Goal: Task Accomplishment & Management: Use online tool/utility

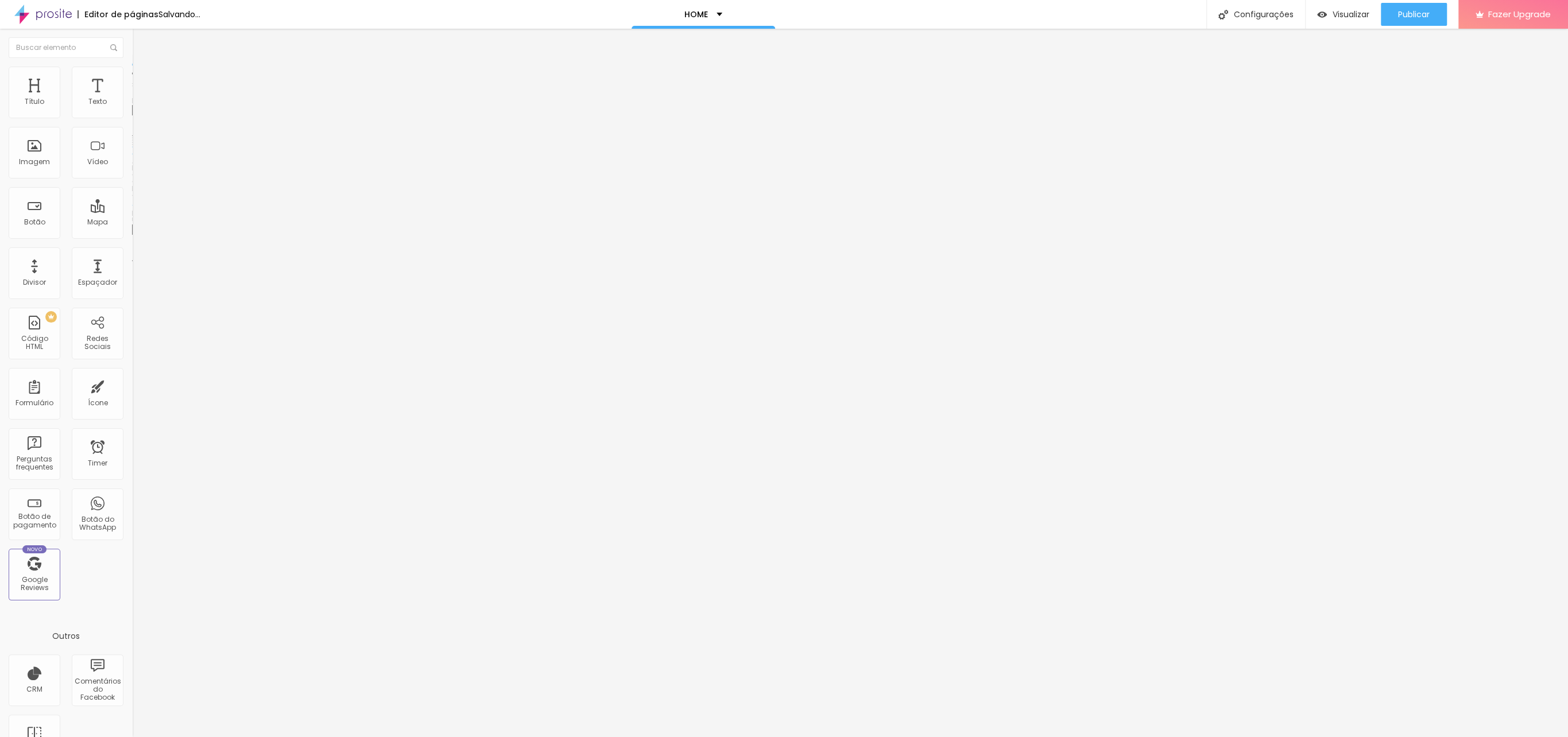
click at [132, 99] on span "Trocar imagem" at bounding box center [163, 94] width 63 height 10
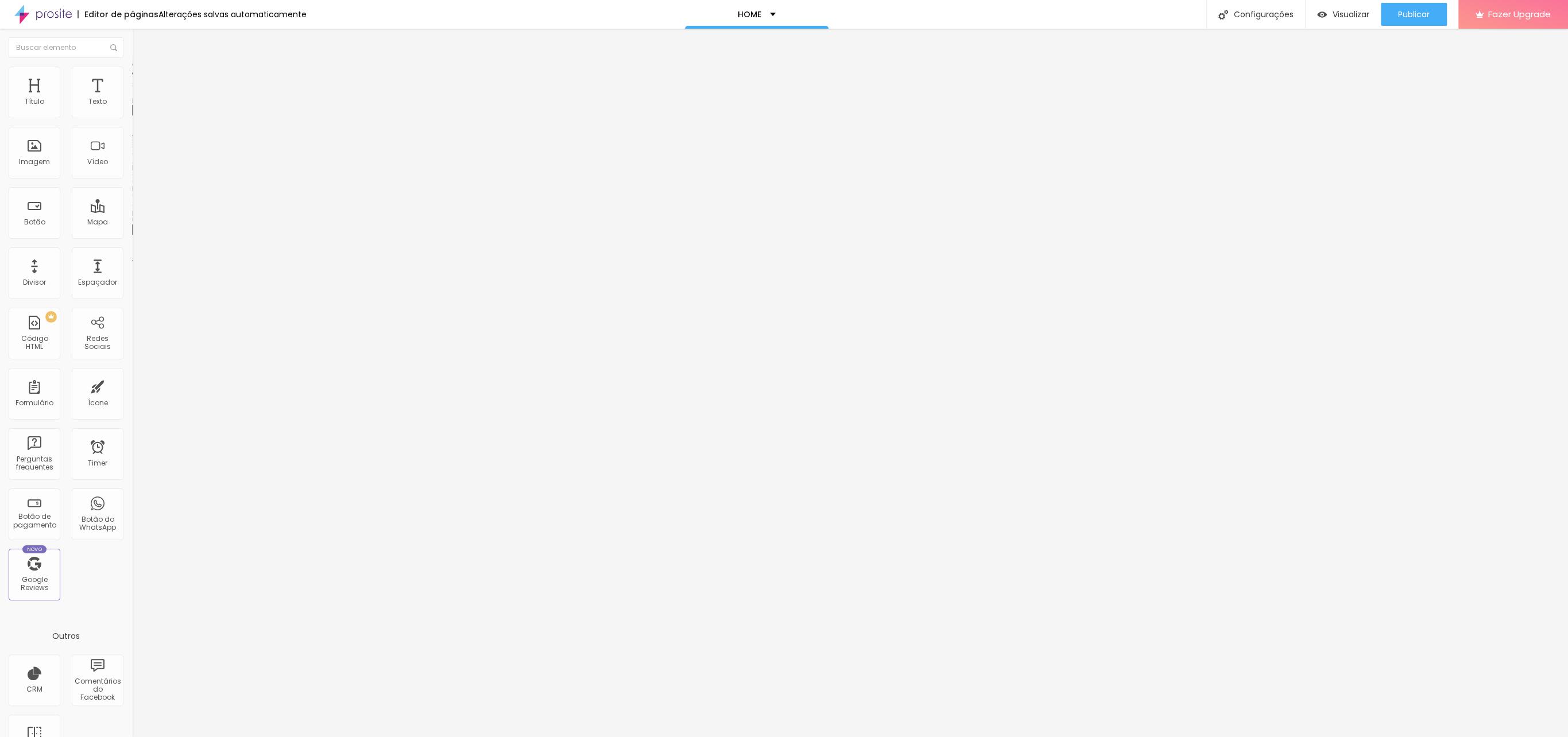
click at [142, 81] on span "Avançado" at bounding box center [161, 86] width 38 height 10
type input "0"
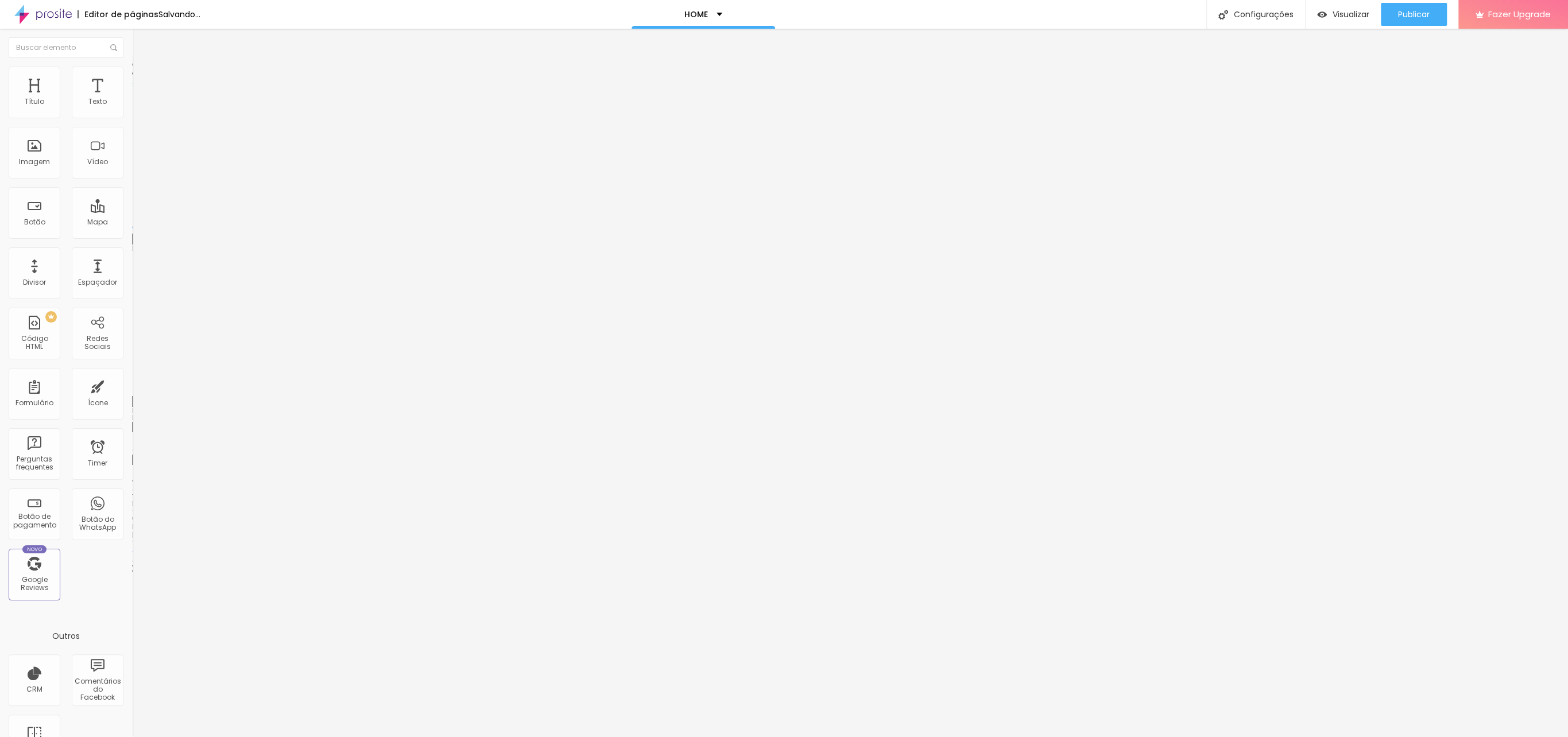
type input "0"
click at [132, 223] on input "range" at bounding box center [169, 227] width 74 height 9
drag, startPoint x: 30, startPoint y: 131, endPoint x: -38, endPoint y: 124, distance: 68.4
type input "0"
click at [132, 385] on input "range" at bounding box center [169, 389] width 74 height 9
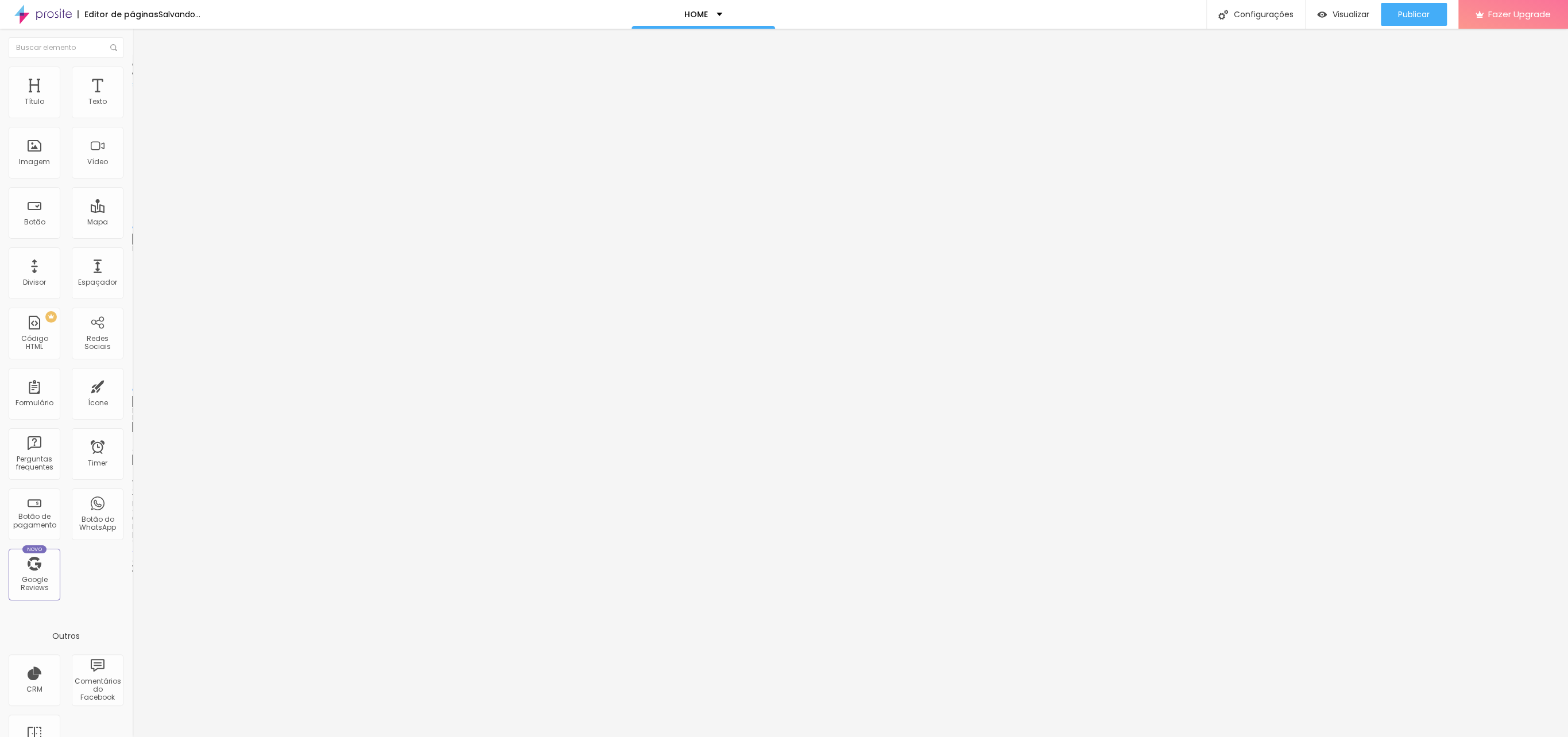
type input "0"
click at [142, 81] on span "Avançado" at bounding box center [161, 86] width 38 height 10
type input "5"
type input "0"
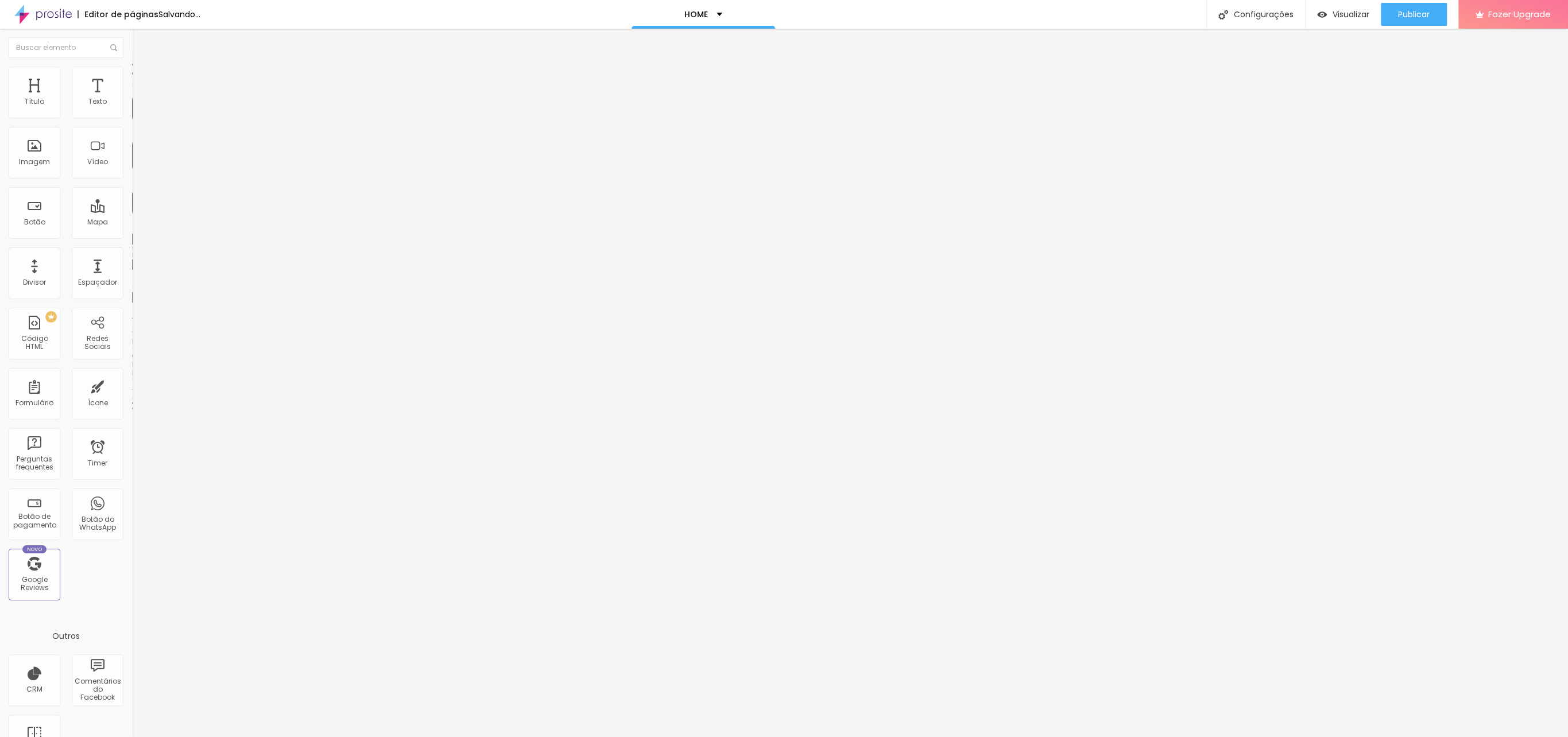
type input "0"
drag, startPoint x: 47, startPoint y: 112, endPoint x: 47, endPoint y: 230, distance: 118.0
type input "0"
click at [132, 223] on input "range" at bounding box center [169, 227] width 74 height 9
click at [142, 82] on span "Avançado" at bounding box center [161, 86] width 38 height 10
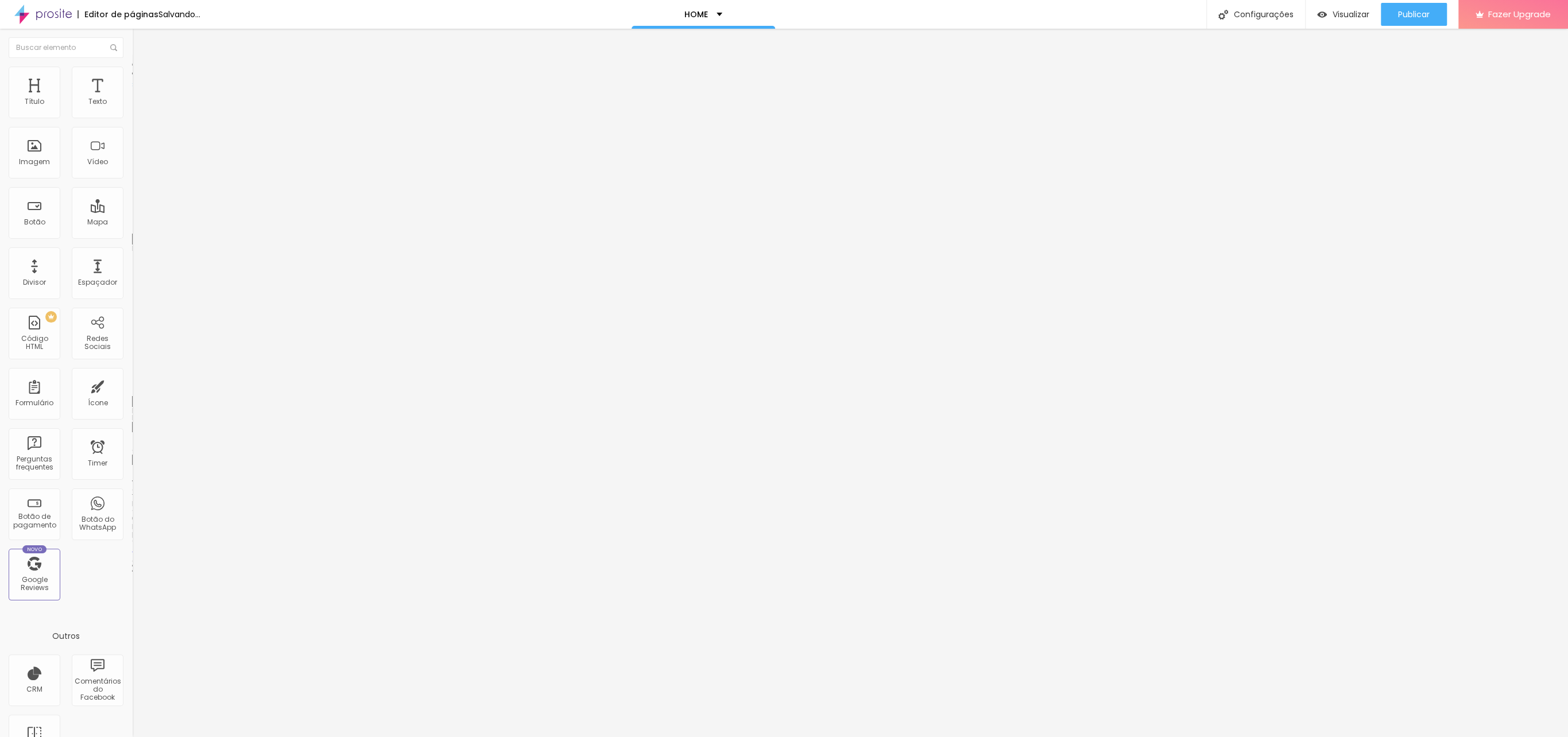
type input "0"
drag, startPoint x: 69, startPoint y: 112, endPoint x: 1, endPoint y: 122, distance: 68.7
type input "0"
click at [132, 223] on input "range" at bounding box center [169, 227] width 74 height 9
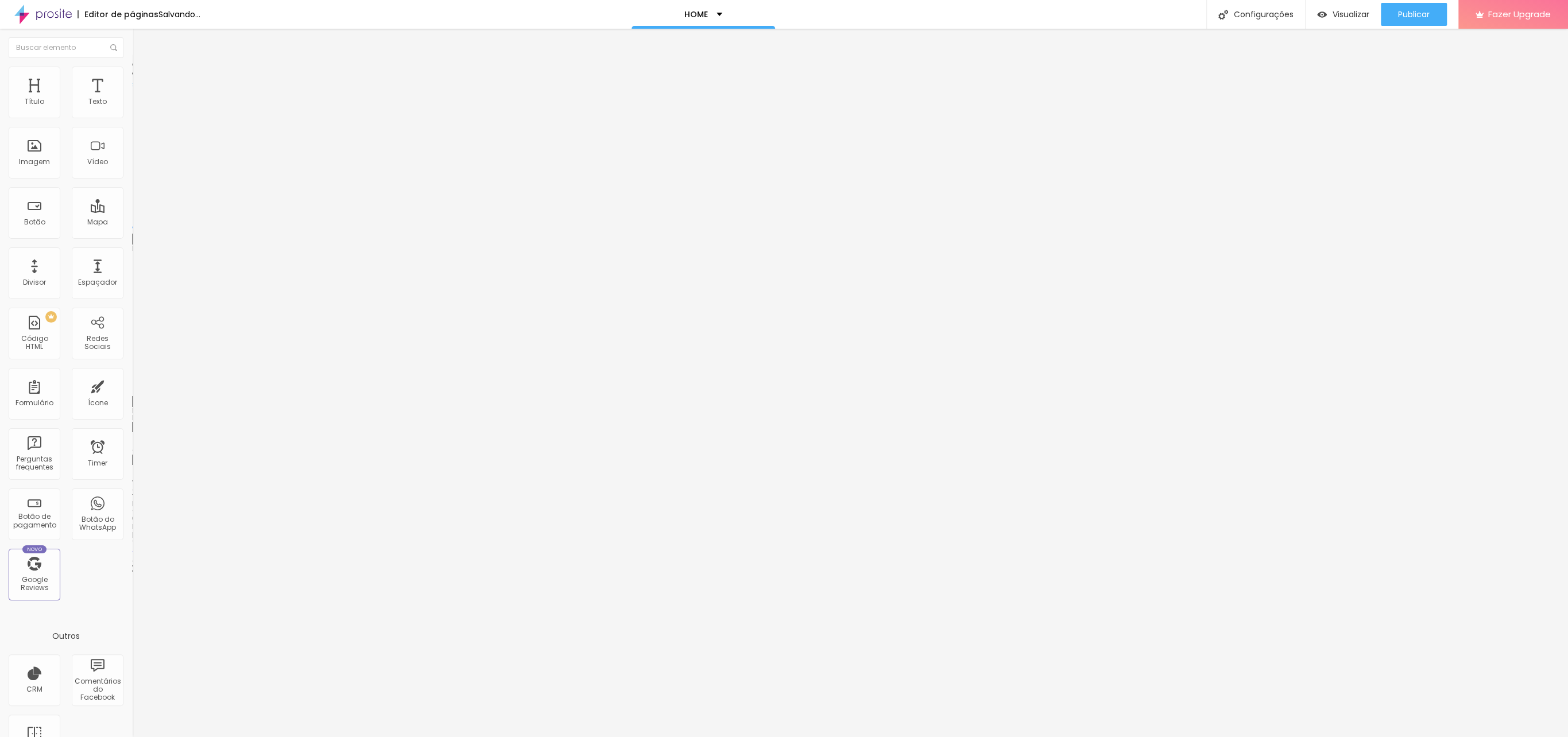
type input "24"
drag, startPoint x: 28, startPoint y: 136, endPoint x: -32, endPoint y: 114, distance: 63.9
type input "0"
click at [132, 385] on input "range" at bounding box center [169, 389] width 74 height 9
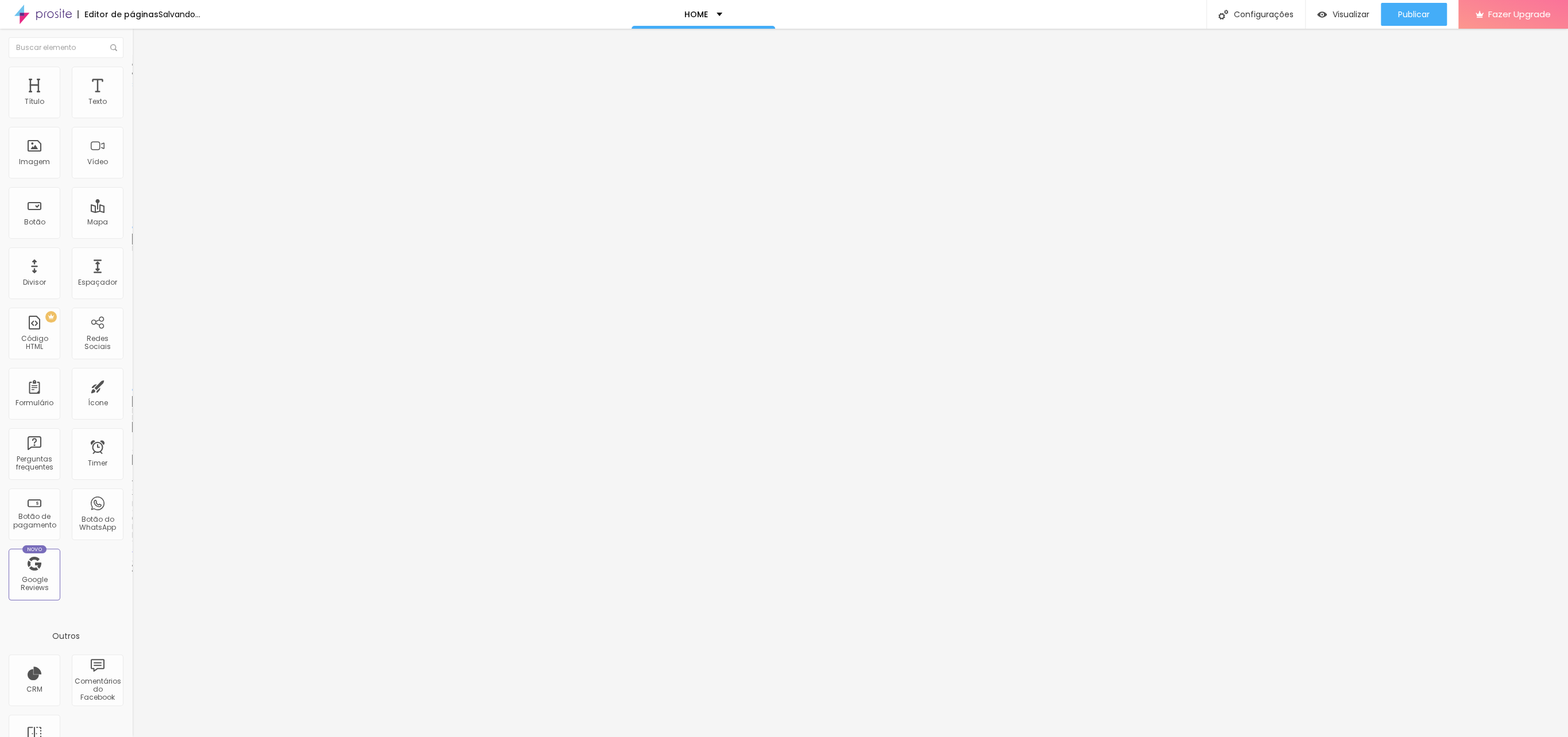
type input "0"
drag, startPoint x: 59, startPoint y: 126, endPoint x: -55, endPoint y: 117, distance: 114.4
click at [0, 117] on html "Editor de páginas Alterações salvas automaticamente HOME Configurações Configur…" at bounding box center [784, 368] width 1568 height 737
type input "CLIQUE PARA ASSISTIR>>>"
drag, startPoint x: 57, startPoint y: 240, endPoint x: 6, endPoint y: 232, distance: 51.6
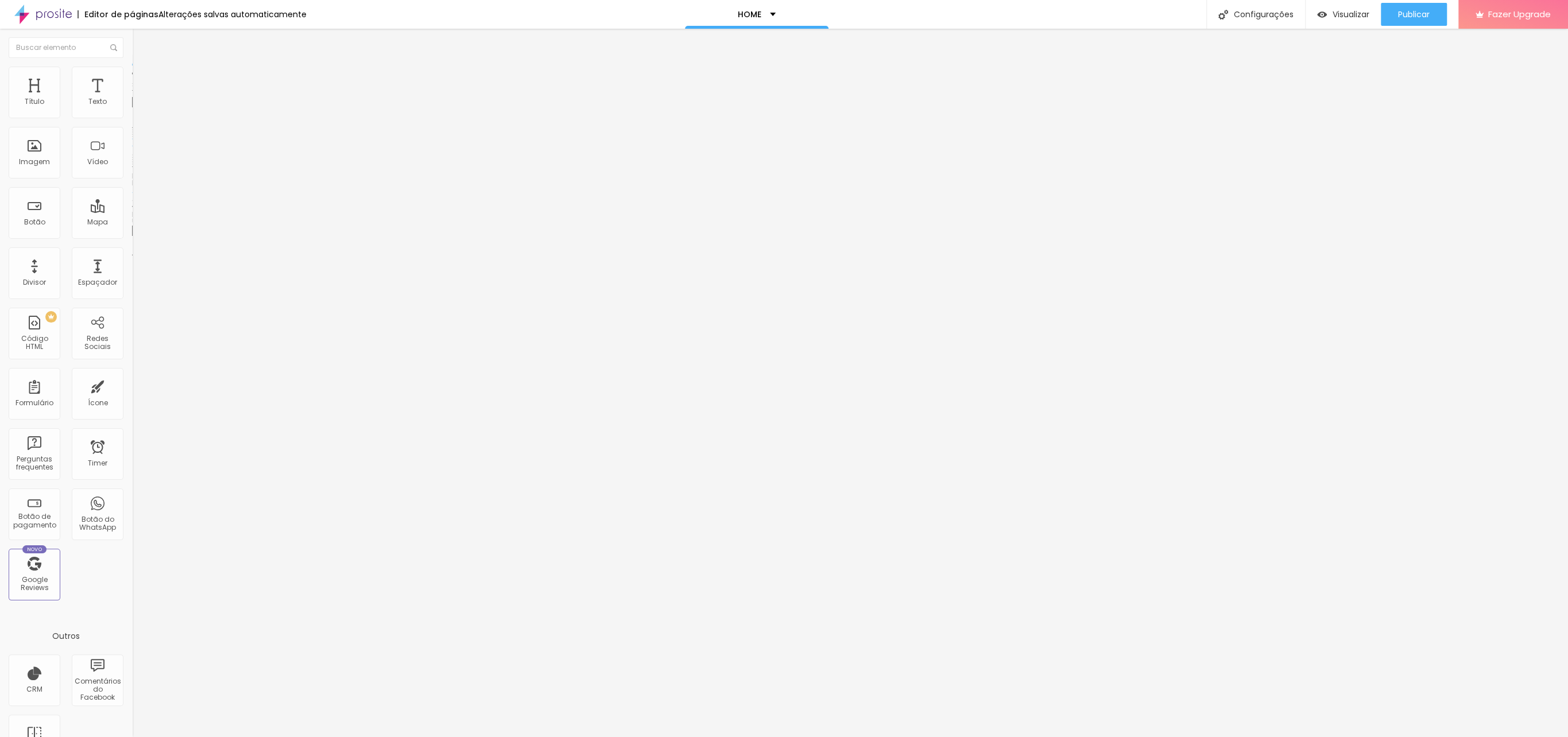
click at [0, 229] on html "Editor de páginas Alterações salvas automaticamente HOME Configurações Configur…" at bounding box center [784, 368] width 1568 height 737
paste input "youtu.be/CK08ZZa0Gv4"
type input "[URL][DOMAIN_NAME]"
drag, startPoint x: 103, startPoint y: 81, endPoint x: 103, endPoint y: 98, distance: 17.0
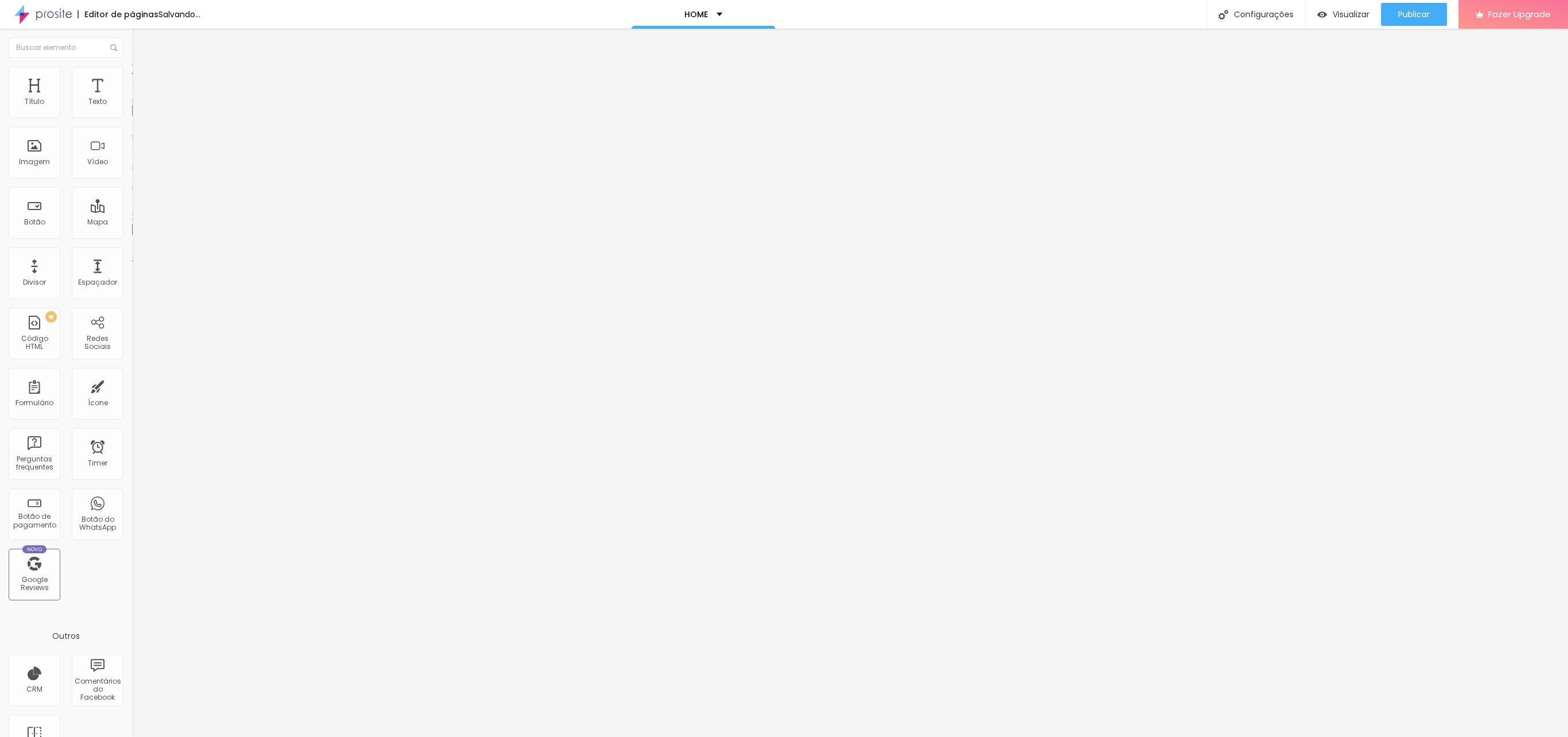
click at [142, 81] on span "Avançado" at bounding box center [161, 86] width 38 height 10
type input "0"
drag, startPoint x: 25, startPoint y: 131, endPoint x: 35, endPoint y: 128, distance: 10.4
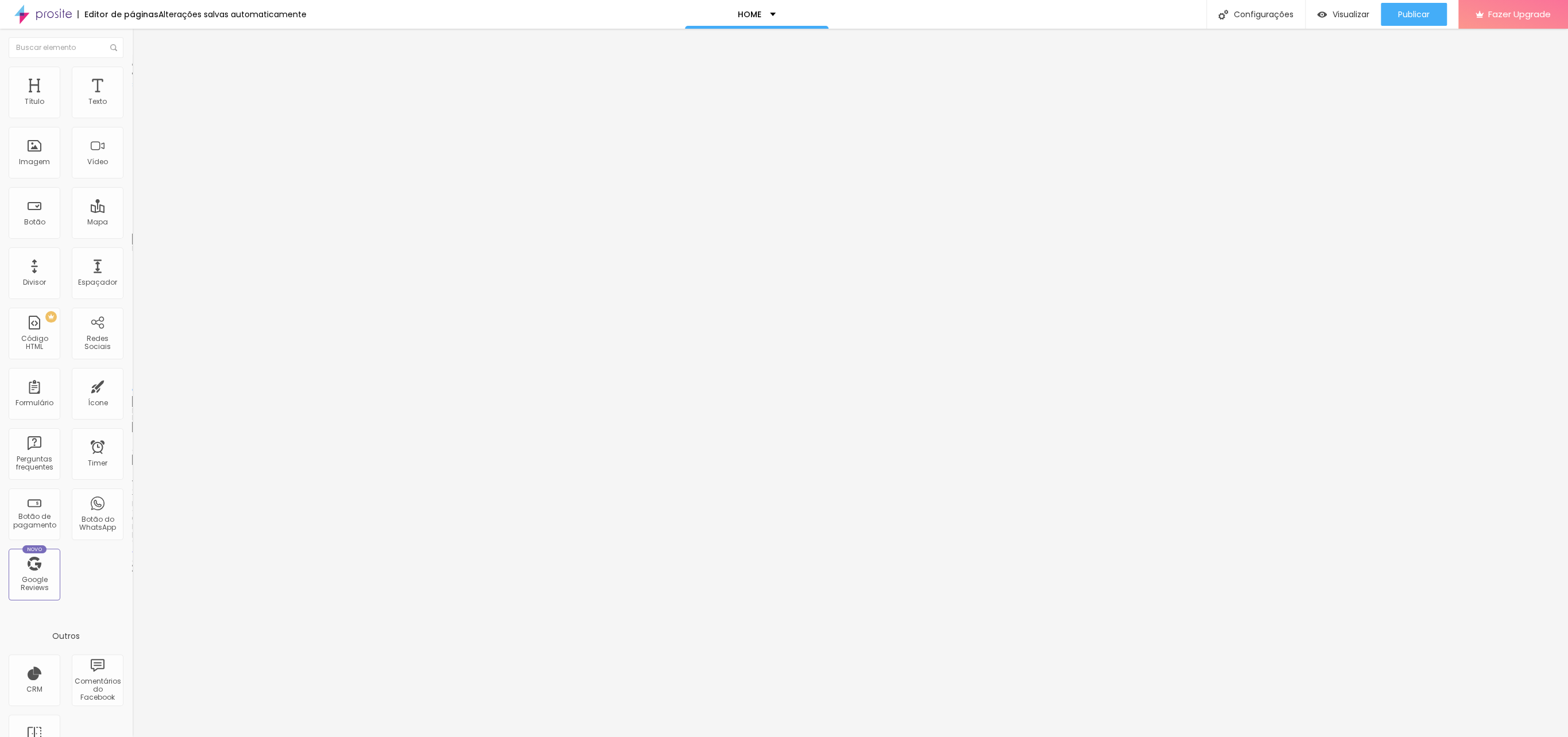
type input "0"
click at [132, 385] on input "range" at bounding box center [169, 389] width 74 height 9
type input "0"
drag, startPoint x: 74, startPoint y: 112, endPoint x: -54, endPoint y: 112, distance: 128.0
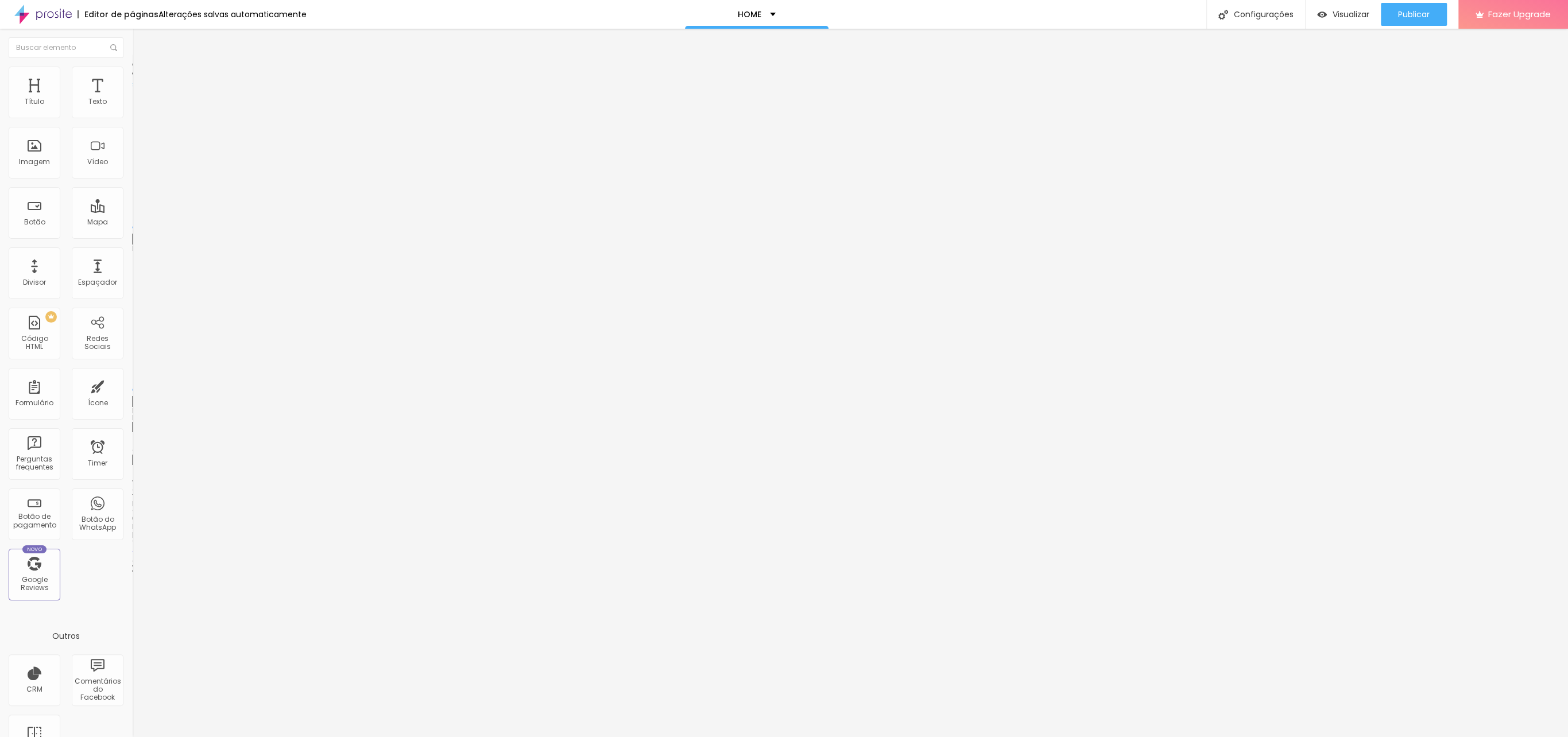
type input "0"
click at [132, 223] on input "range" at bounding box center [169, 227] width 74 height 9
click at [142, 82] on span "Avançado" at bounding box center [161, 86] width 38 height 10
type input "15"
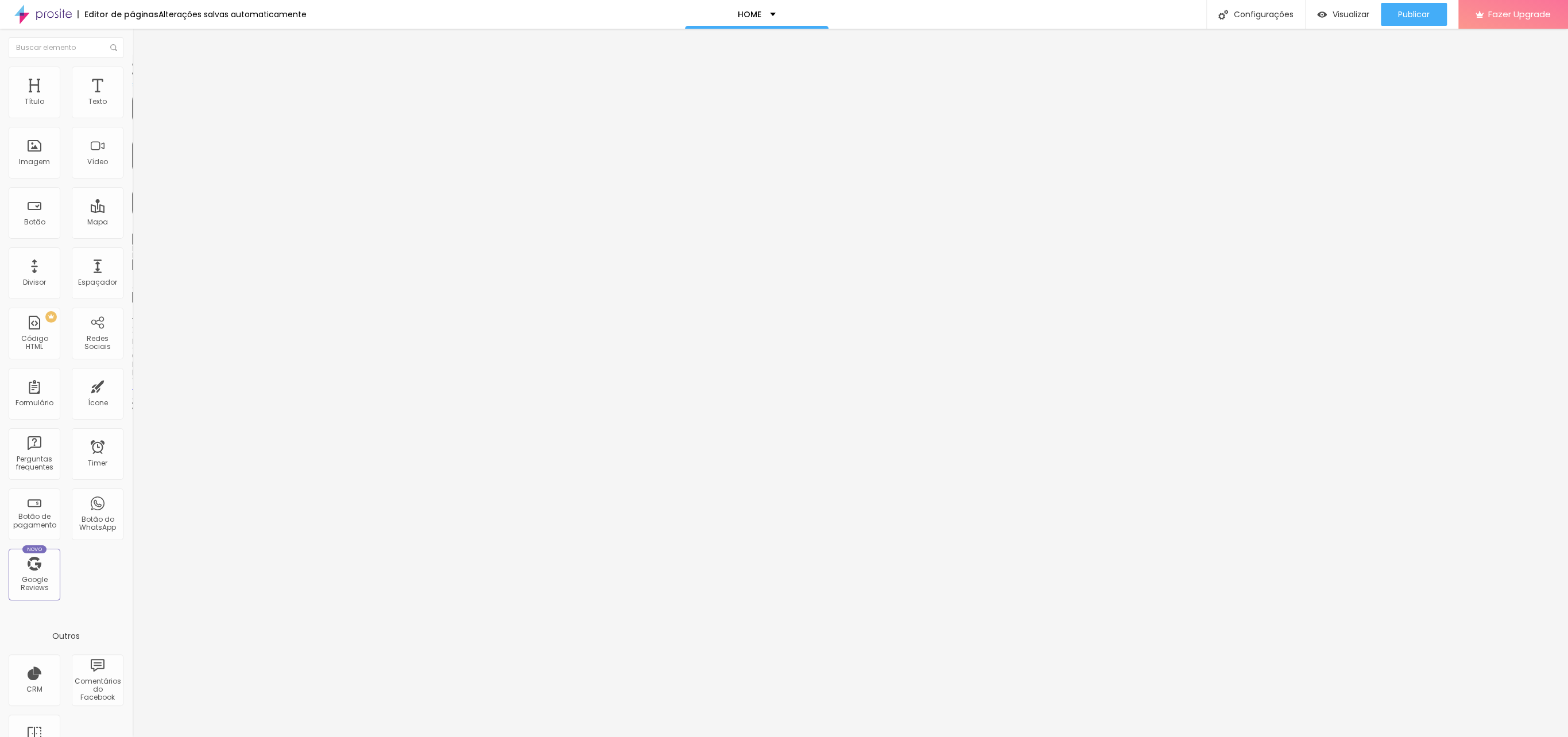
type input "0"
drag, startPoint x: 45, startPoint y: 112, endPoint x: -35, endPoint y: 111, distance: 80.0
type input "0"
click at [132, 223] on input "range" at bounding box center [169, 227] width 74 height 9
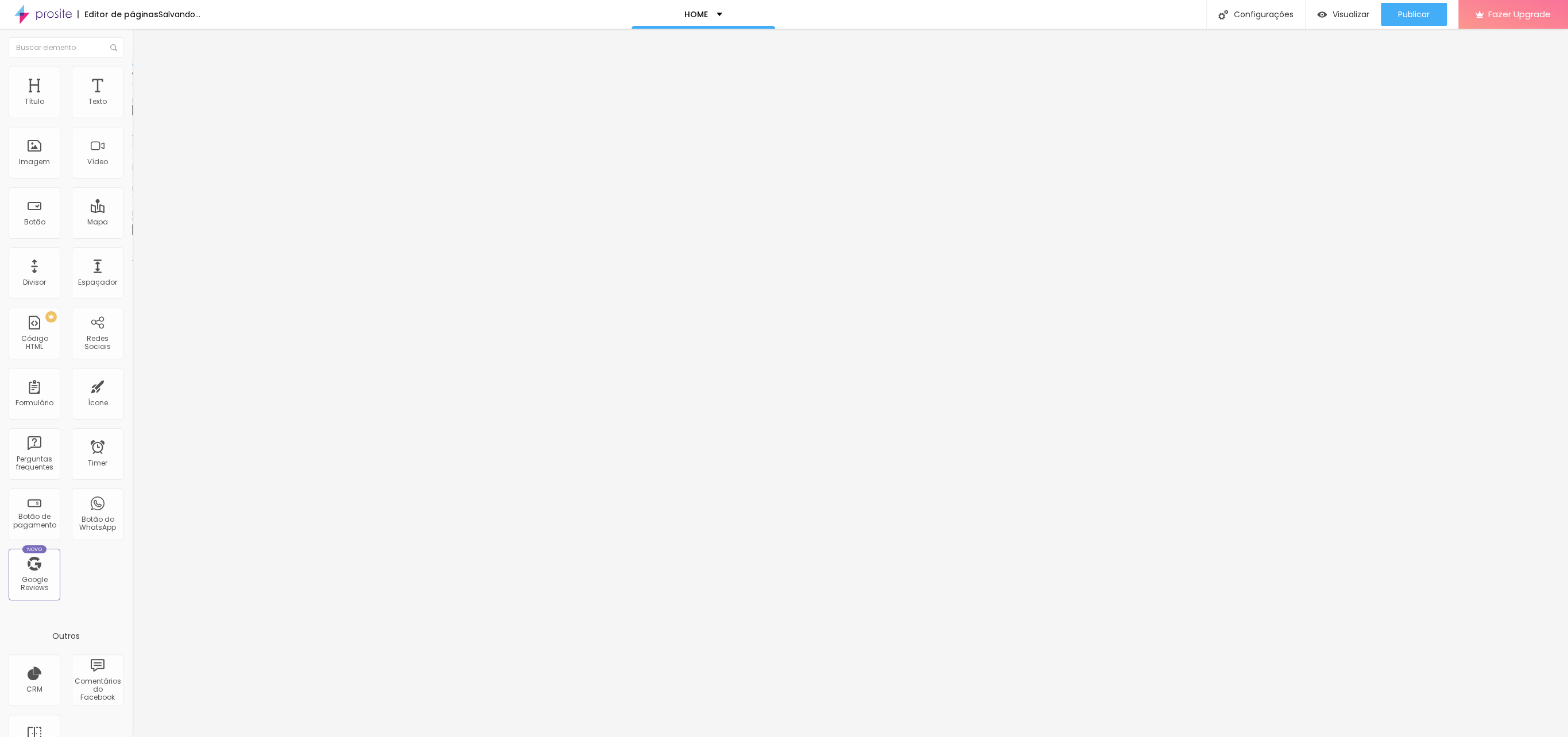
click at [142, 81] on span "Avançado" at bounding box center [161, 86] width 38 height 10
type input "1"
type input "19"
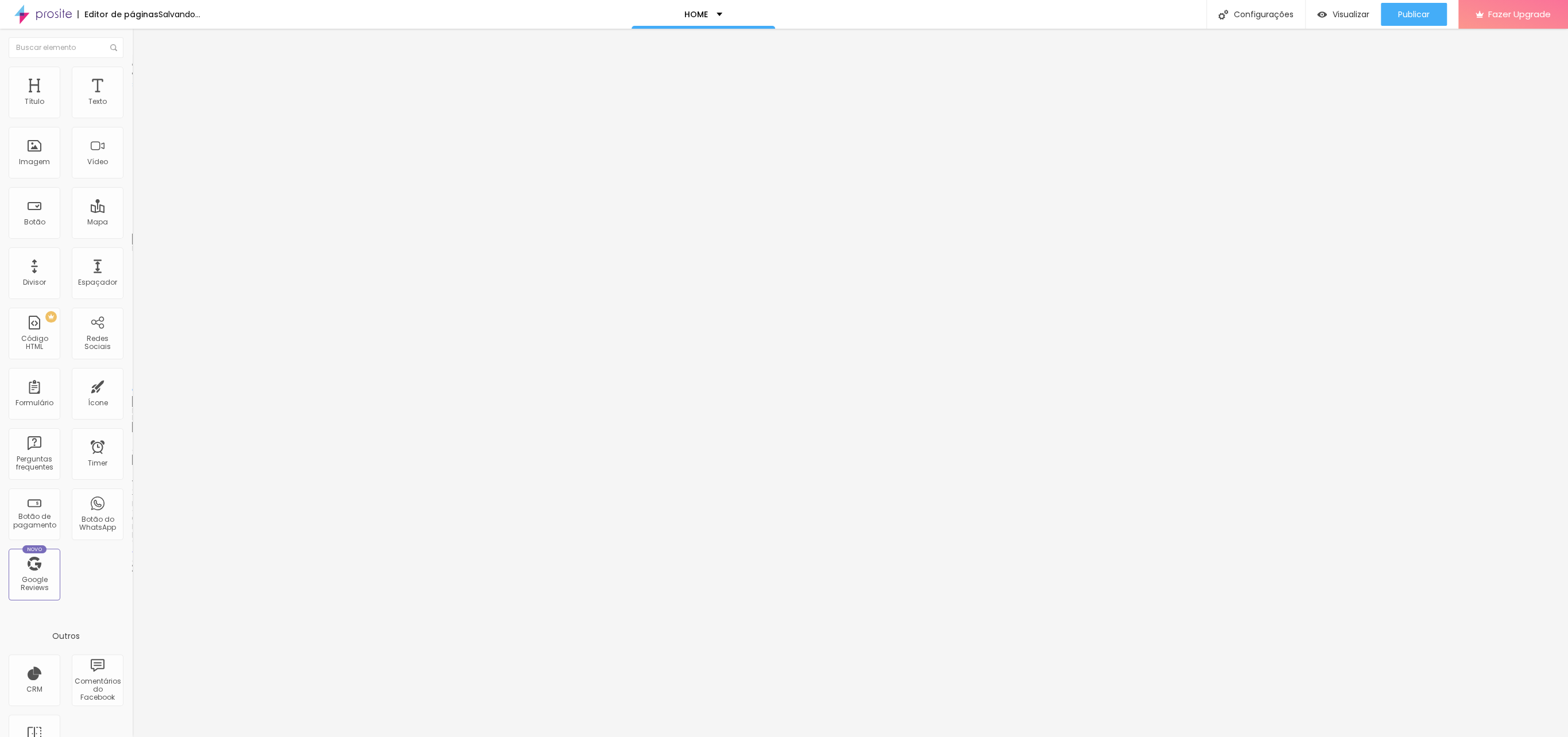
type input "20"
type input "24"
type input "25"
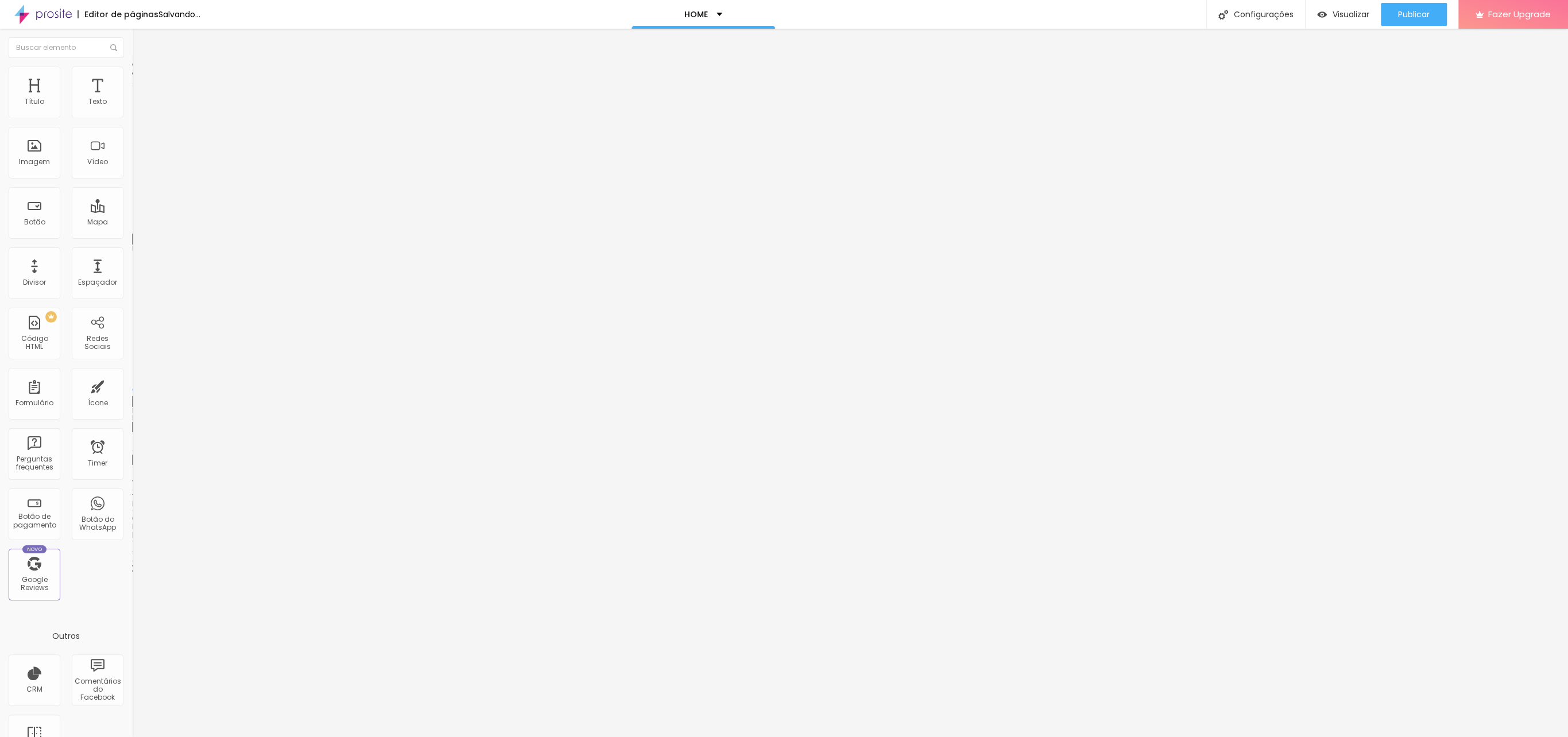
type input "25"
type input "26"
type input "29"
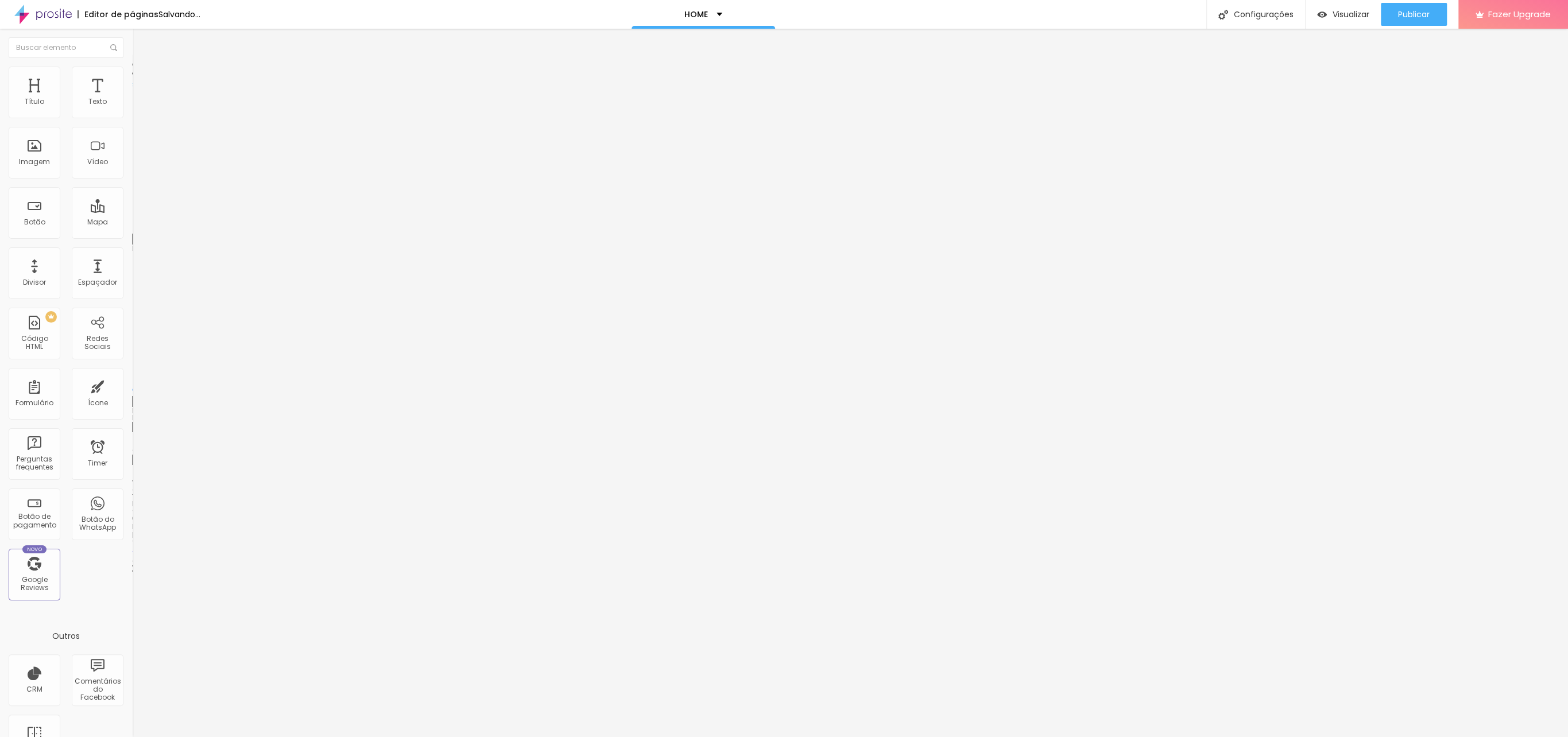
type input "30"
type input "31"
type input "30"
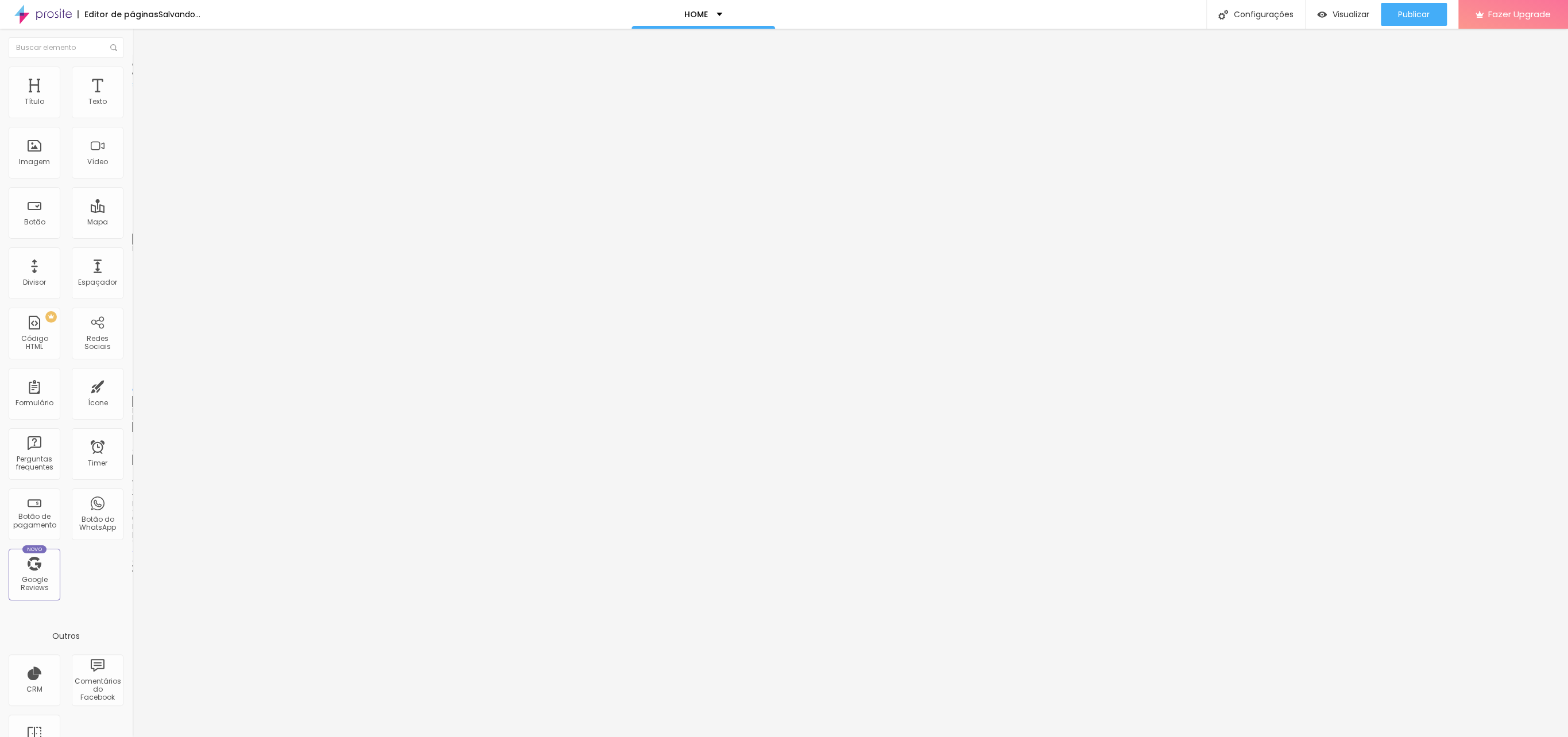
type input "30"
drag, startPoint x: 25, startPoint y: 110, endPoint x: 47, endPoint y: 110, distance: 22.0
type input "30"
click at [132, 223] on input "range" at bounding box center [169, 227] width 74 height 9
drag, startPoint x: 1409, startPoint y: 11, endPoint x: 1355, endPoint y: 32, distance: 57.9
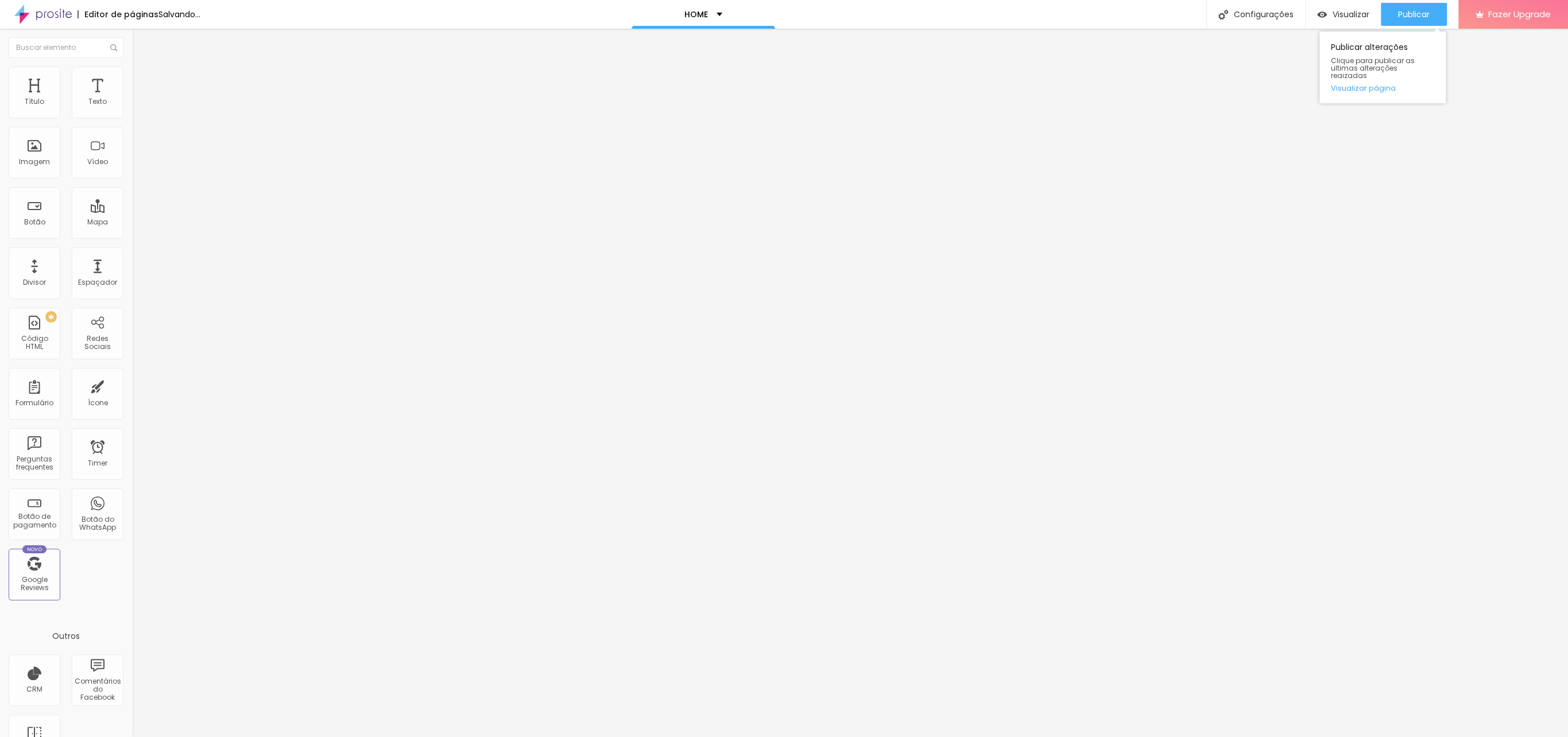
click at [1409, 11] on span "Publicar" at bounding box center [1413, 14] width 32 height 9
click at [132, 99] on span "Adicionar imagem" at bounding box center [169, 94] width 74 height 10
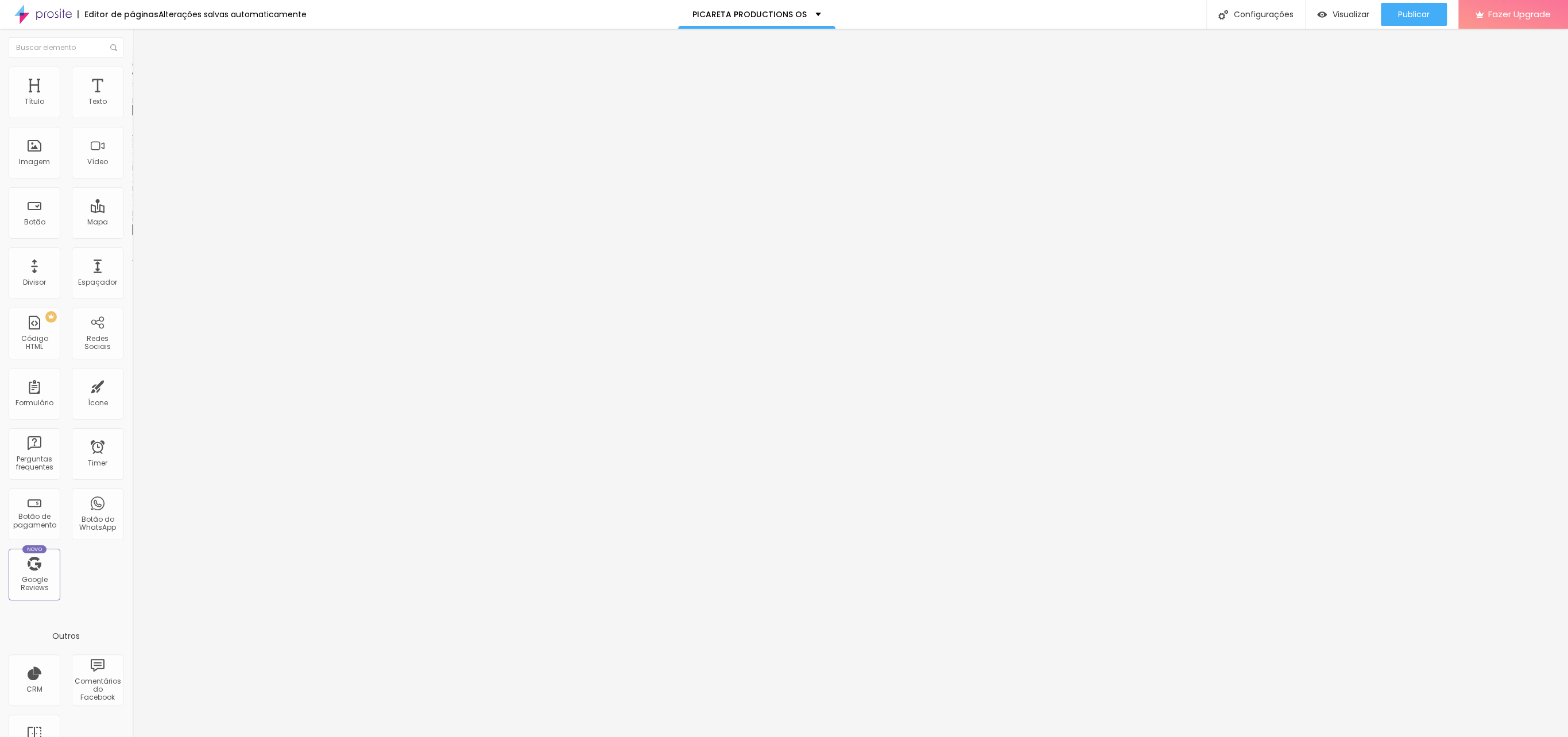
click at [142, 81] on span "Avançado" at bounding box center [161, 86] width 38 height 10
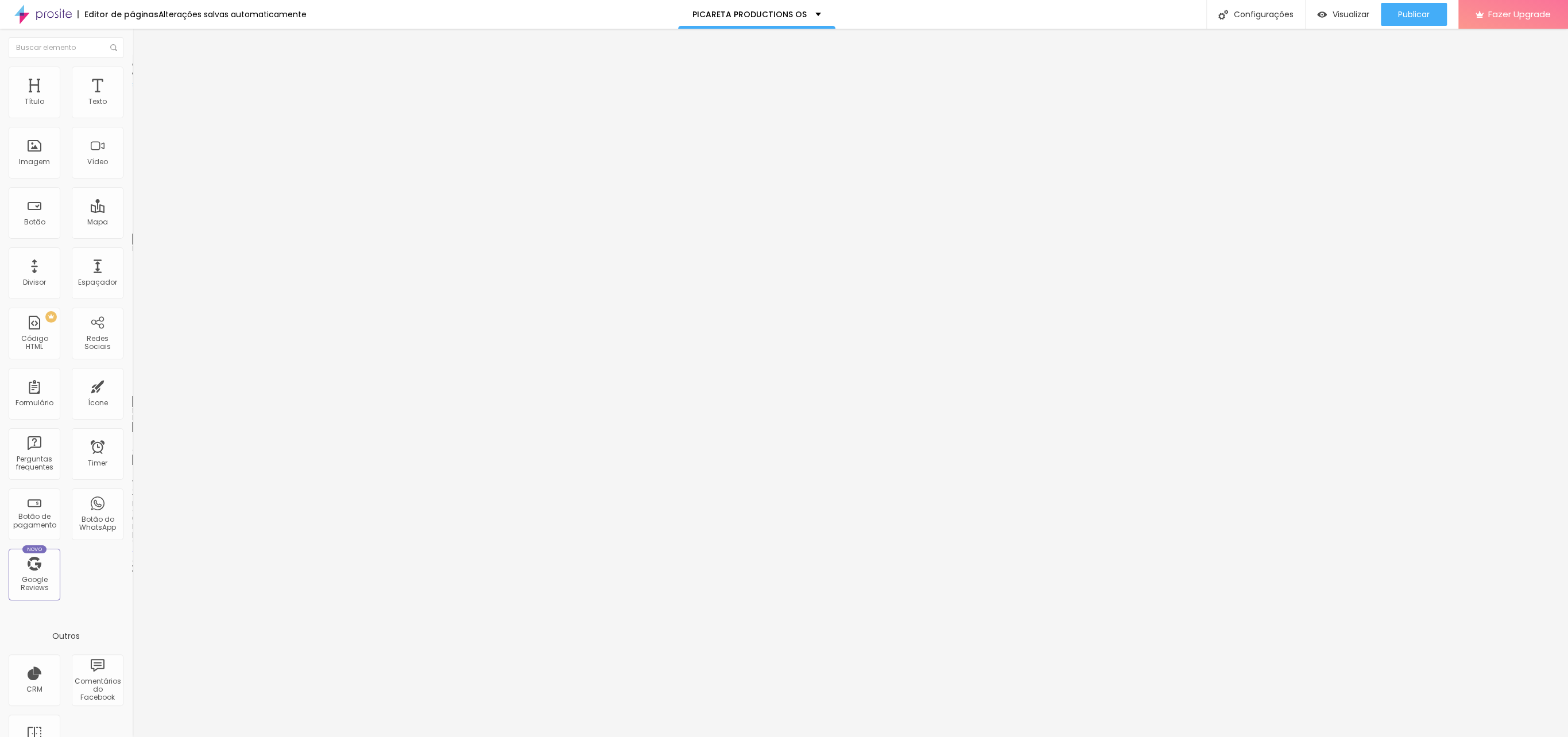
type input "0"
drag, startPoint x: 34, startPoint y: 131, endPoint x: -10, endPoint y: 131, distance: 44.0
type input "0"
click at [132, 385] on input "range" at bounding box center [169, 389] width 74 height 9
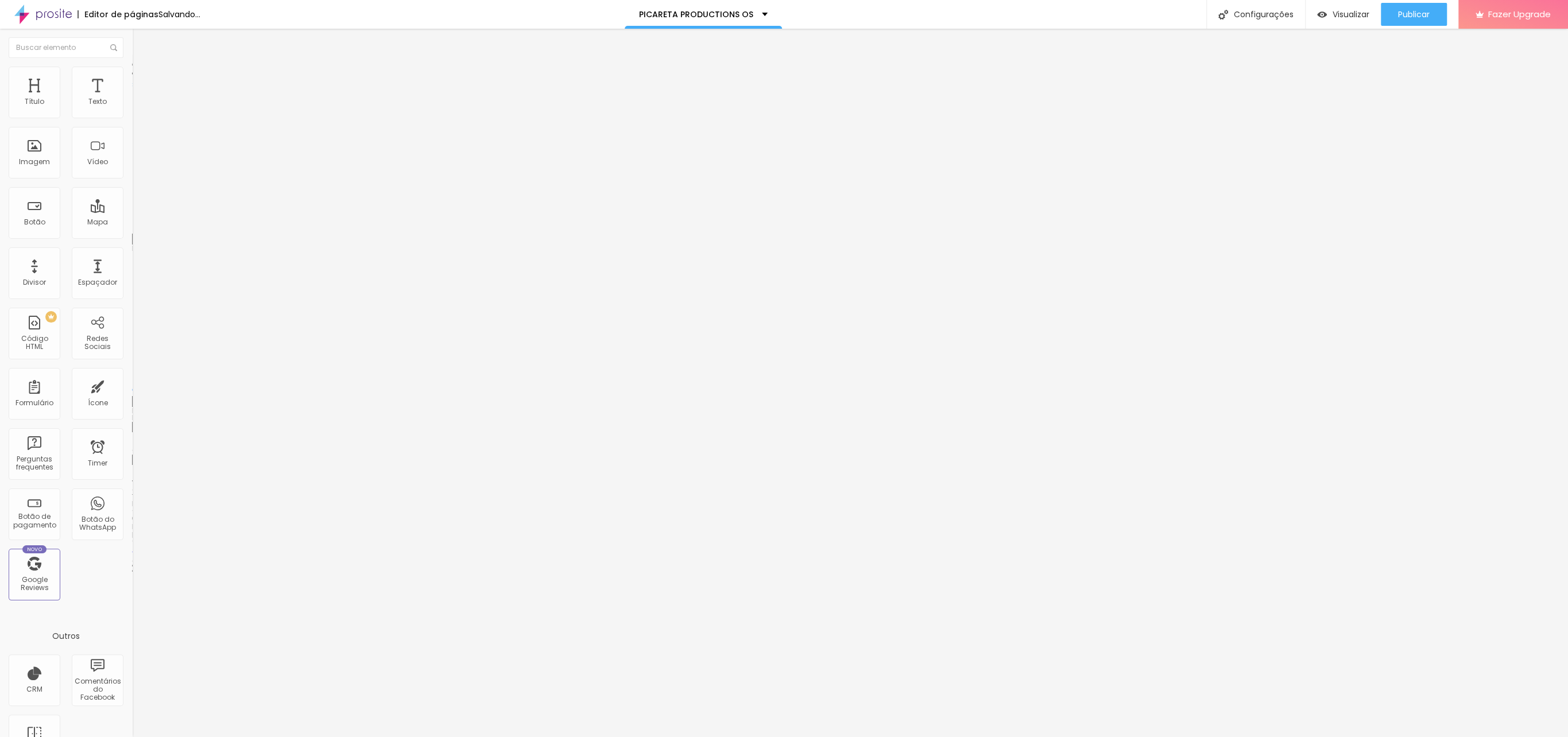
type input "0"
drag, startPoint x: 72, startPoint y: 114, endPoint x: -89, endPoint y: 107, distance: 161.2
type input "0"
click at [132, 223] on input "range" at bounding box center [169, 227] width 74 height 9
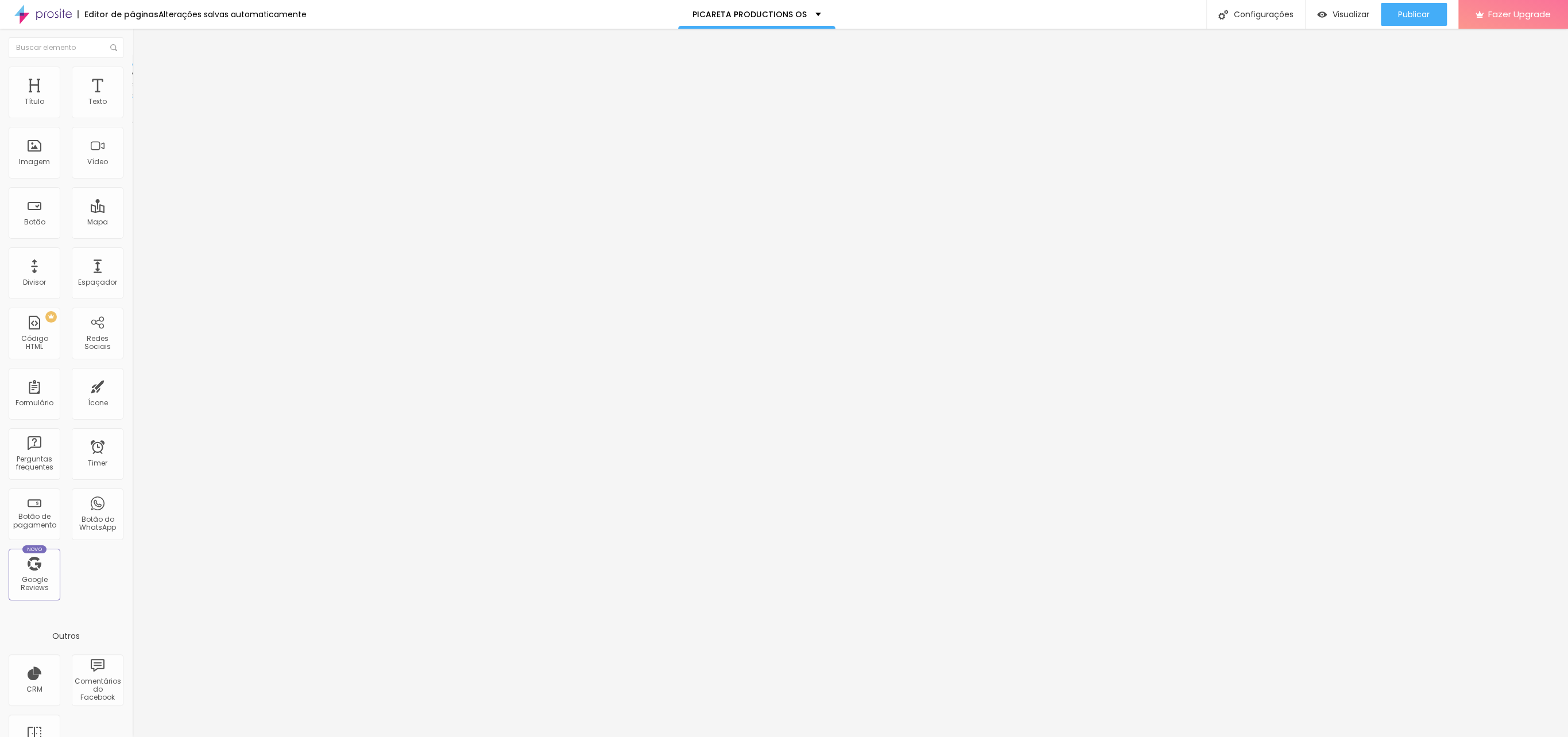
click at [132, 78] on li "Avançado" at bounding box center [198, 83] width 132 height 11
type input "0"
drag, startPoint x: 47, startPoint y: 112, endPoint x: -71, endPoint y: 105, distance: 118.2
type input "0"
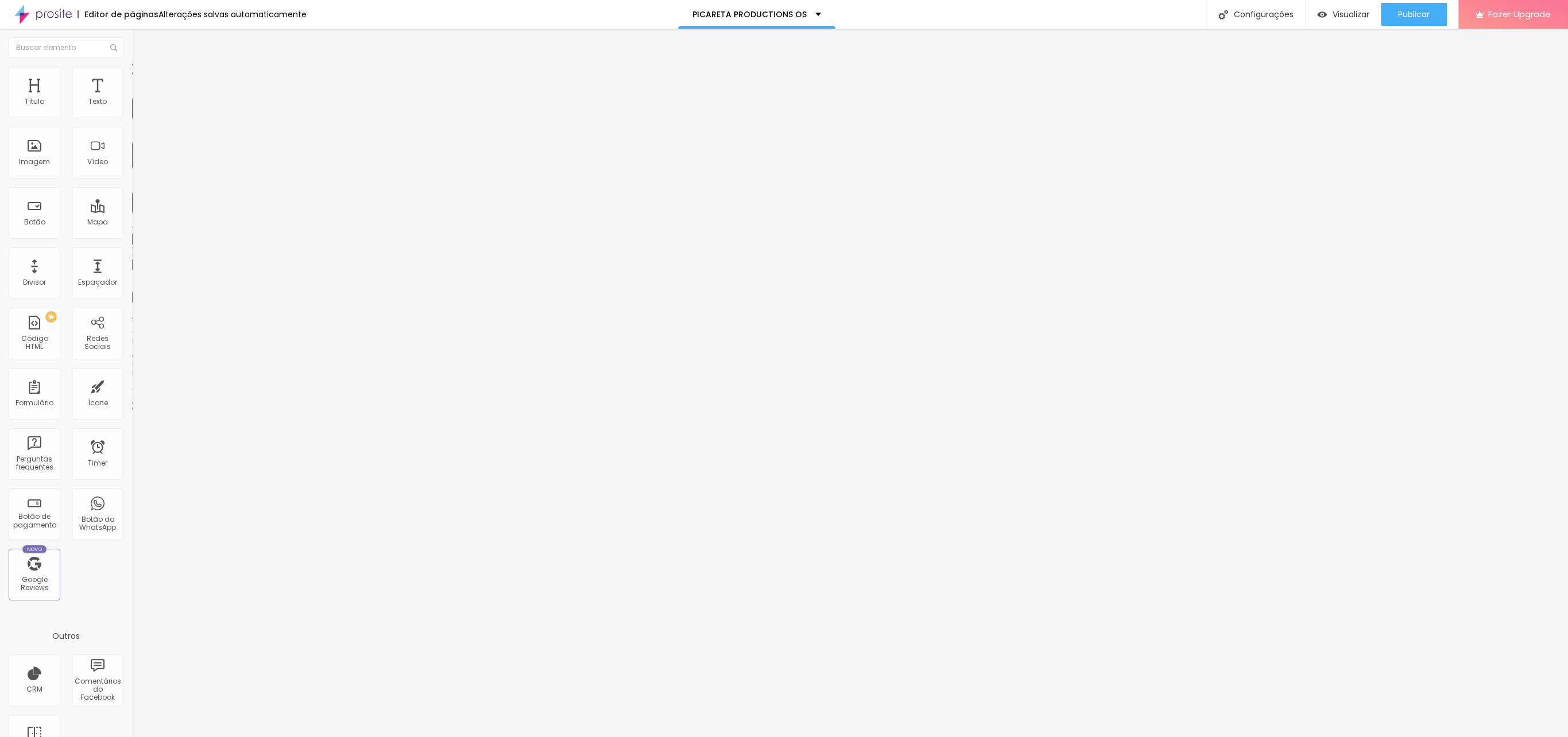
click at [132, 223] on input "range" at bounding box center [169, 227] width 74 height 9
click at [142, 81] on span "Avançado" at bounding box center [161, 86] width 38 height 10
type input "36"
type input "38"
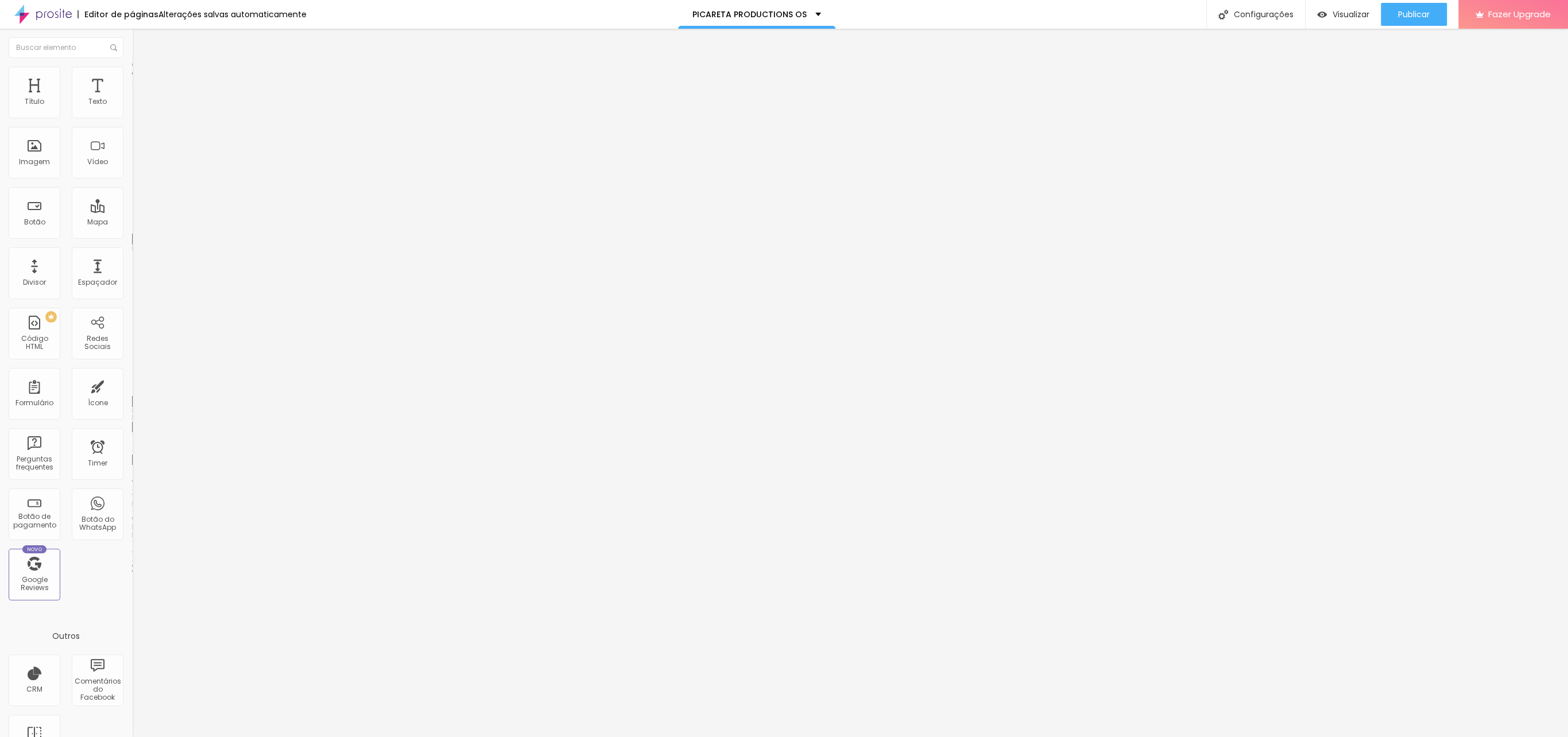
type input "38"
type input "50"
type input "52"
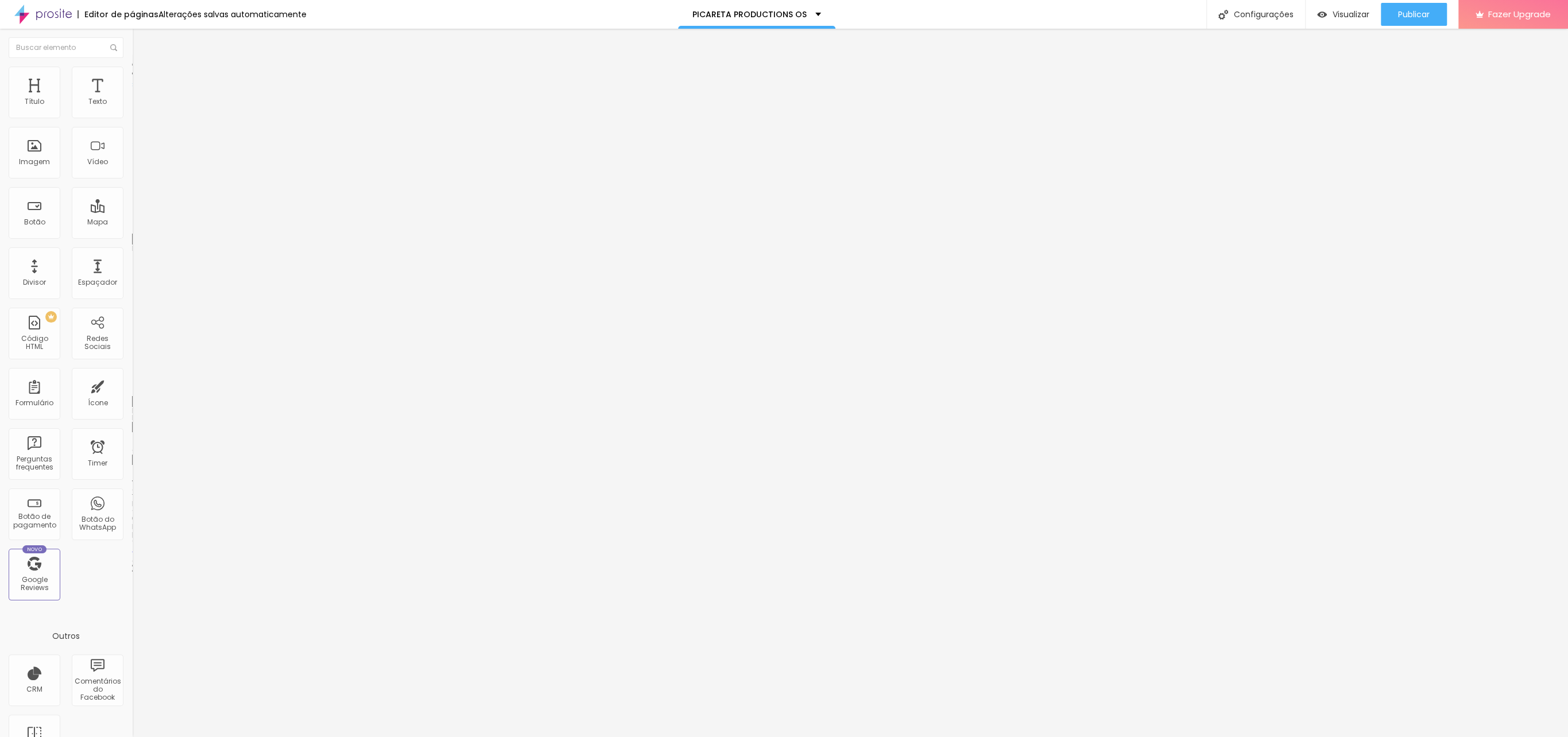
type input "59"
type input "58"
type input "46"
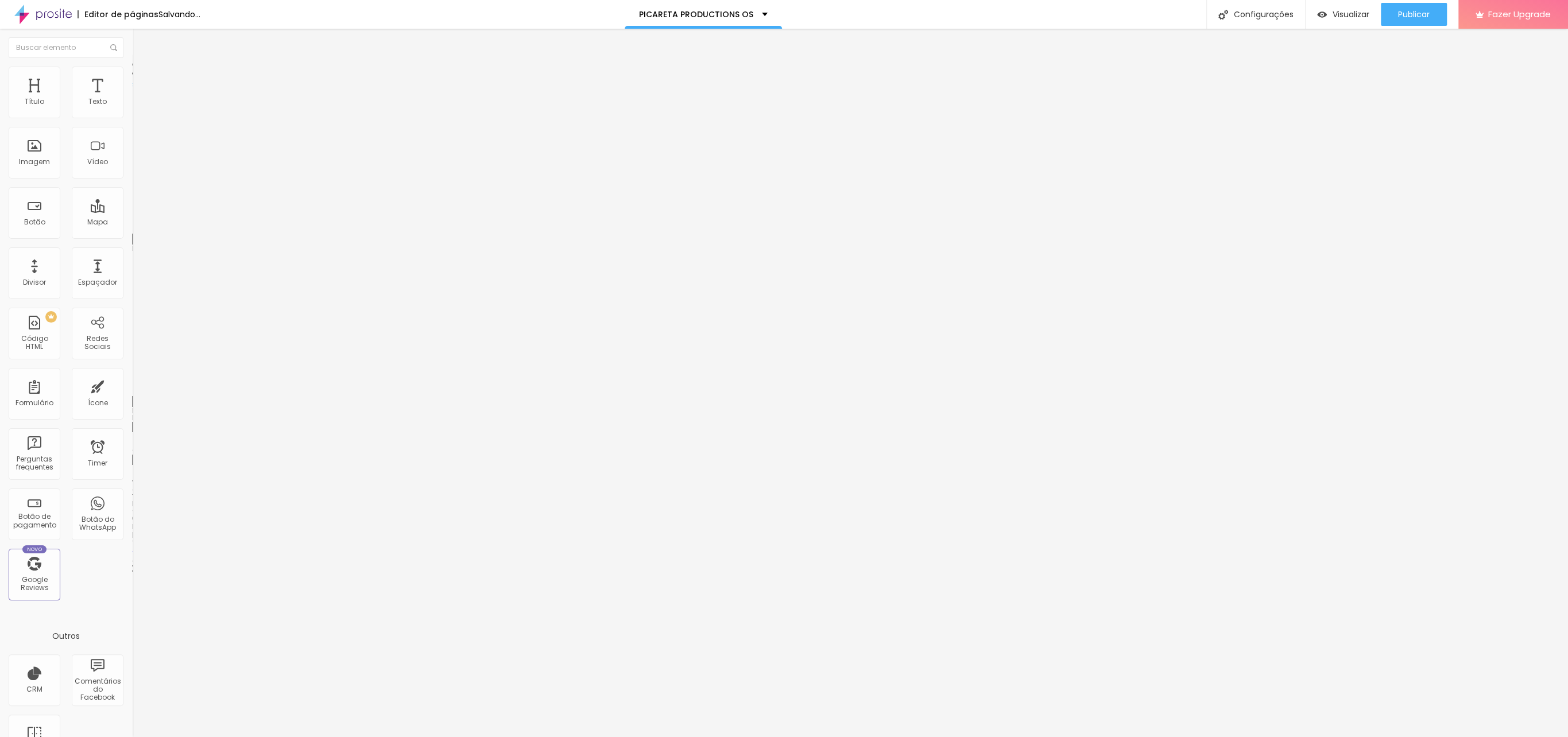
type input "46"
type input "28"
type input "19"
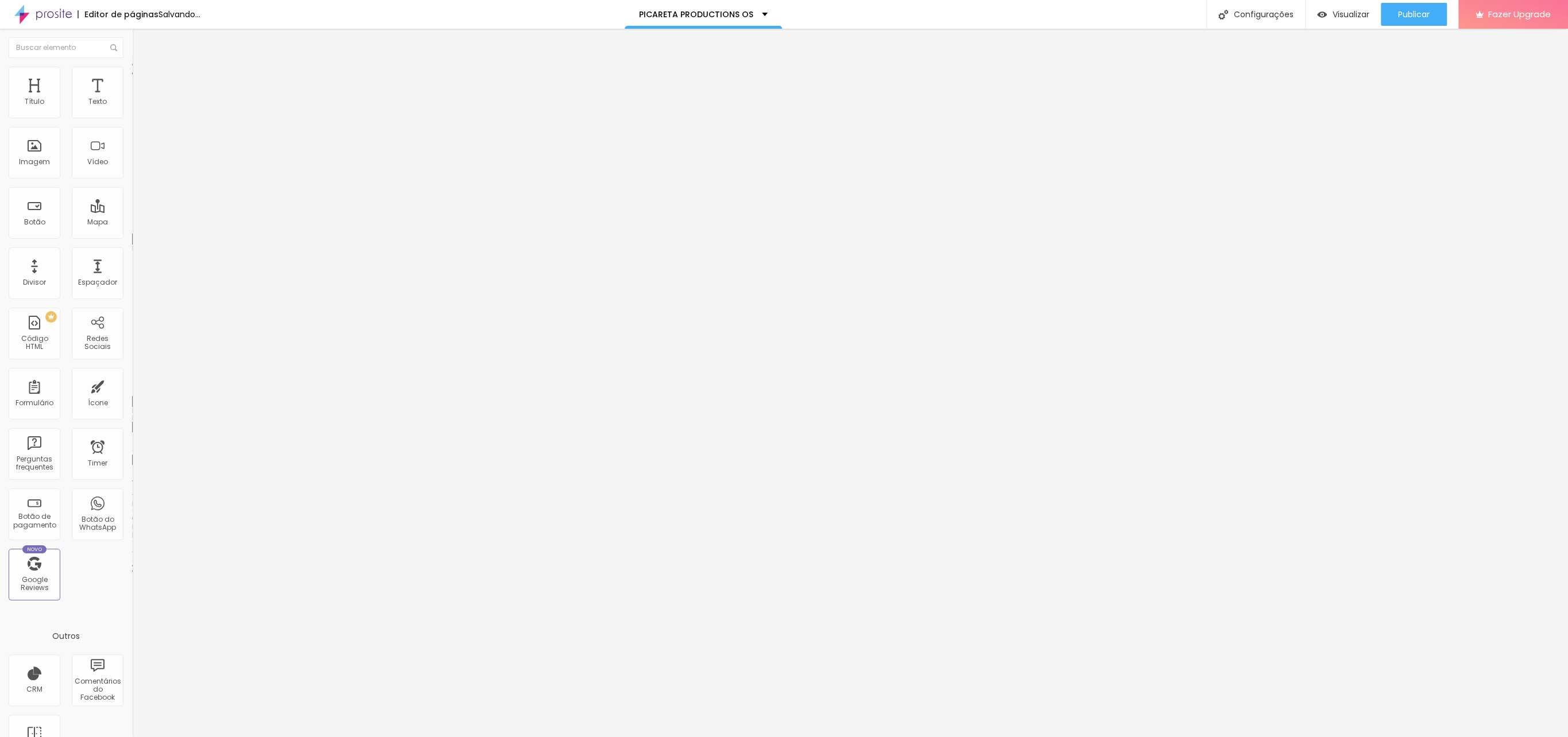
type input "15"
type input "9"
type input "2"
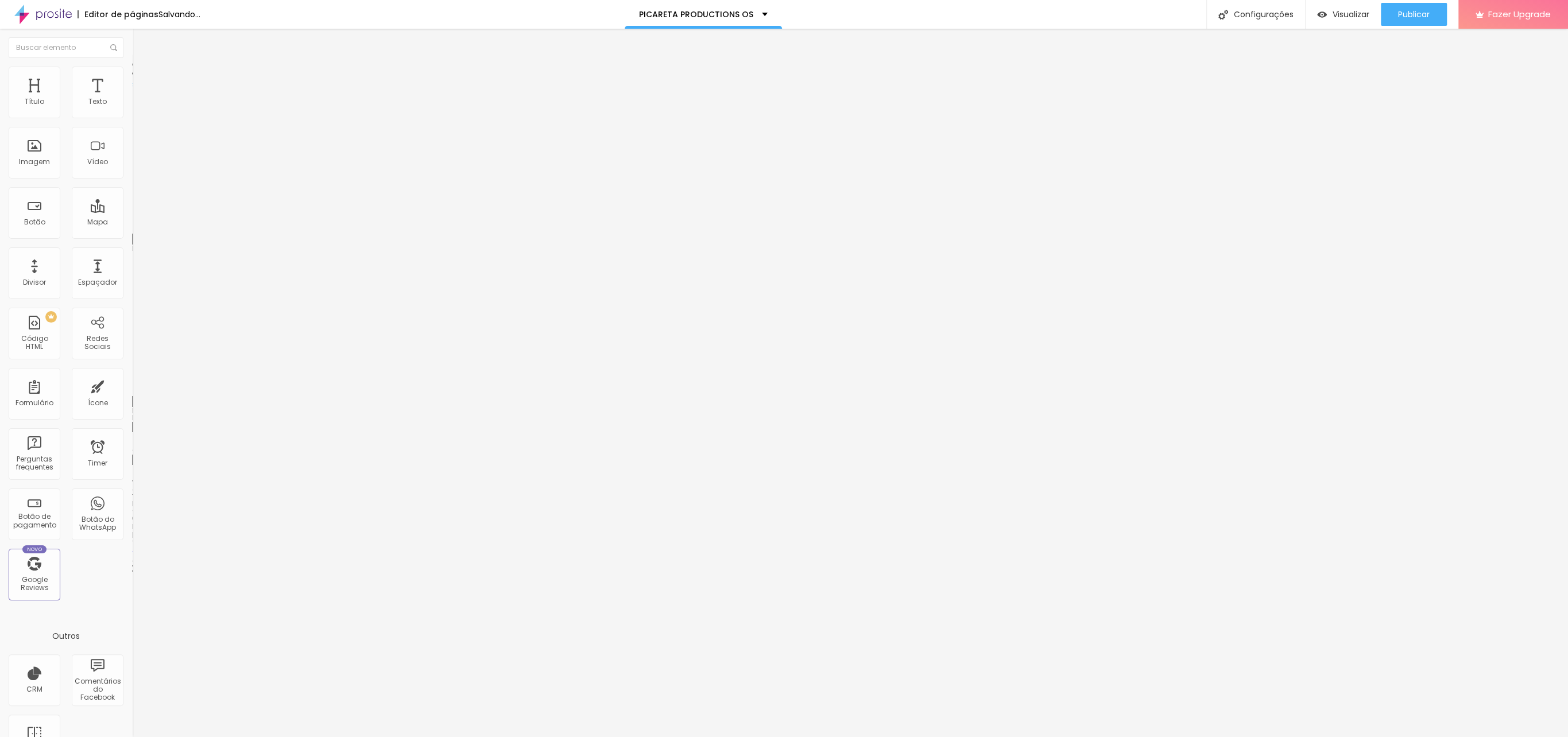
type input "2"
type input "0"
drag, startPoint x: 52, startPoint y: 134, endPoint x: 29, endPoint y: 166, distance: 39.4
type input "0"
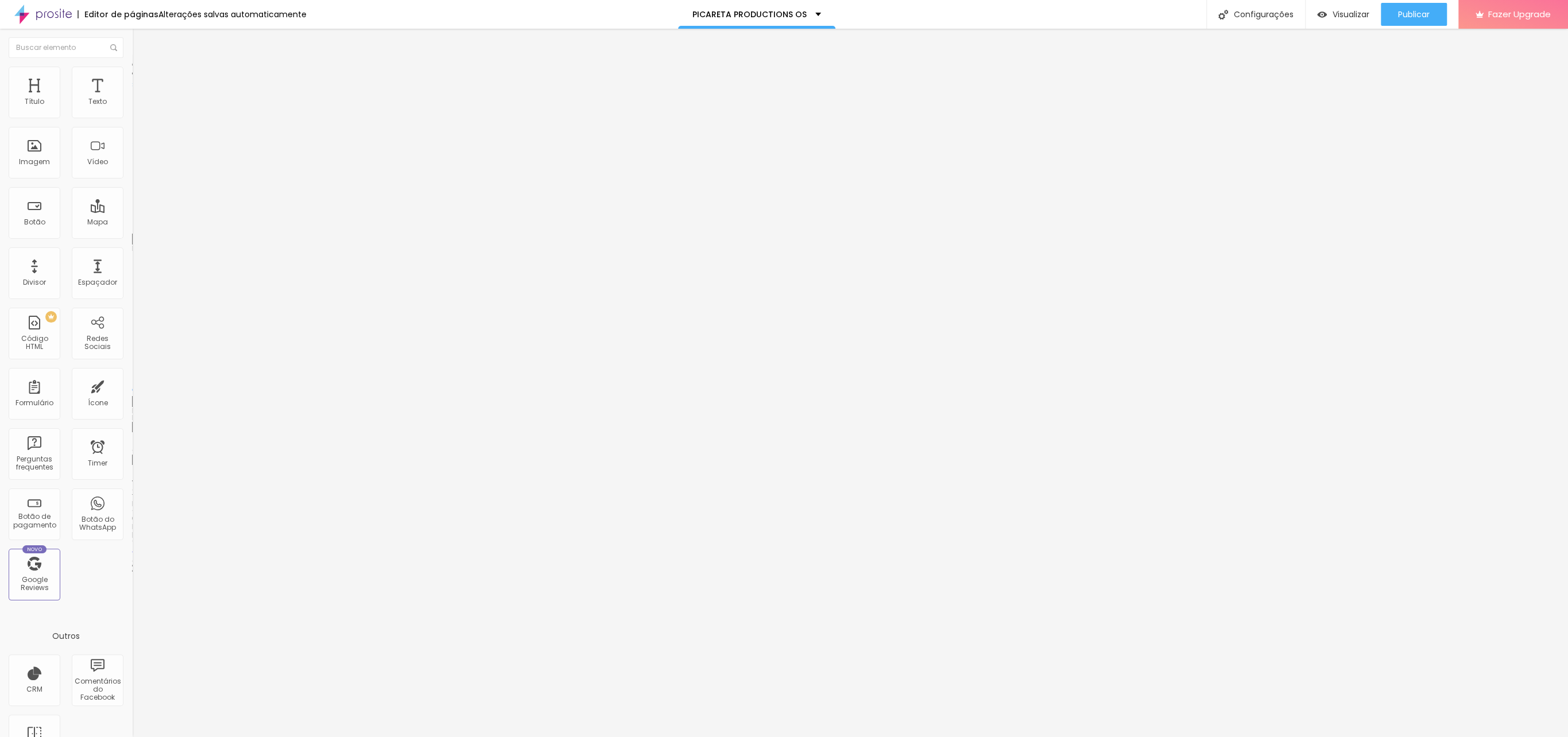
click at [132, 385] on input "range" at bounding box center [169, 389] width 74 height 9
click at [132, 78] on li "Avançado" at bounding box center [198, 83] width 132 height 11
type input "0"
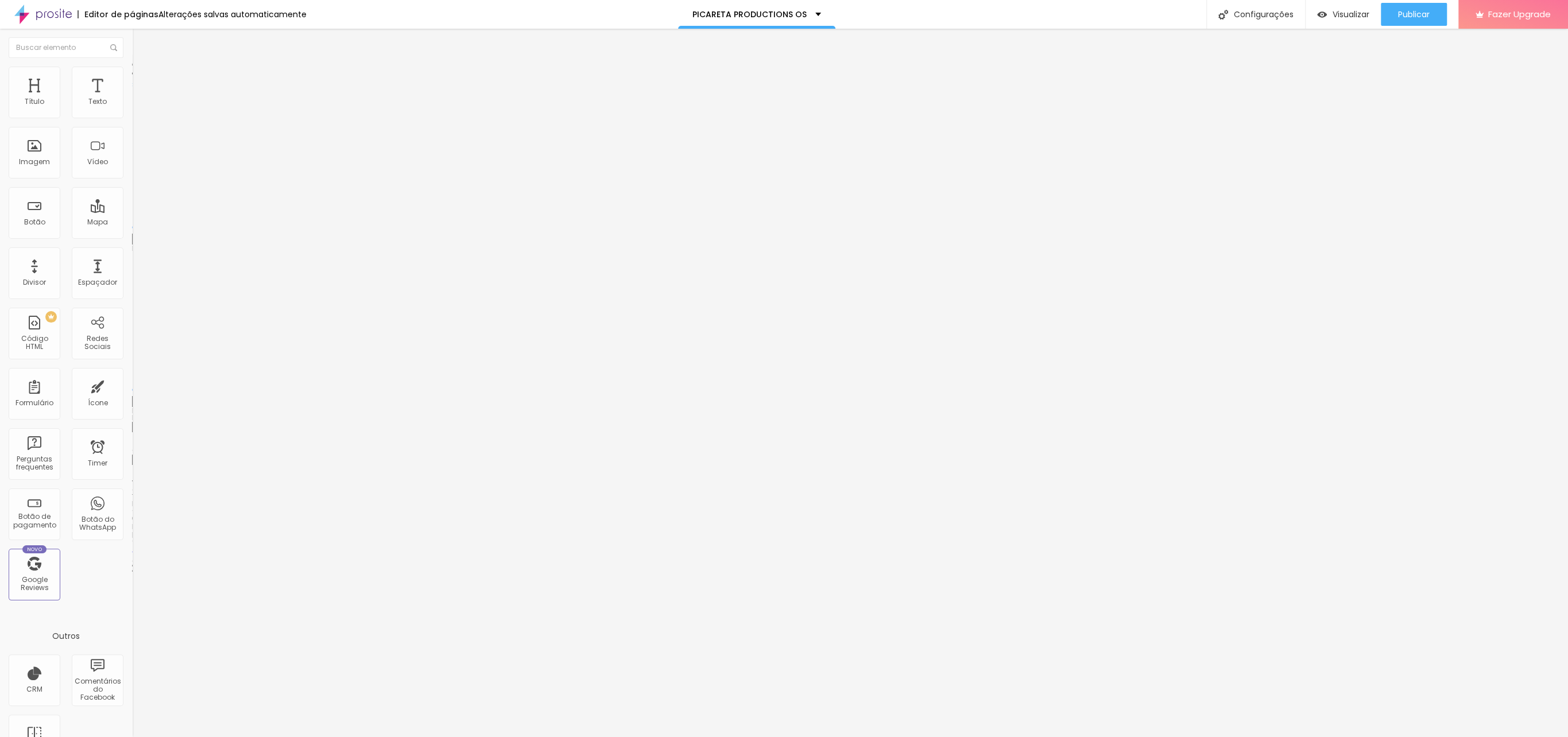
drag, startPoint x: -23, startPoint y: 112, endPoint x: -30, endPoint y: 112, distance: 7.0
click at [0, 112] on html "Editor de páginas Alterações salvas automaticamente PICARETA PRODUCTIONS OS Con…" at bounding box center [784, 368] width 1568 height 737
click at [142, 83] on span "Avançado" at bounding box center [161, 86] width 38 height 10
type input "0"
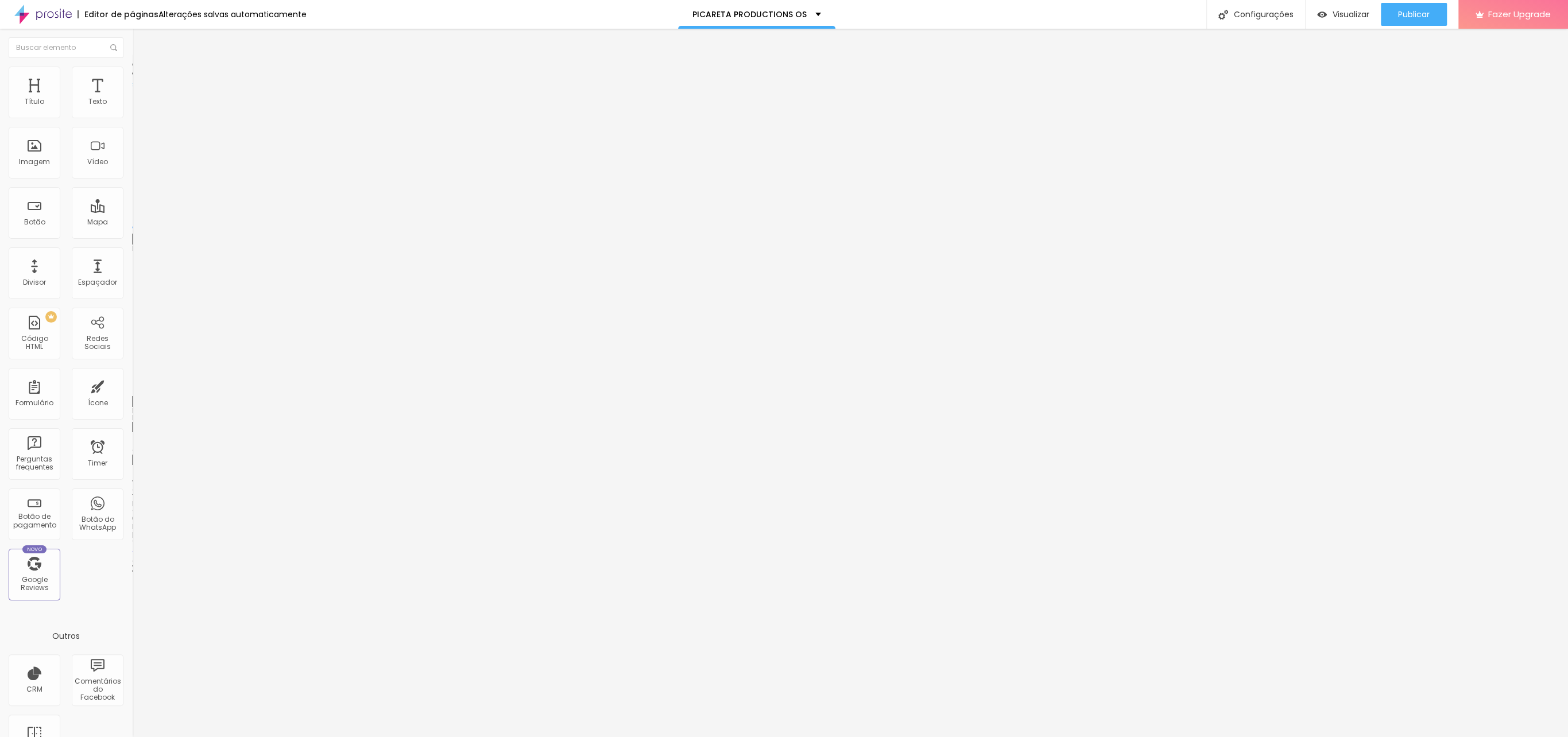
type input "0"
click at [132, 223] on input "range" at bounding box center [169, 227] width 74 height 9
type input "5"
type input "0"
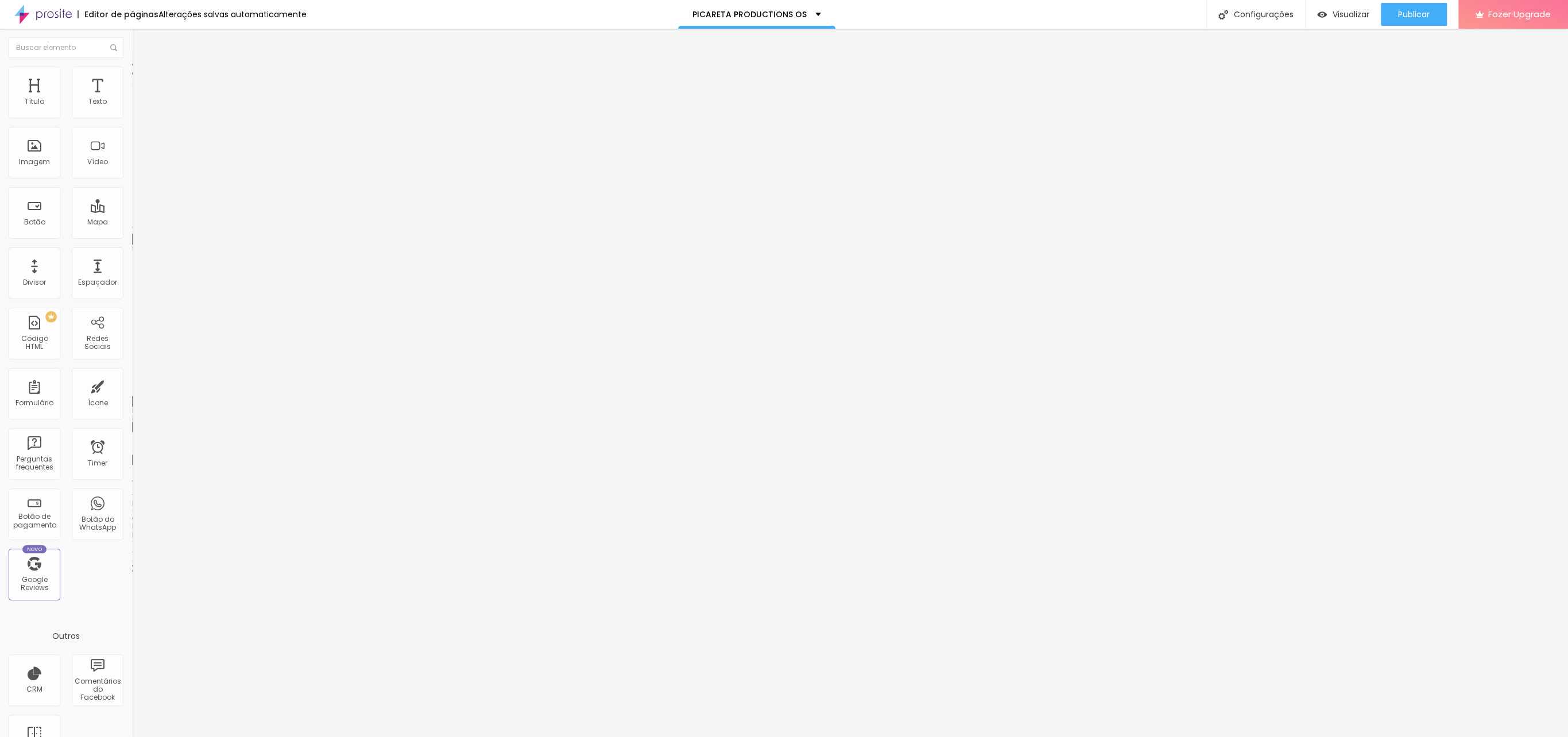
type input "0"
drag, startPoint x: 29, startPoint y: 133, endPoint x: -35, endPoint y: 124, distance: 64.6
type input "0"
click at [132, 385] on input "range" at bounding box center [169, 389] width 74 height 9
click at [132, 76] on li "Estilo" at bounding box center [198, 72] width 132 height 11
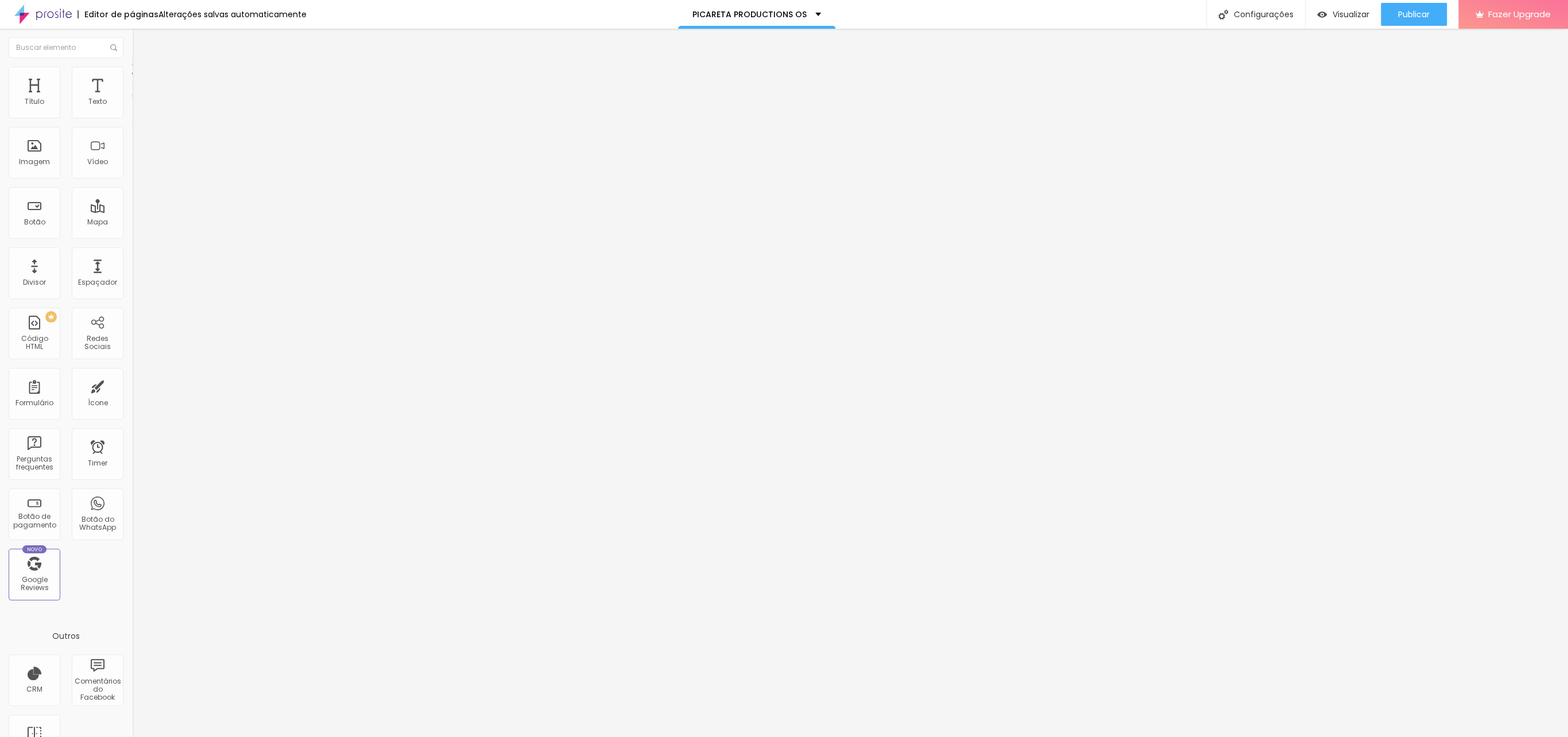
drag, startPoint x: 111, startPoint y: 79, endPoint x: 17, endPoint y: 98, distance: 95.9
click at [142, 81] on span "Avançado" at bounding box center [161, 86] width 38 height 10
type input "0"
drag, startPoint x: 44, startPoint y: 112, endPoint x: -57, endPoint y: 112, distance: 101.0
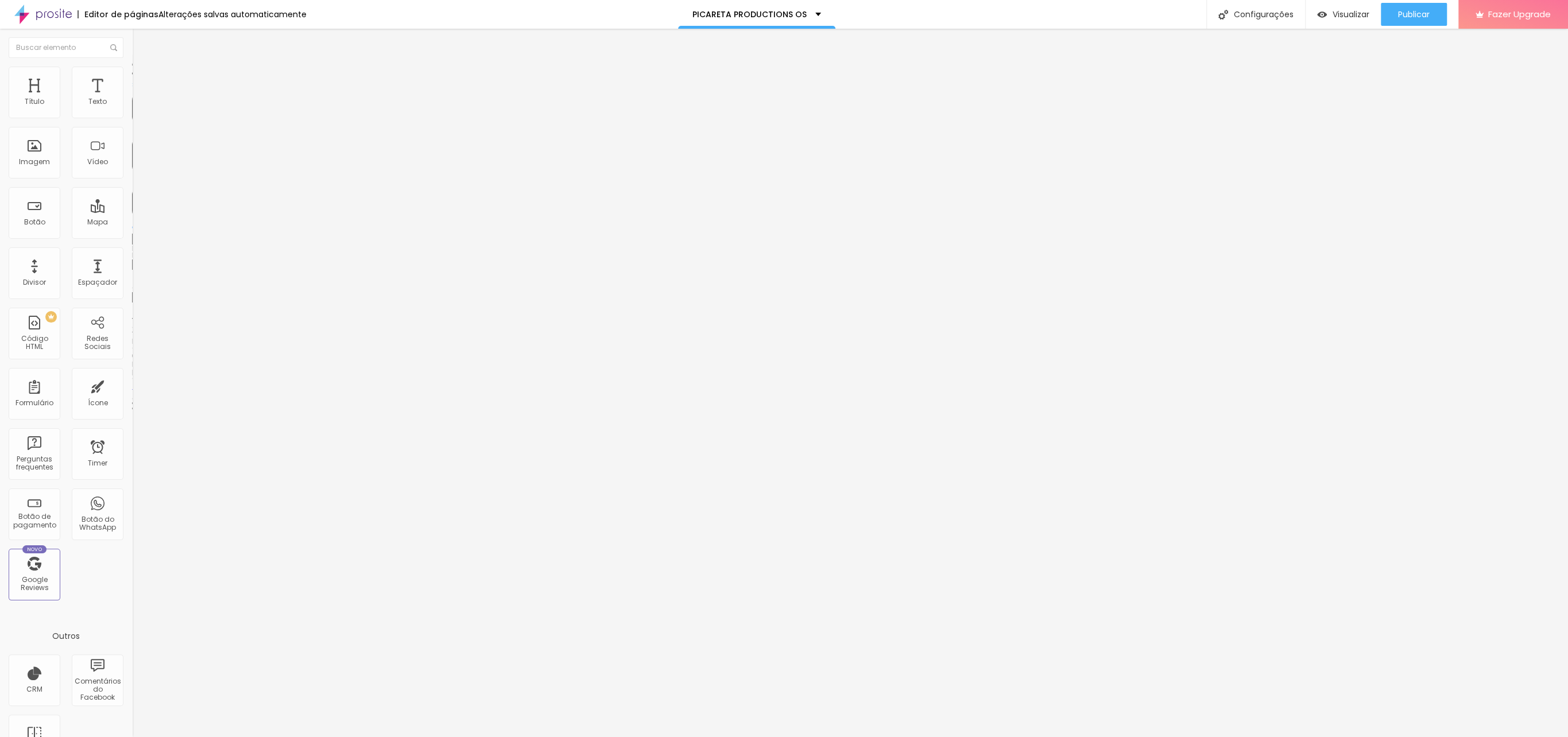
type input "0"
click at [132, 223] on input "range" at bounding box center [169, 227] width 74 height 9
click at [142, 81] on span "Avançado" at bounding box center [161, 86] width 38 height 10
type input "0"
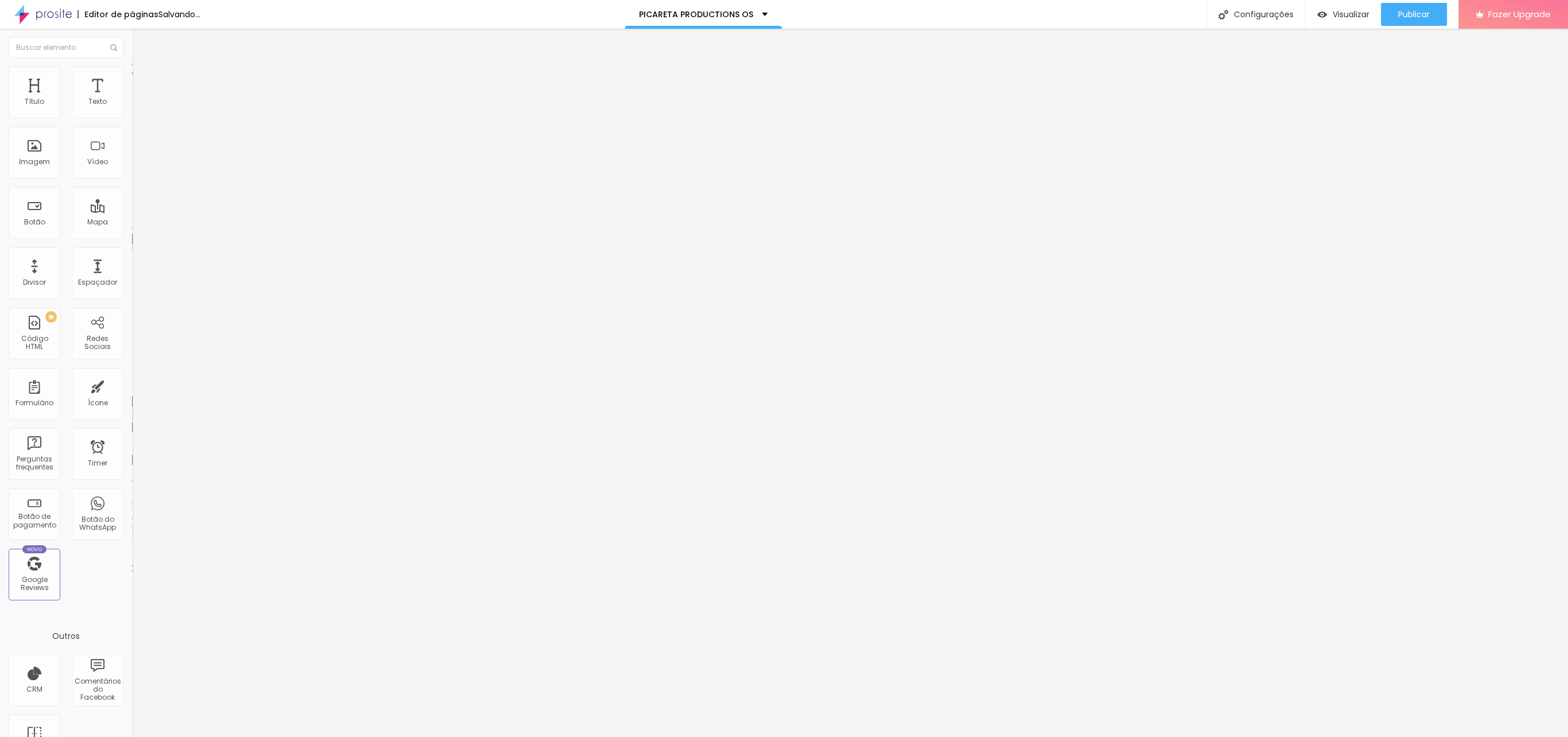
drag, startPoint x: 75, startPoint y: 111, endPoint x: -23, endPoint y: 112, distance: 98.0
type input "0"
click at [132, 223] on input "range" at bounding box center [169, 227] width 74 height 9
type input "0"
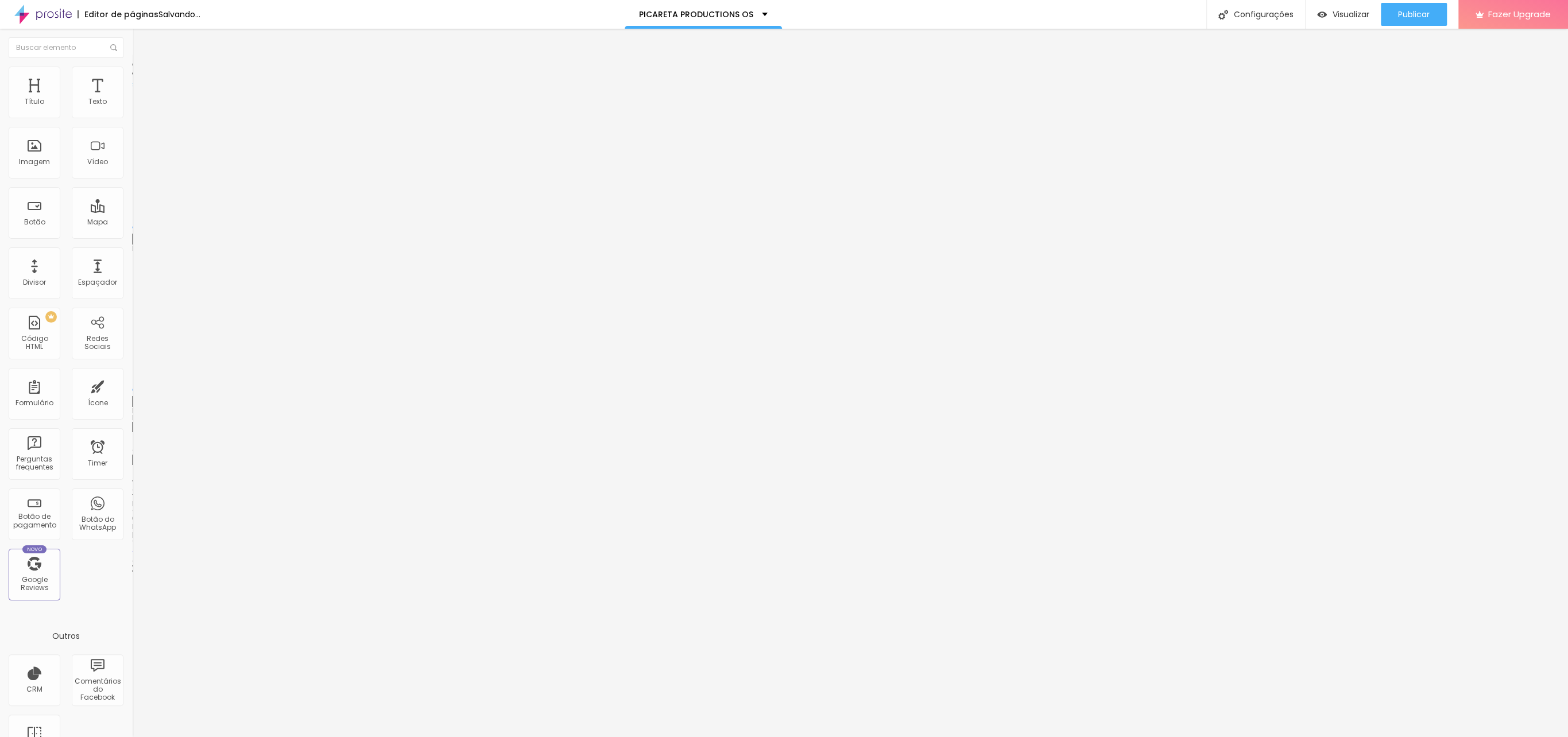
drag, startPoint x: 25, startPoint y: 133, endPoint x: -17, endPoint y: 130, distance: 42.1
type input "0"
click at [132, 385] on input "range" at bounding box center [169, 389] width 74 height 9
drag, startPoint x: -36, startPoint y: 117, endPoint x: -50, endPoint y: 116, distance: 14.0
click at [0, 116] on html "Editor de páginas Alterações salvas automaticamente PICARETA PRODUCTIONS OS Con…" at bounding box center [784, 368] width 1568 height 737
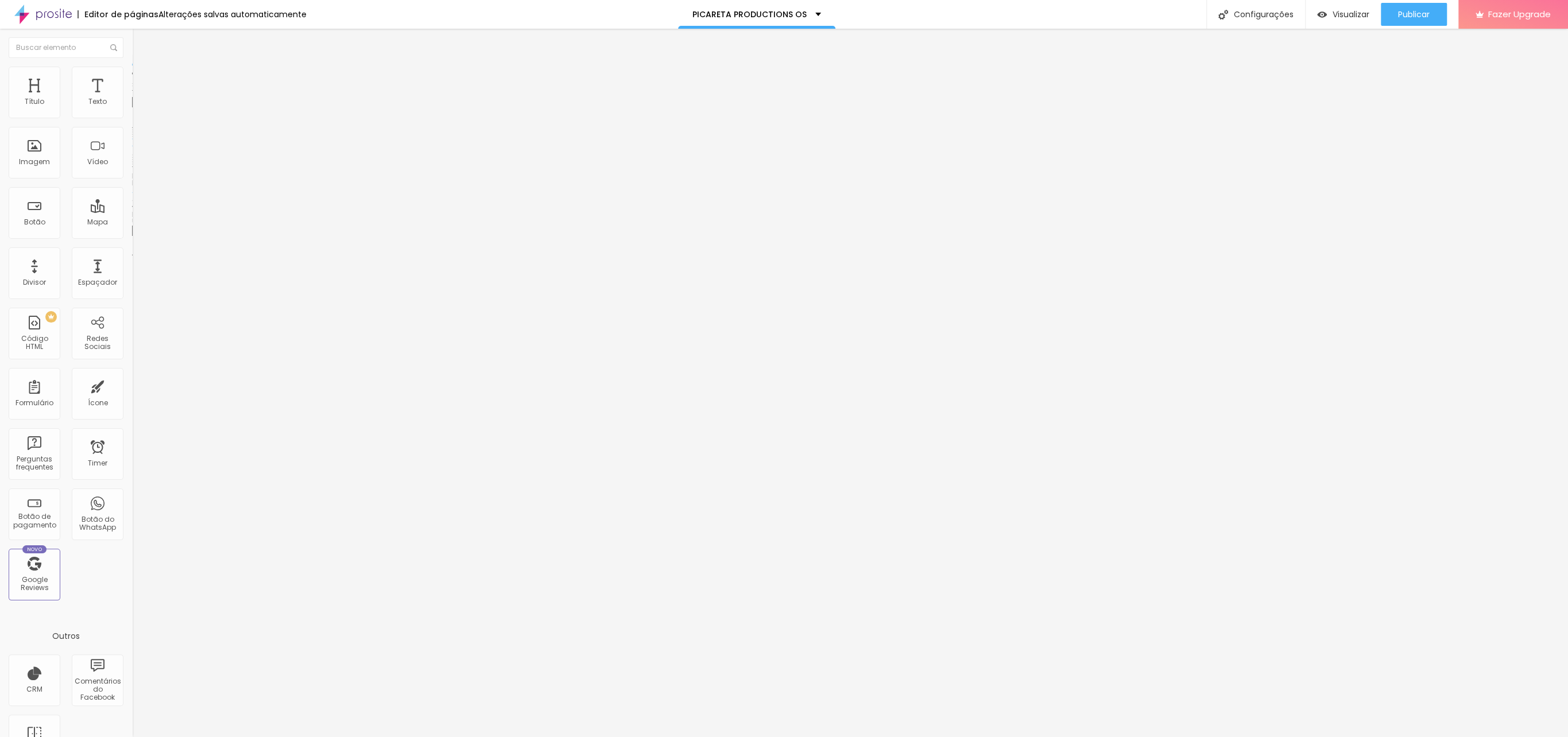
type input "CLIQUE PARA"
paste input "[URL][DOMAIN_NAME]"
type input "[URL][DOMAIN_NAME]"
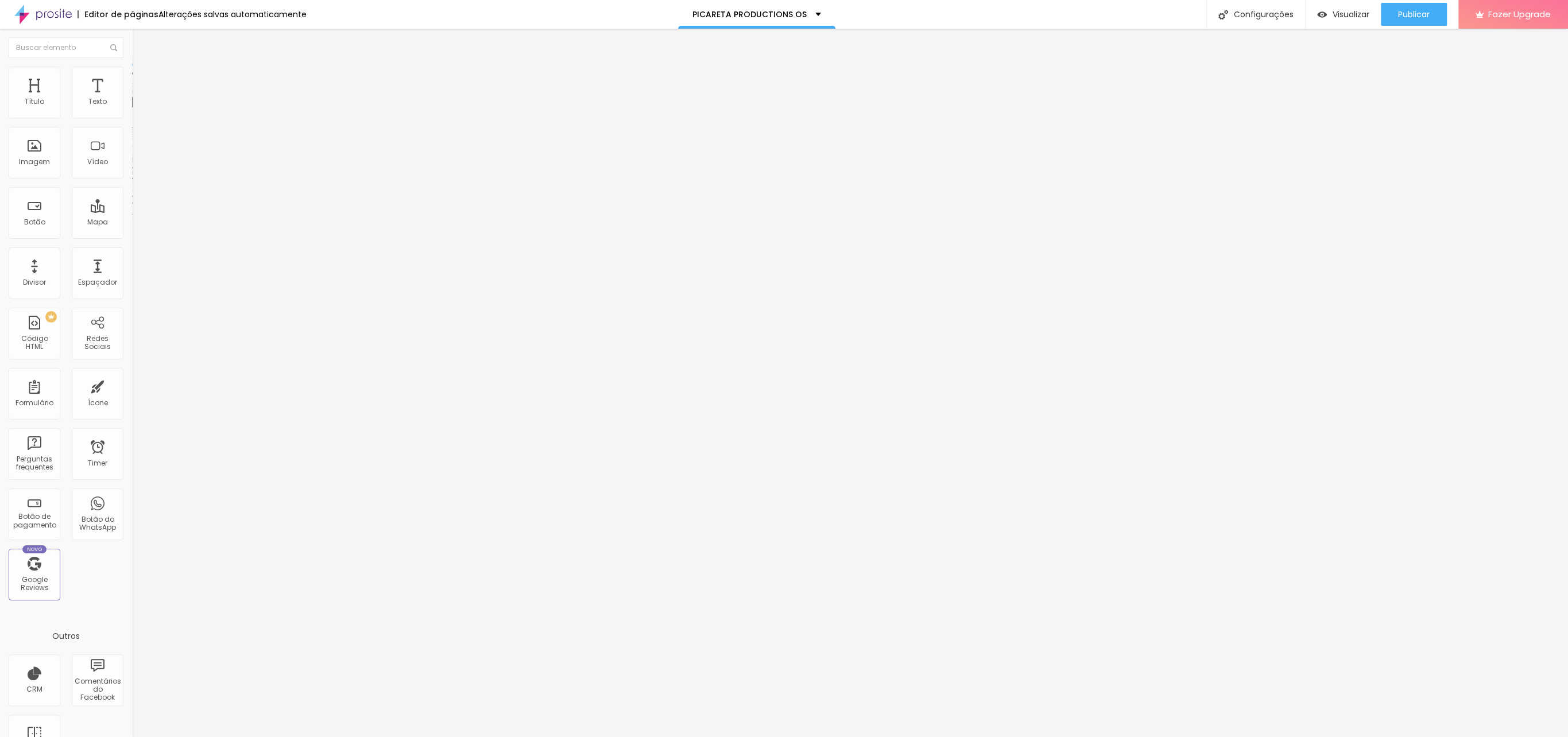
click at [142, 81] on span "Avançado" at bounding box center [161, 86] width 38 height 10
type input "1"
type input "0"
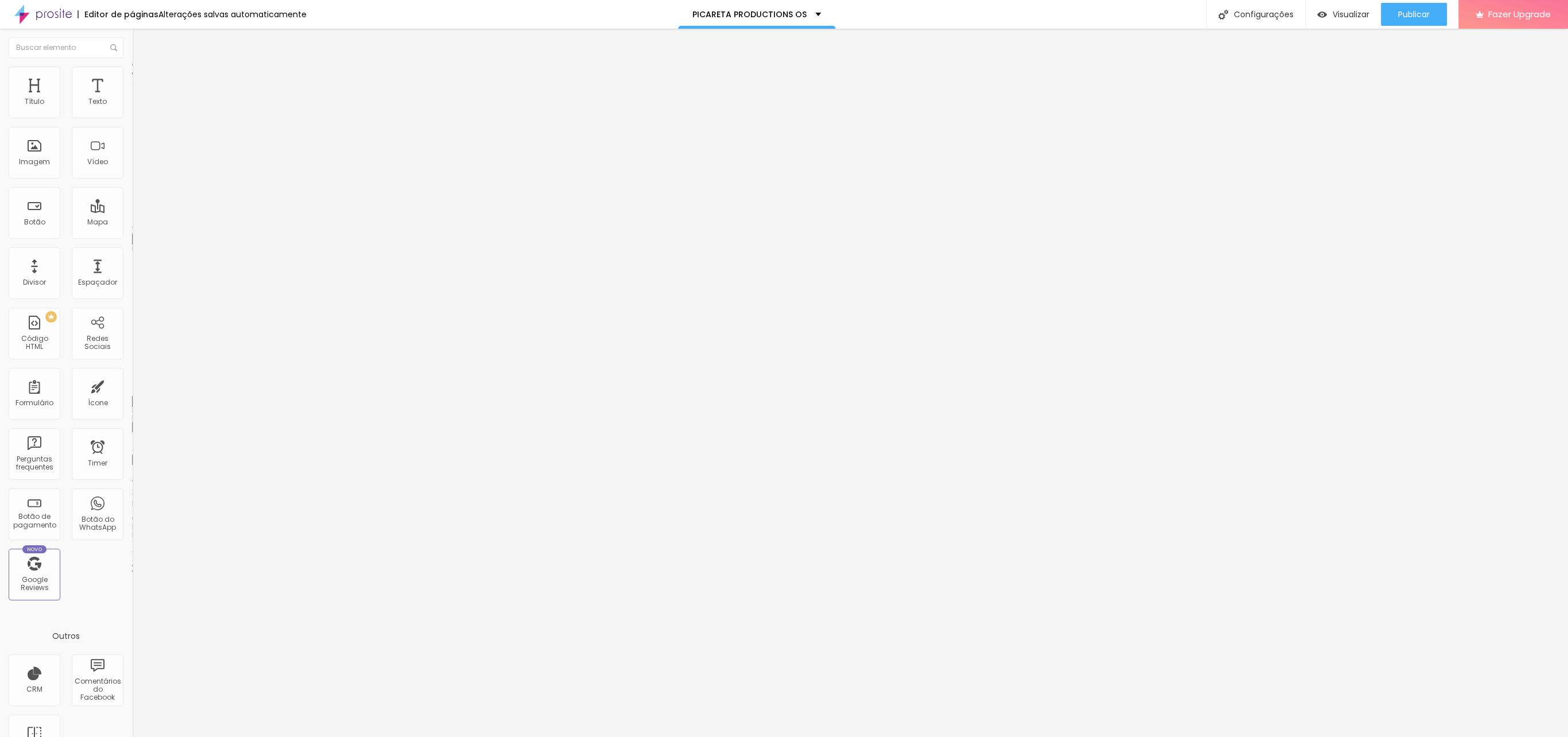
drag, startPoint x: 28, startPoint y: 108, endPoint x: -26, endPoint y: 108, distance: 54.0
type input "0"
click at [132, 223] on input "range" at bounding box center [169, 227] width 74 height 9
type input "12"
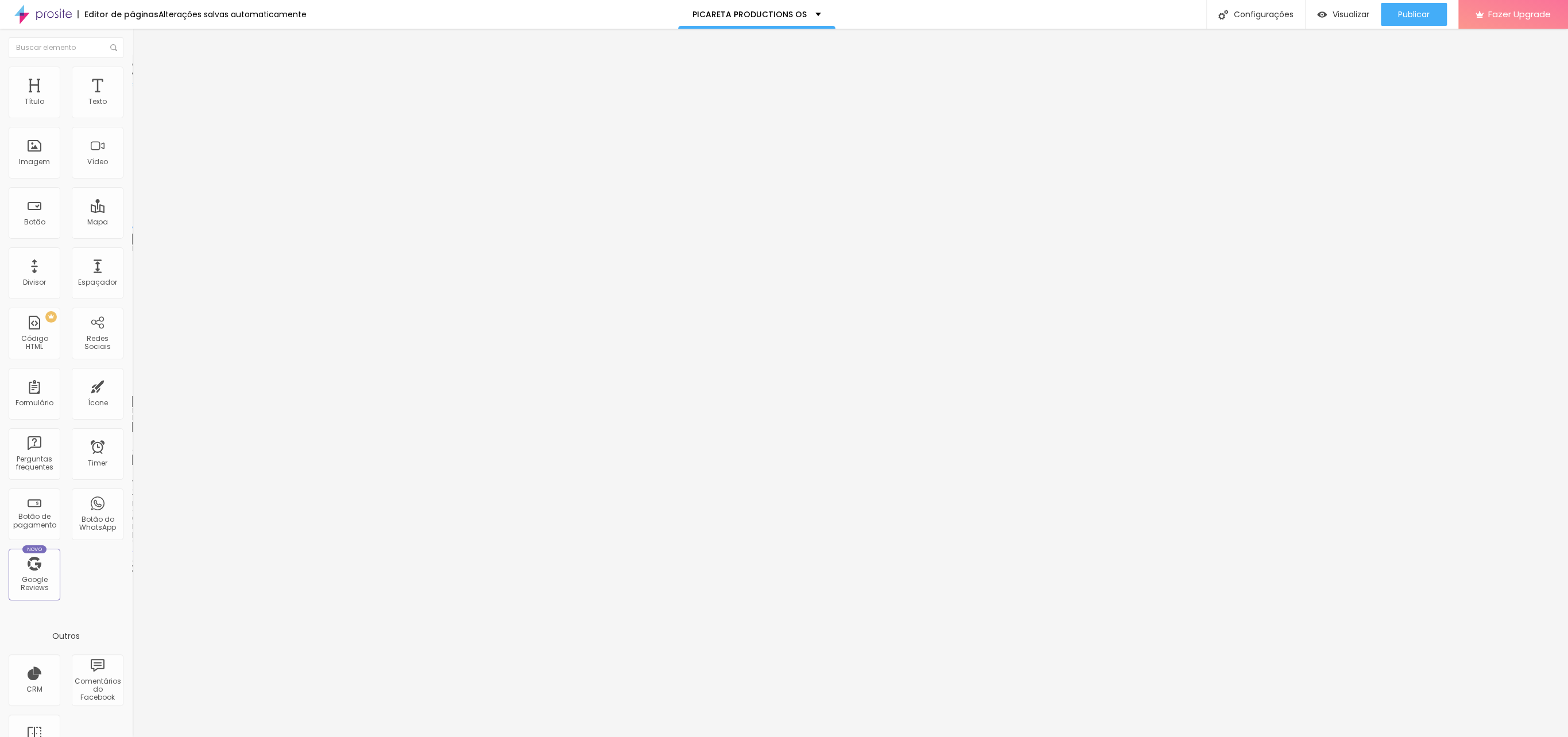
type input "19"
type input "29"
type input "33"
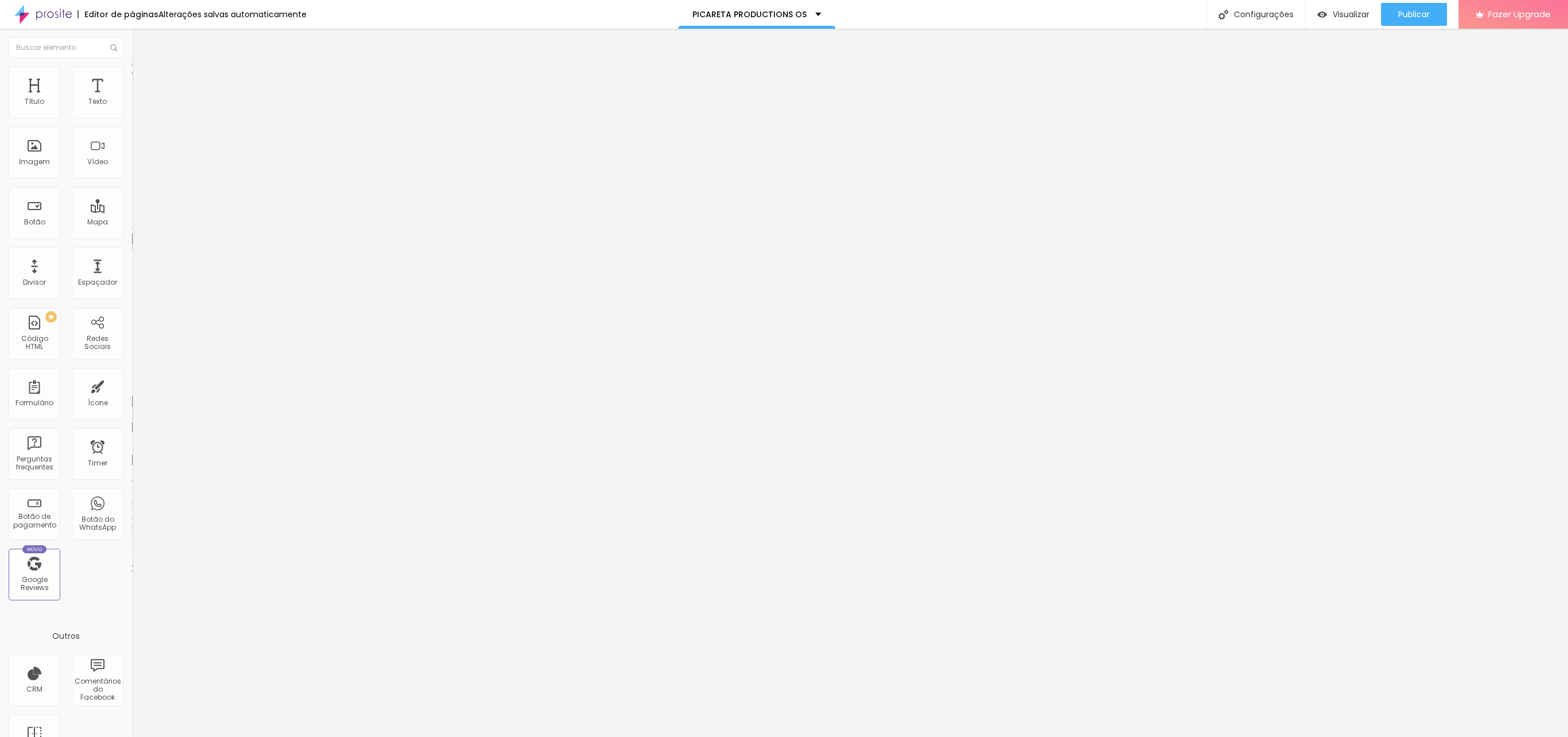
type input "33"
type input "38"
type input "39"
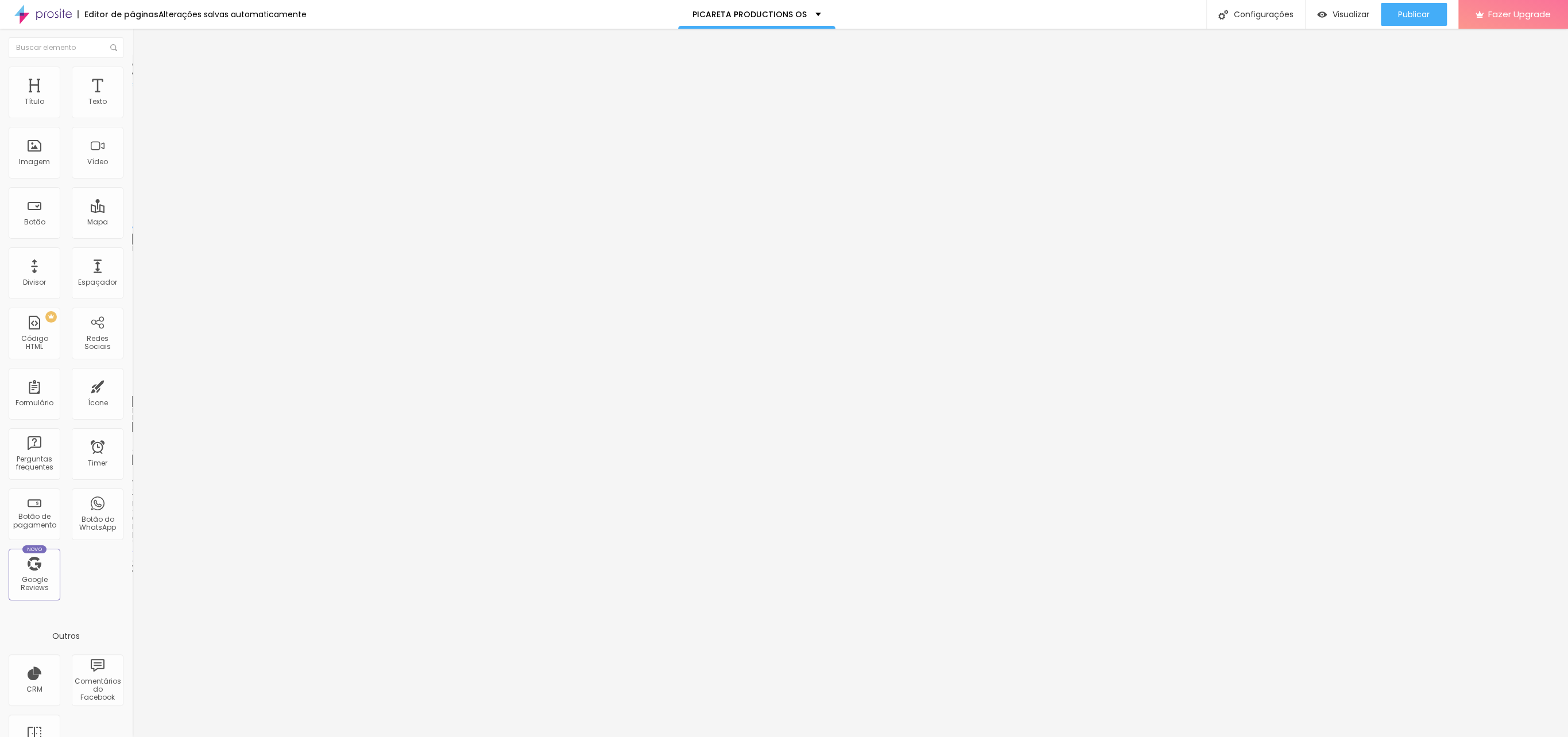
type input "40"
type input "41"
type input "42"
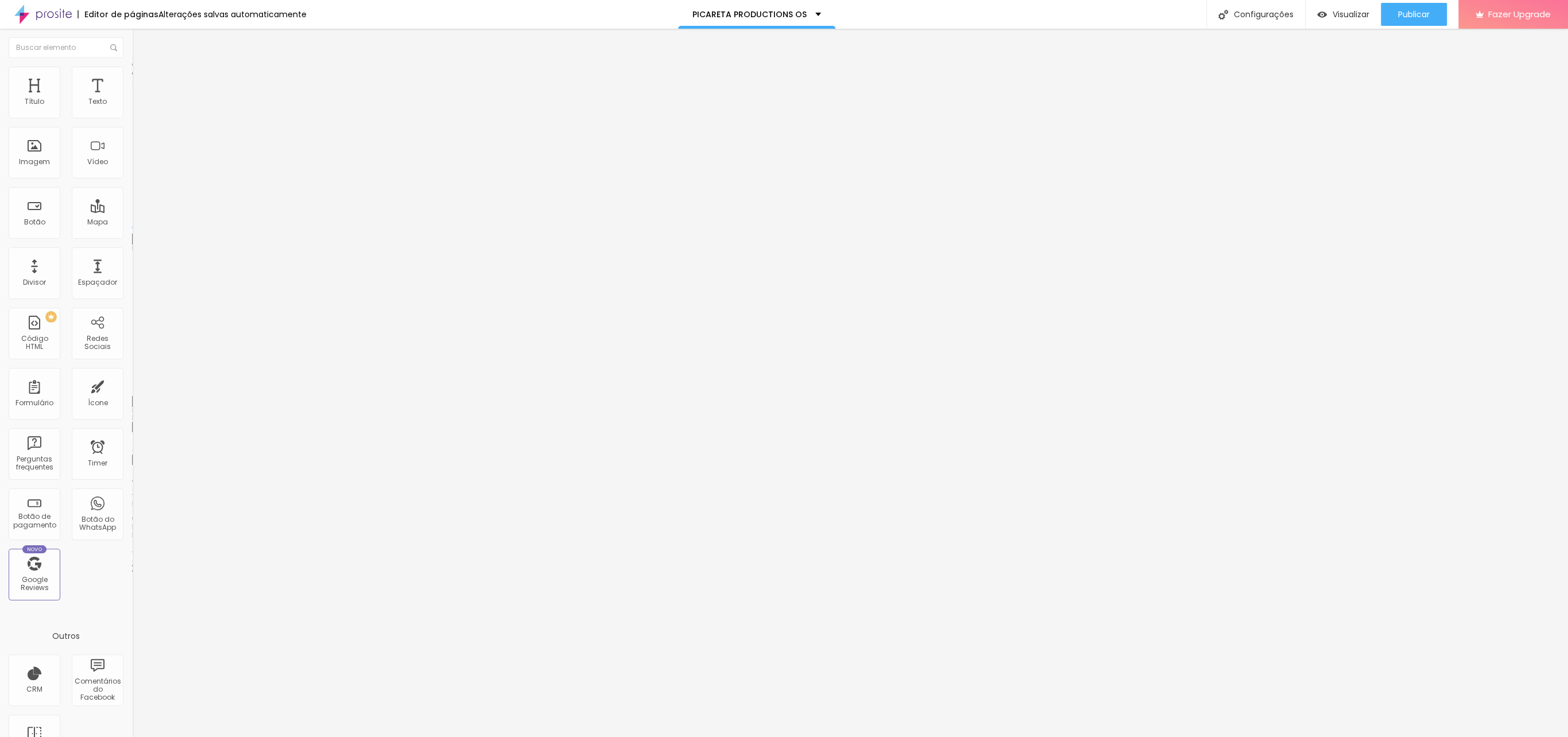
type input "42"
type input "43"
type input "45"
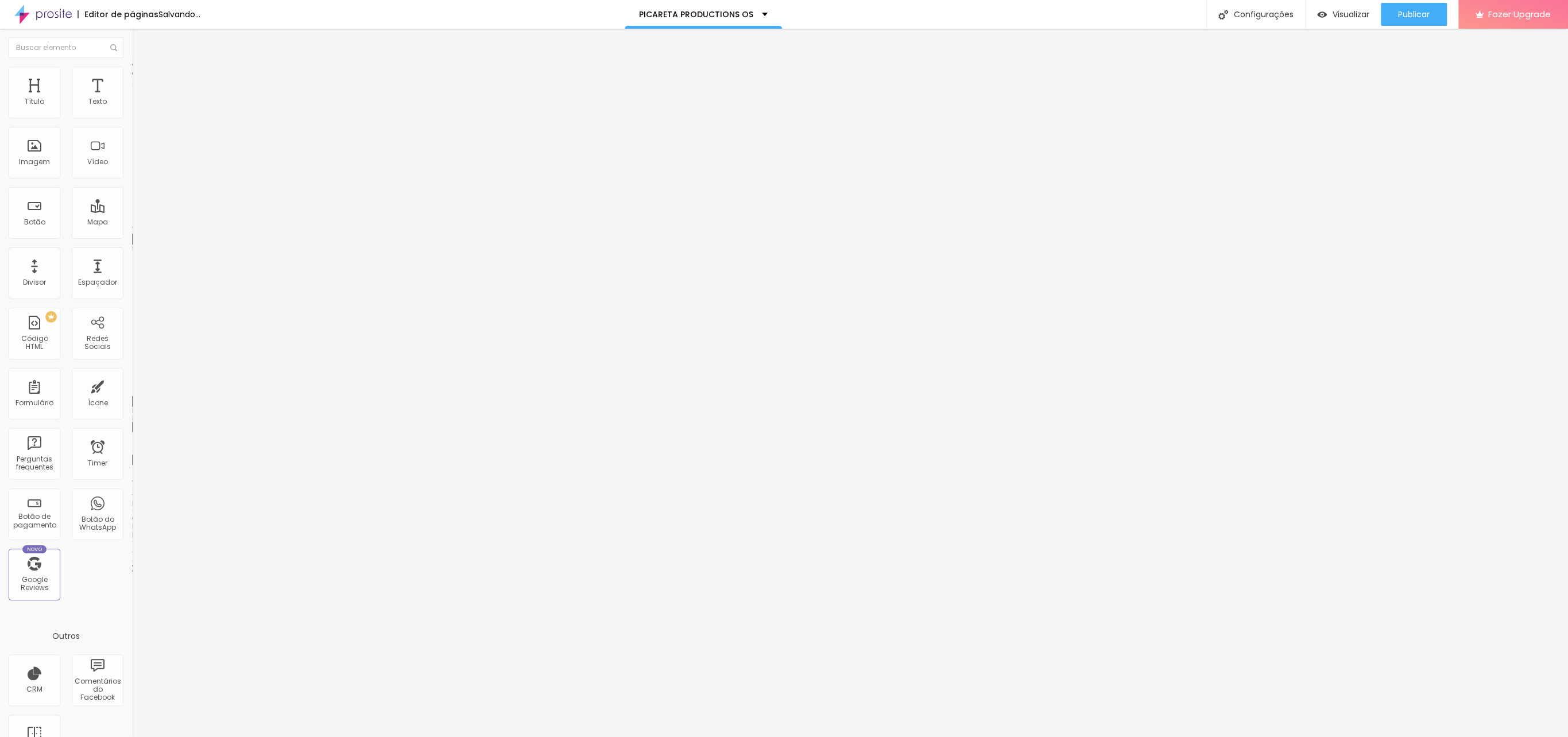
type input "46"
type input "47"
type input "48"
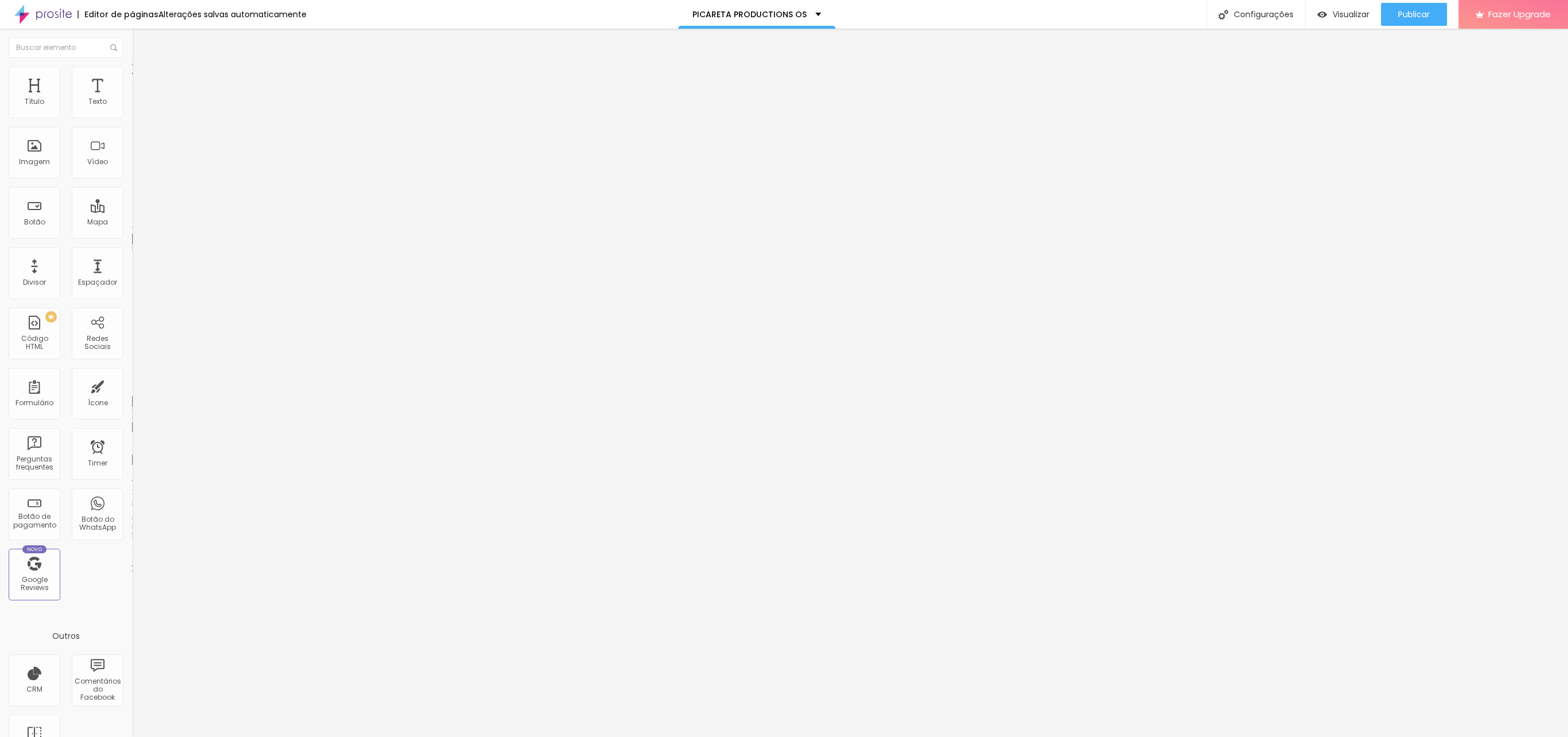
type input "48"
type input "50"
drag, startPoint x: 32, startPoint y: 132, endPoint x: 62, endPoint y: 133, distance: 30.0
type input "50"
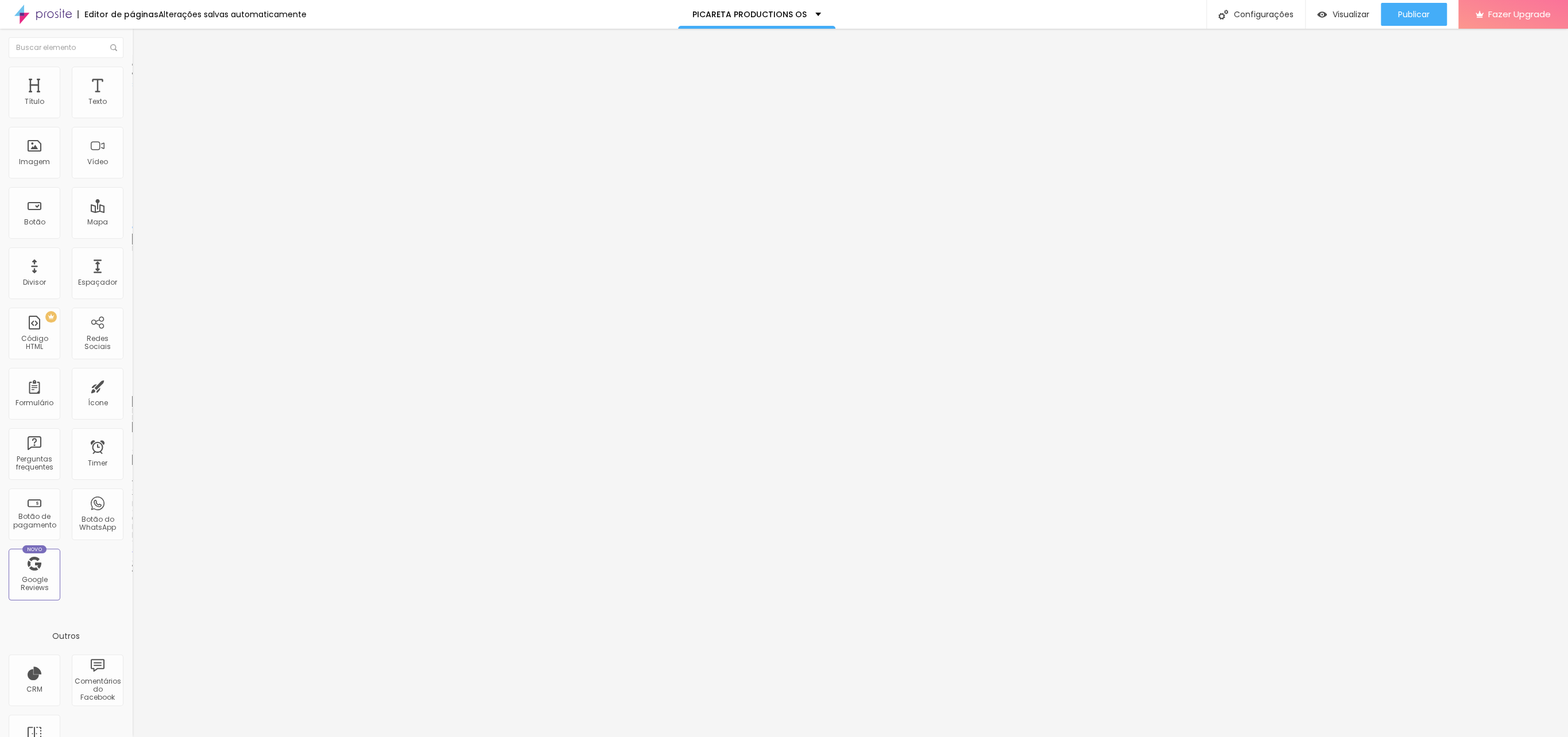
click at [132, 385] on input "range" at bounding box center [169, 389] width 74 height 9
click at [1419, 10] on span "Publicar" at bounding box center [1413, 14] width 32 height 9
click at [132, 76] on li "Estilo" at bounding box center [198, 72] width 132 height 11
type input "76"
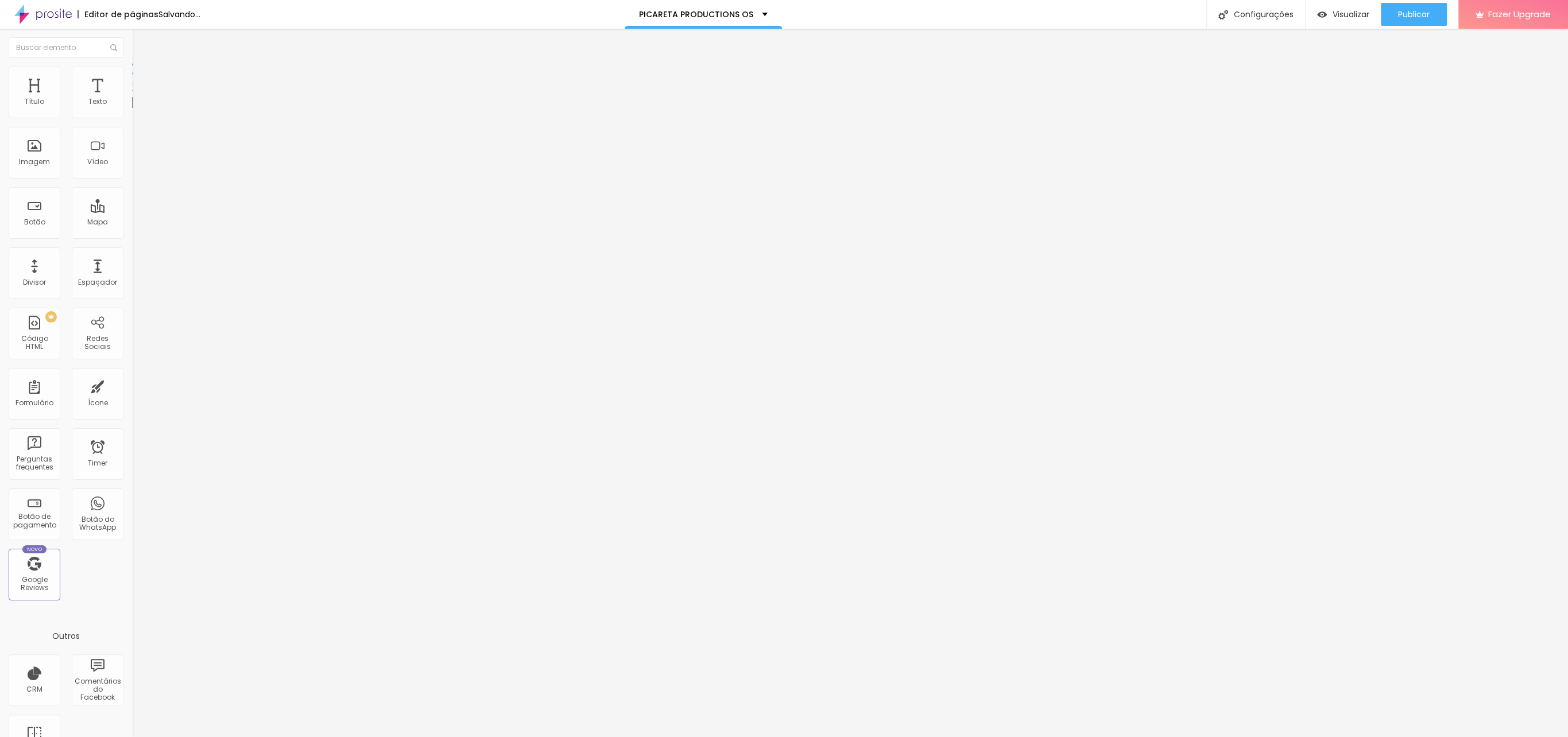
type input "73"
type input "66"
type input "67"
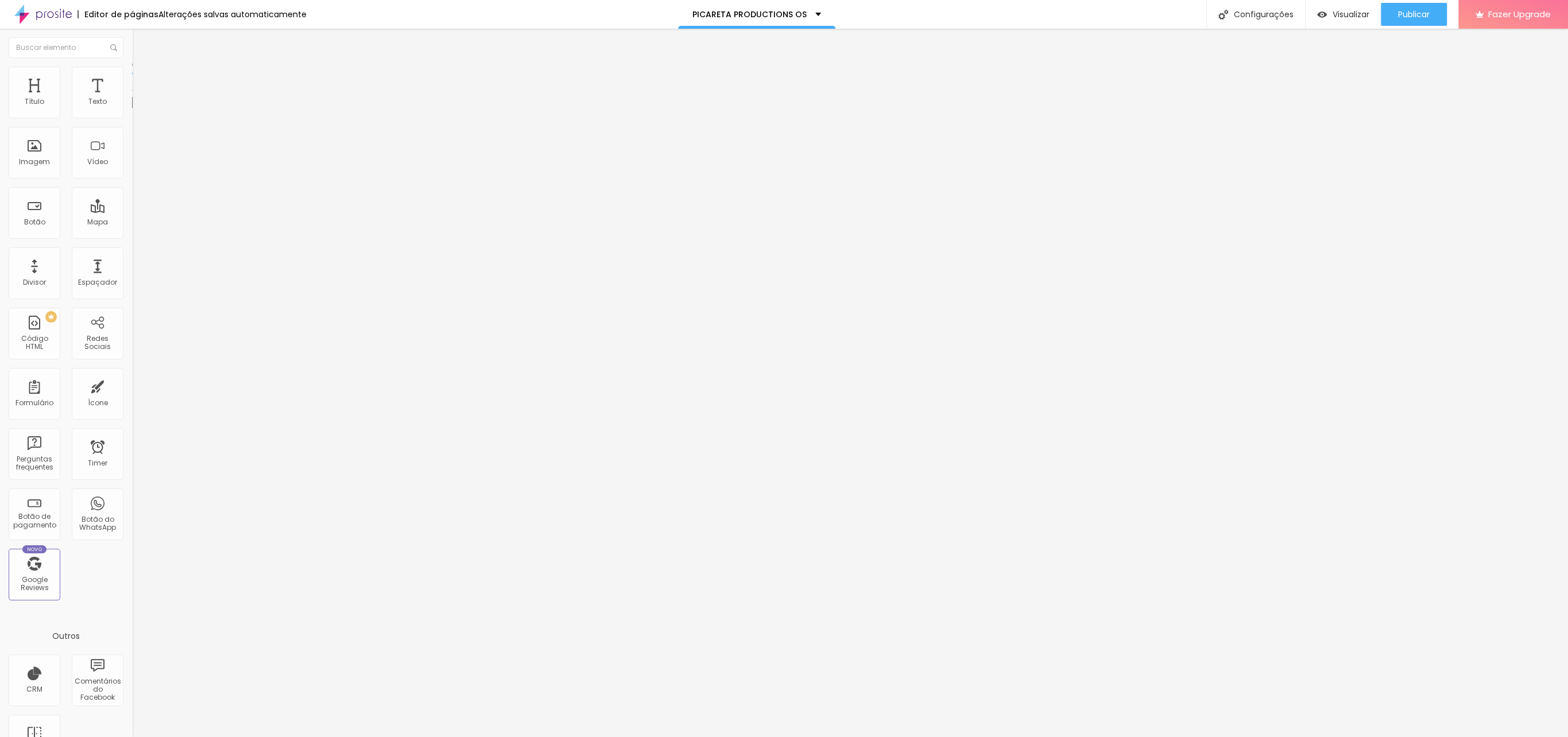
type input "67"
type input "68"
type input "69"
drag, startPoint x: 83, startPoint y: 122, endPoint x: 71, endPoint y: 121, distance: 12.0
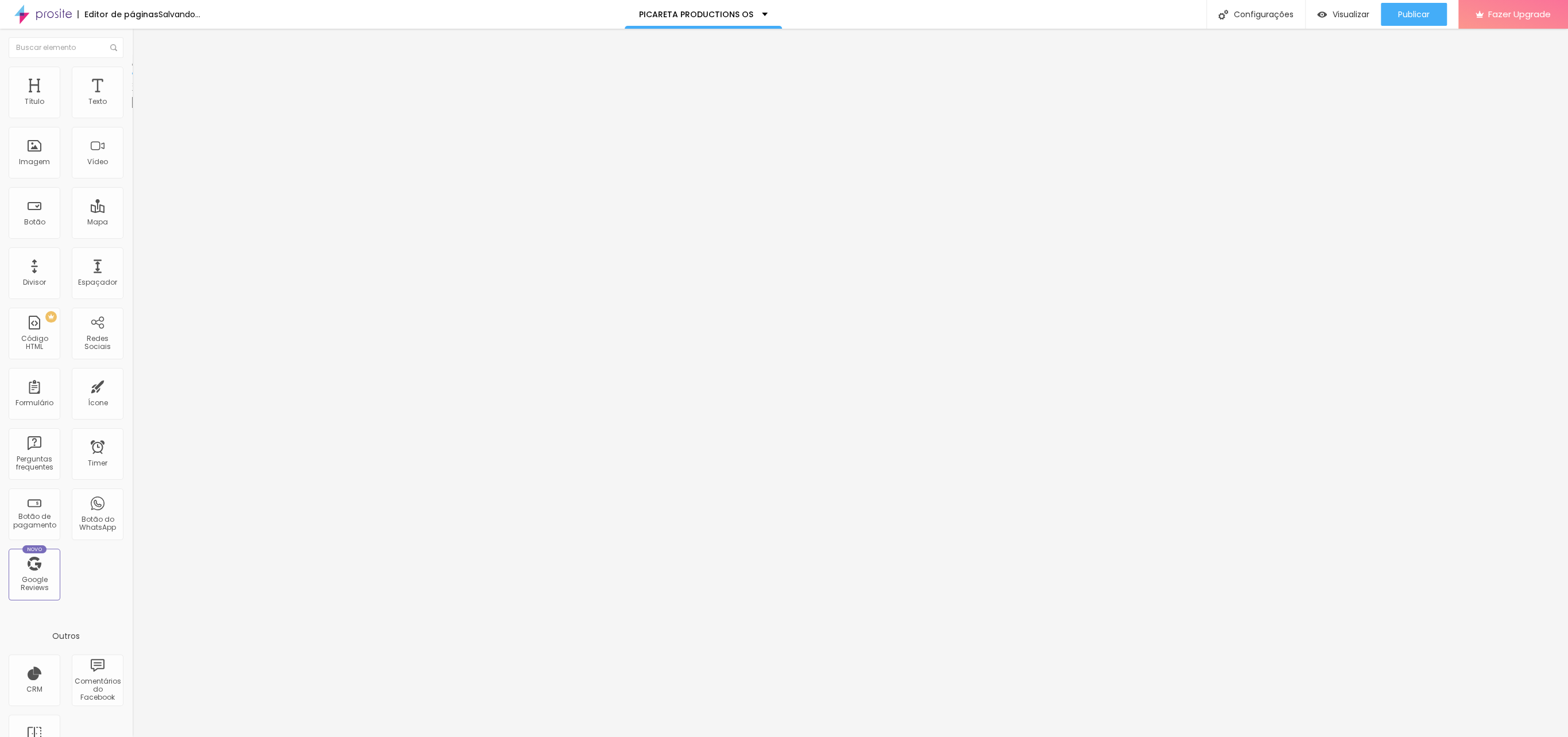
type input "69"
click at [132, 117] on input "range" at bounding box center [169, 112] width 74 height 9
click at [1417, 8] on div "Publicar" at bounding box center [1413, 14] width 32 height 23
click at [1409, 17] on span "Publicar" at bounding box center [1413, 14] width 32 height 9
drag, startPoint x: 21, startPoint y: 307, endPoint x: 26, endPoint y: 304, distance: 5.8
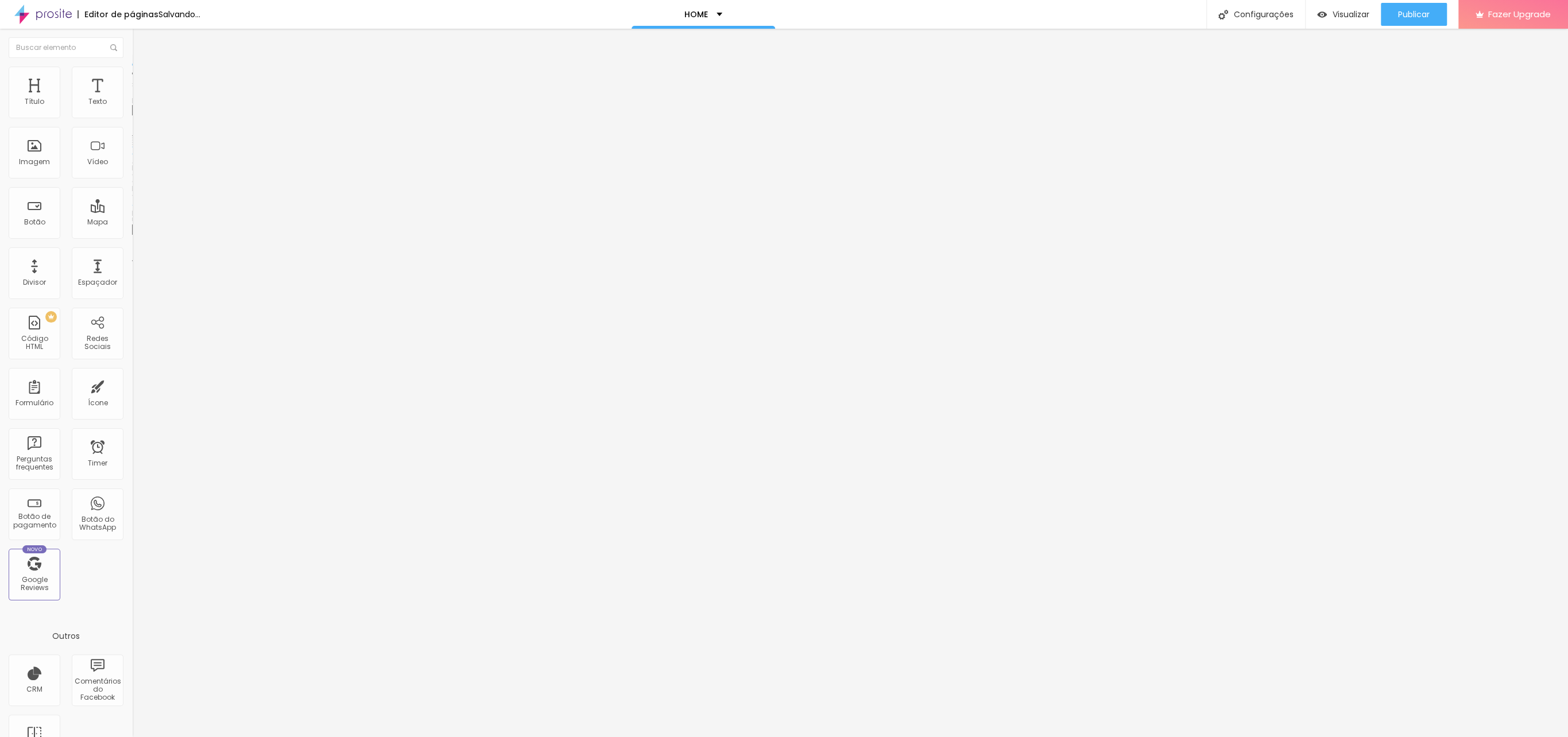
click at [0, 304] on html "Editor de páginas Salvando... HOME Configurações Configurações da página Clique…" at bounding box center [784, 368] width 1568 height 737
paste input "youtu.be/CK08ZZa0Gv4"
type input "[URL][DOMAIN_NAME]"
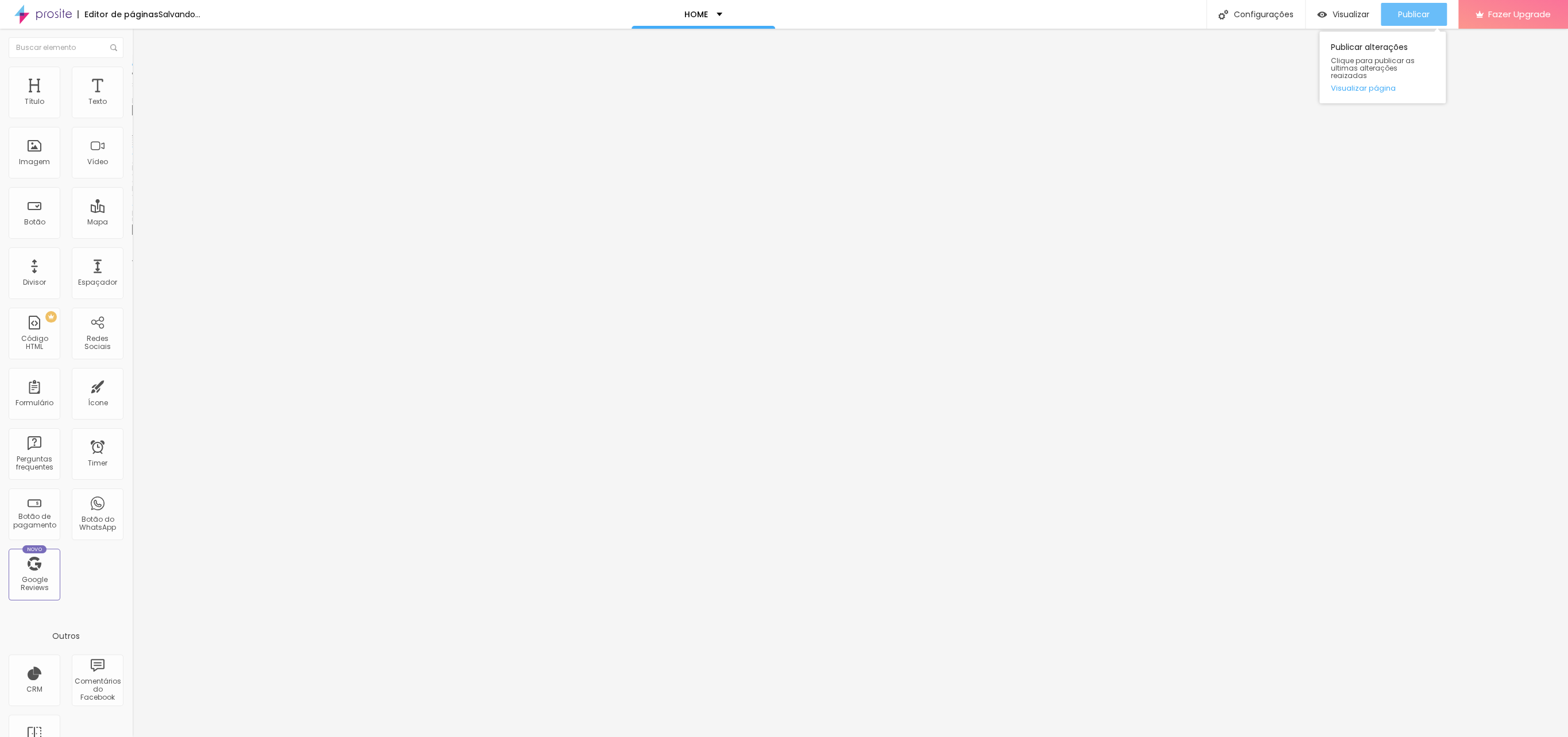
click at [1407, 10] on span "Publicar" at bounding box center [1413, 14] width 32 height 9
click at [84, 146] on div "Vídeo" at bounding box center [98, 150] width 52 height 52
paste input "[URL][DOMAIN_NAME]"
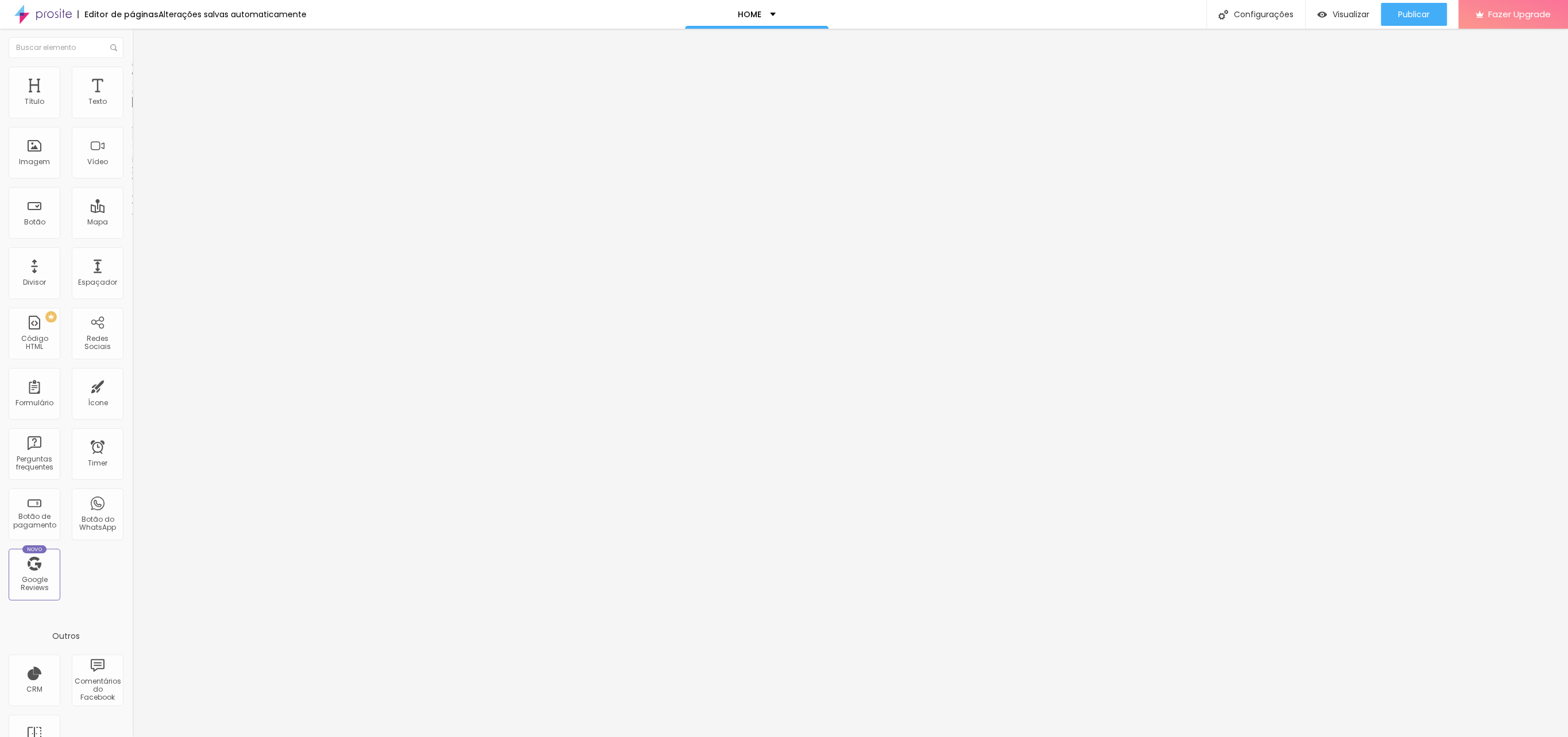
scroll to position [0, 4]
type input "[URL][DOMAIN_NAME]"
click at [132, 78] on li "Avançado" at bounding box center [198, 83] width 132 height 11
drag, startPoint x: 28, startPoint y: 112, endPoint x: 20, endPoint y: 136, distance: 25.3
click at [132, 223] on input "range" at bounding box center [169, 227] width 74 height 9
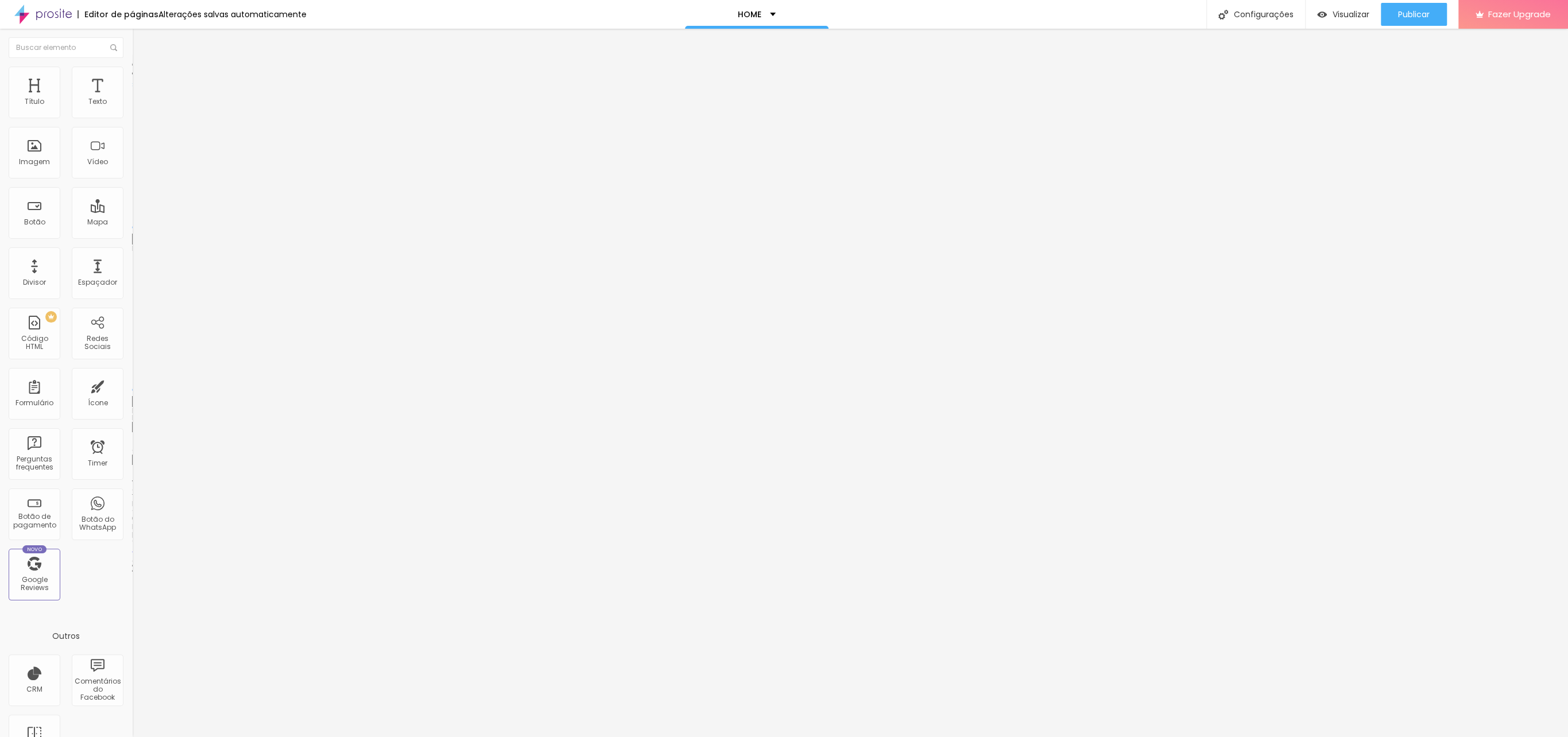
drag, startPoint x: 23, startPoint y: 130, endPoint x: -17, endPoint y: 126, distance: 40.2
click at [0, 126] on html "Editor de páginas Alterações salvas automaticamente HOME Configurações Configur…" at bounding box center [784, 368] width 1568 height 737
click at [132, 78] on li "Avançado" at bounding box center [198, 83] width 132 height 11
click at [142, 81] on span "Avançado" at bounding box center [161, 86] width 38 height 10
type input "17"
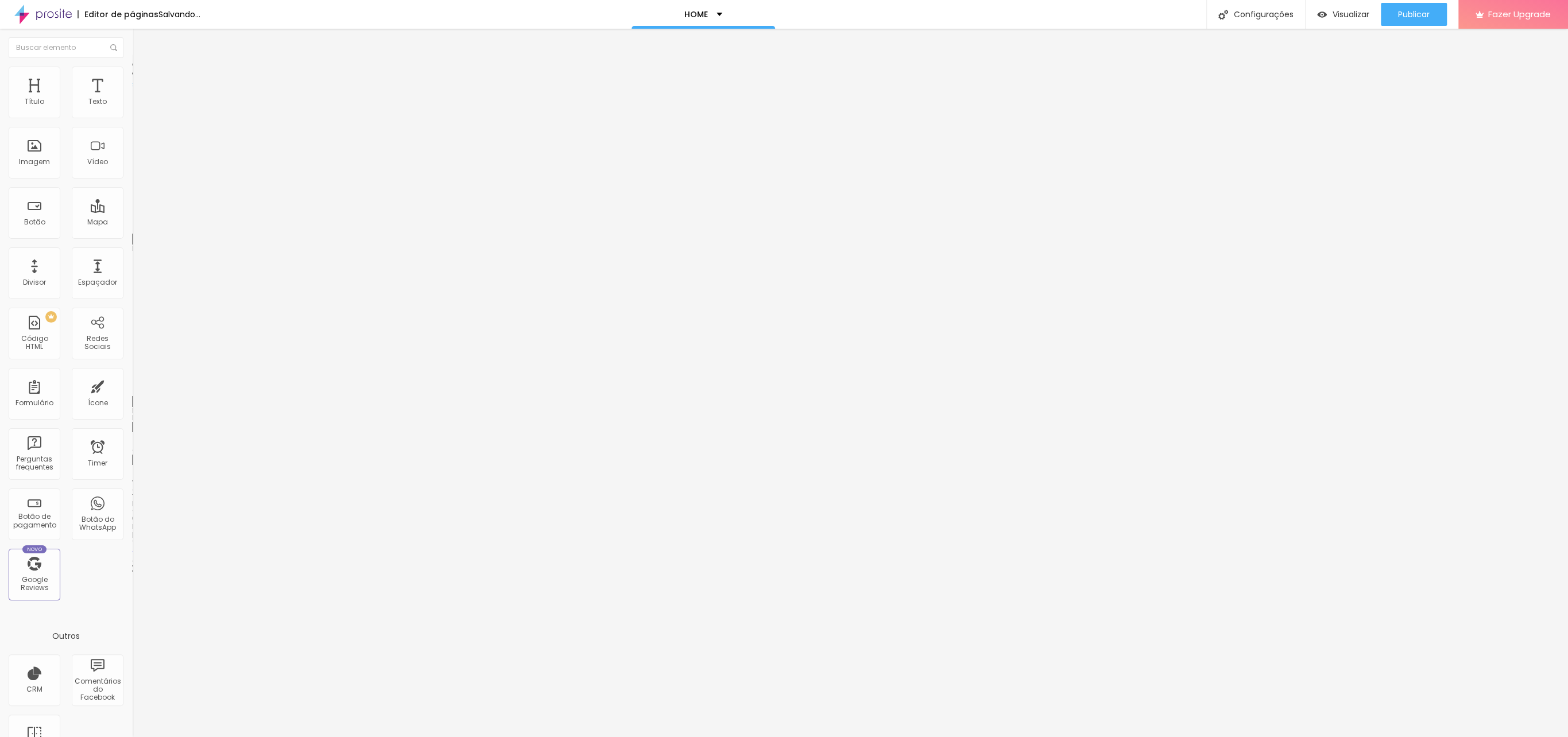
type input "17"
type input "18"
type input "20"
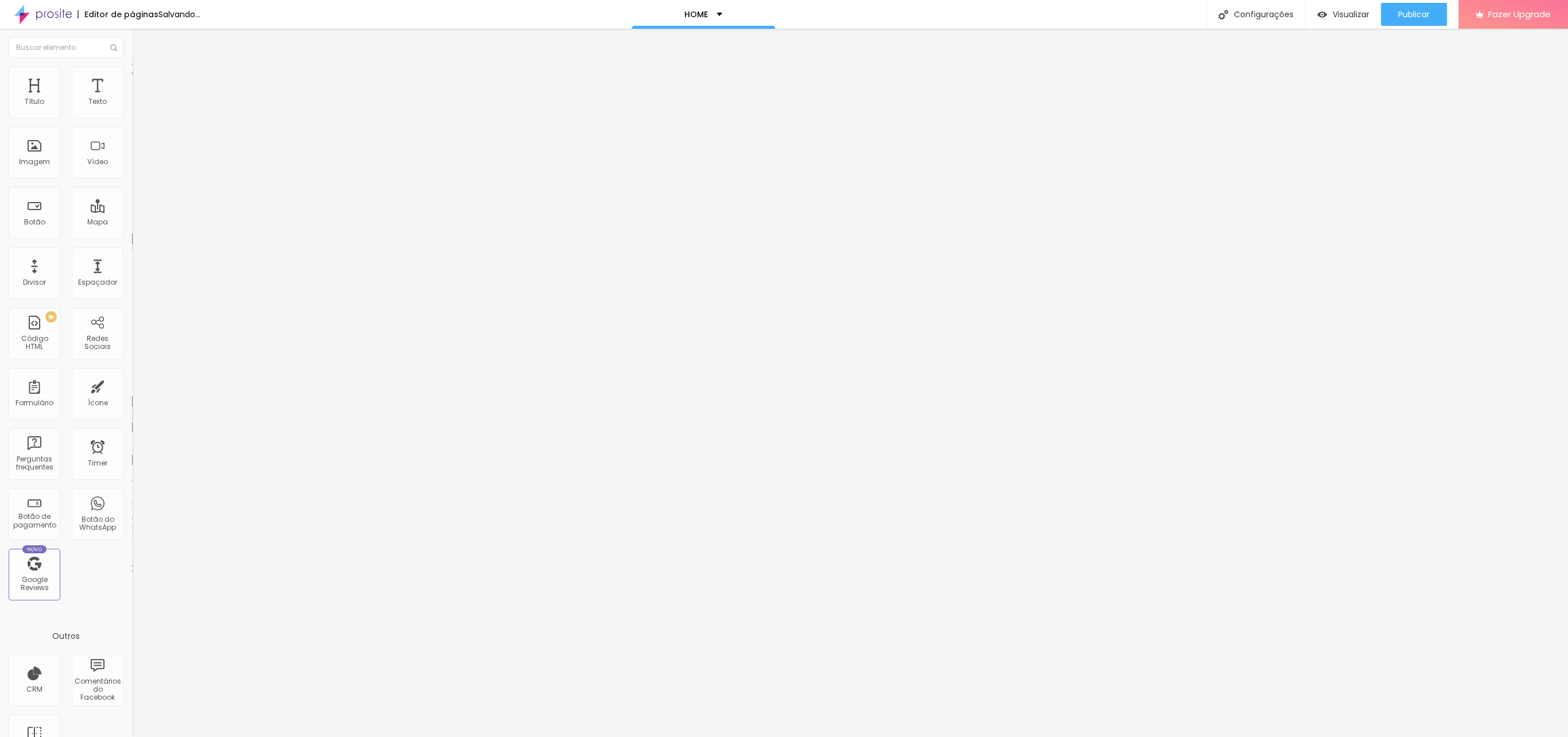
type input "22"
type input "21"
type input "19"
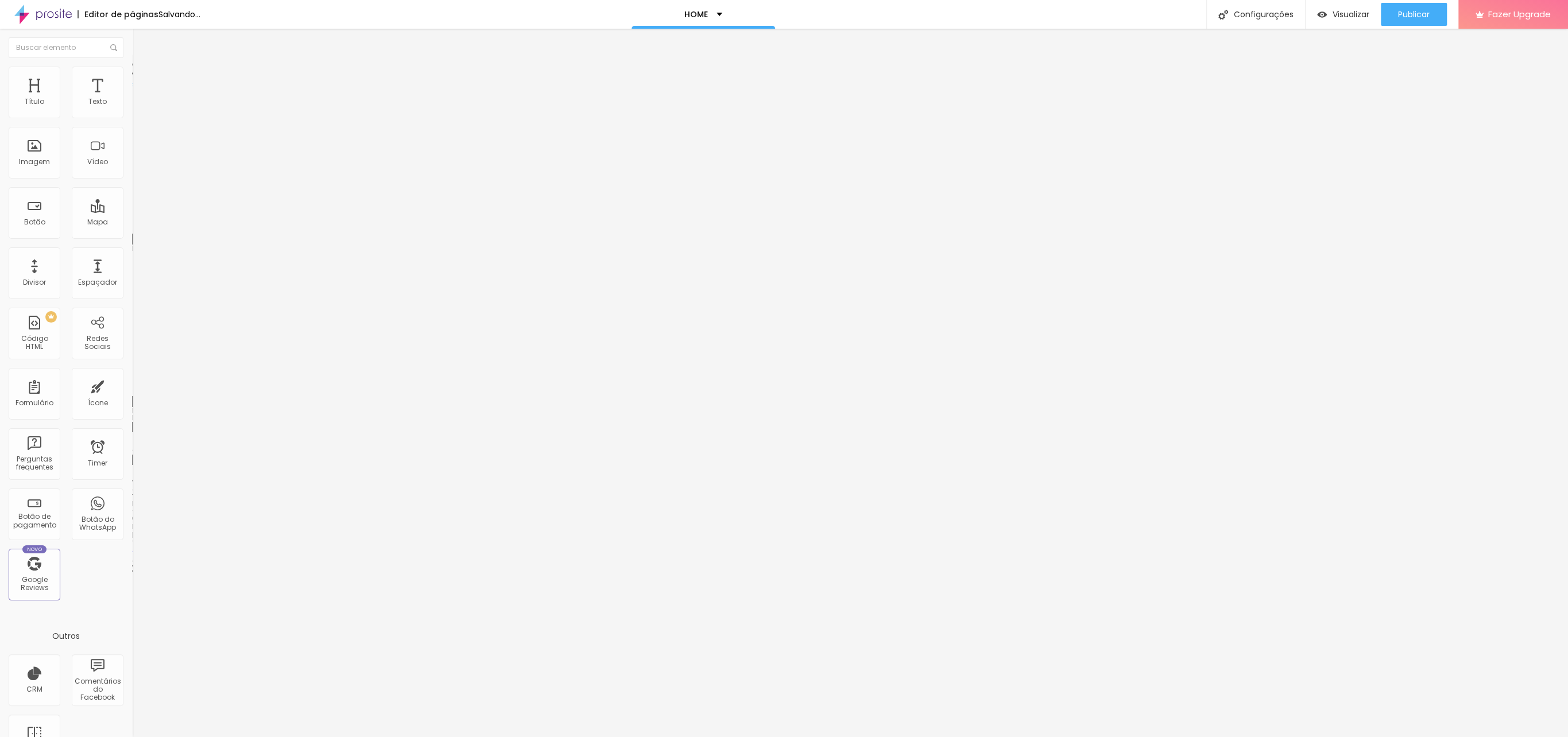
type input "19"
type input "20"
type input "22"
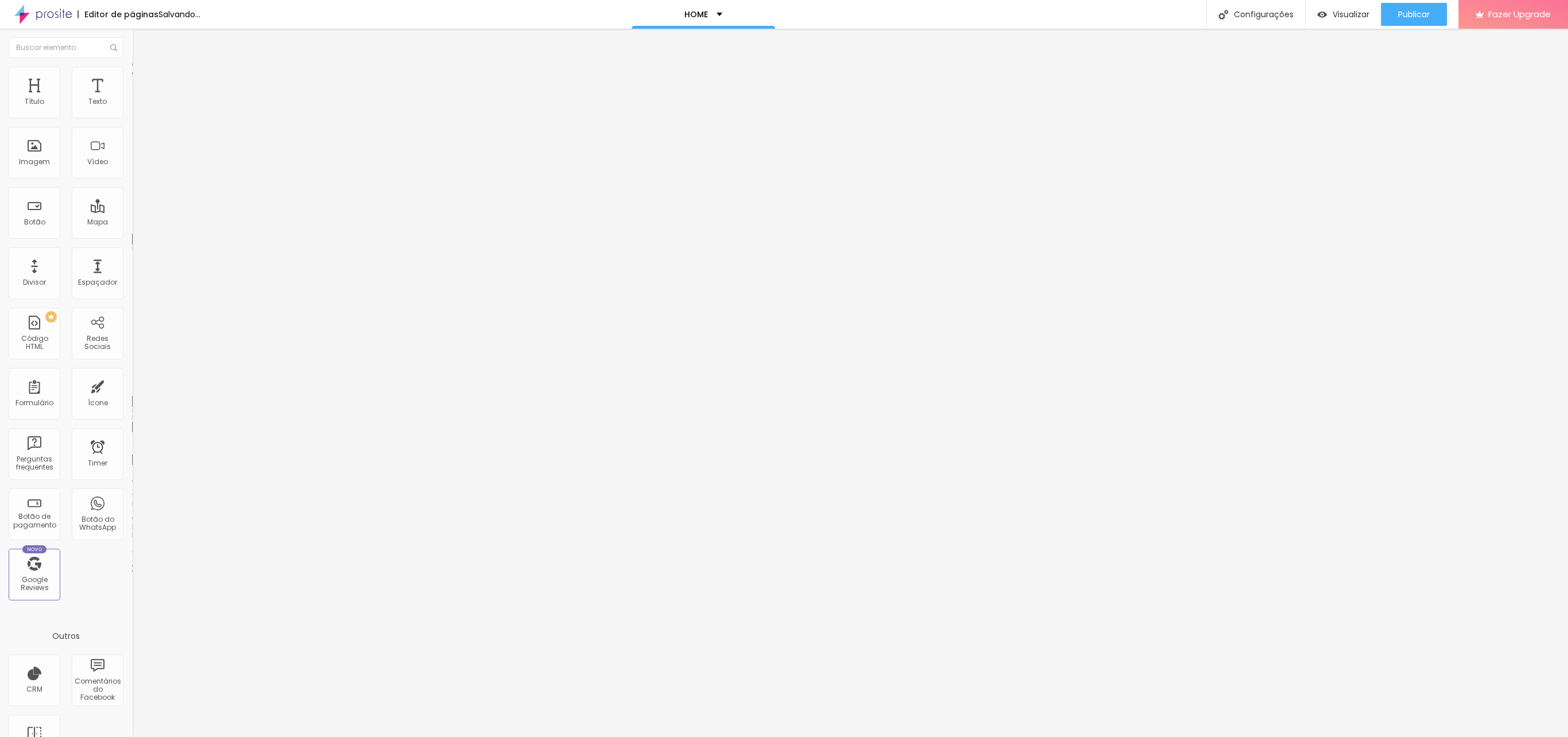
type input "23"
type input "26"
type input "25"
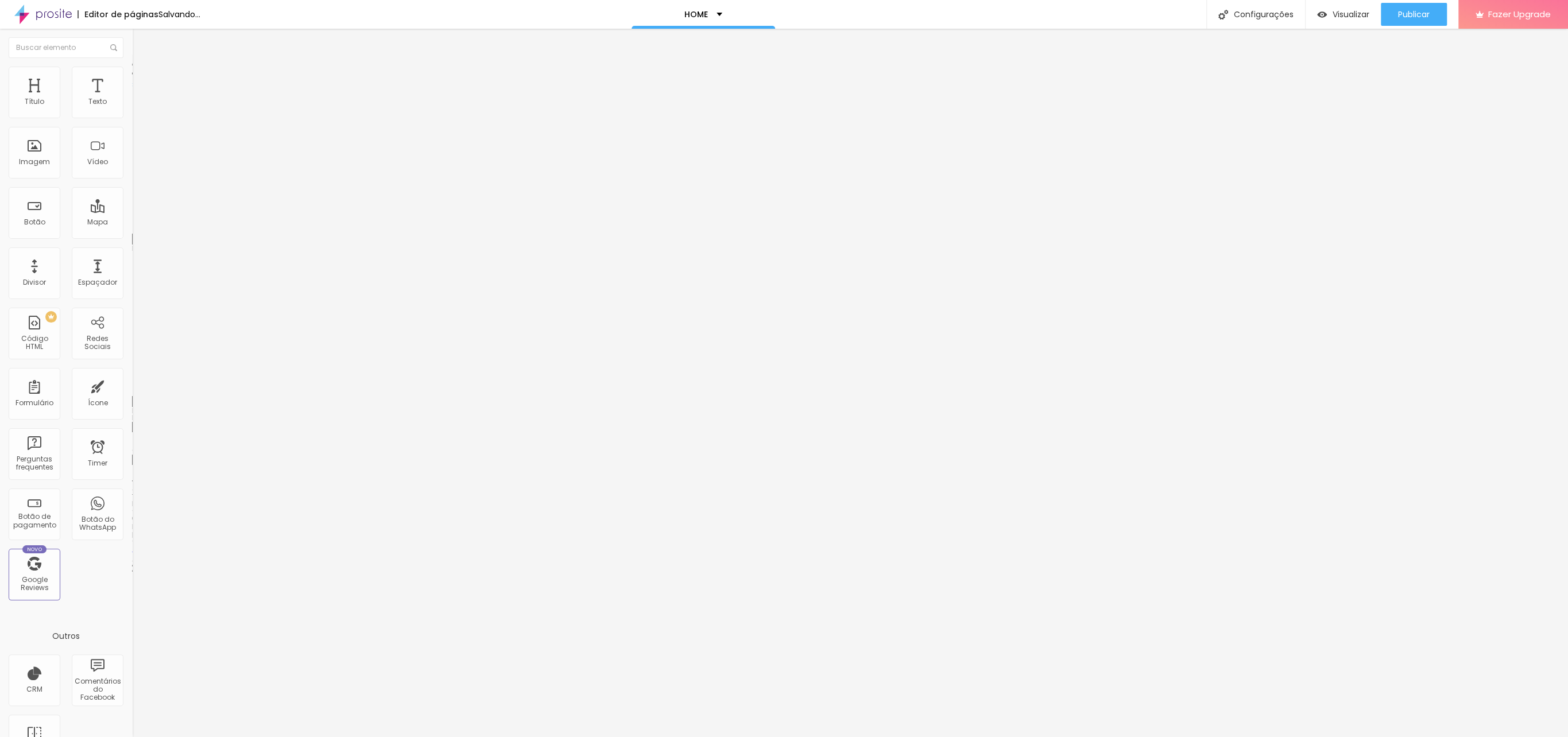
type input "25"
drag, startPoint x: 38, startPoint y: 111, endPoint x: 44, endPoint y: 112, distance: 6.1
type input "25"
click at [132, 223] on input "range" at bounding box center [169, 227] width 74 height 9
click at [1408, 13] on span "Publicar" at bounding box center [1413, 14] width 32 height 9
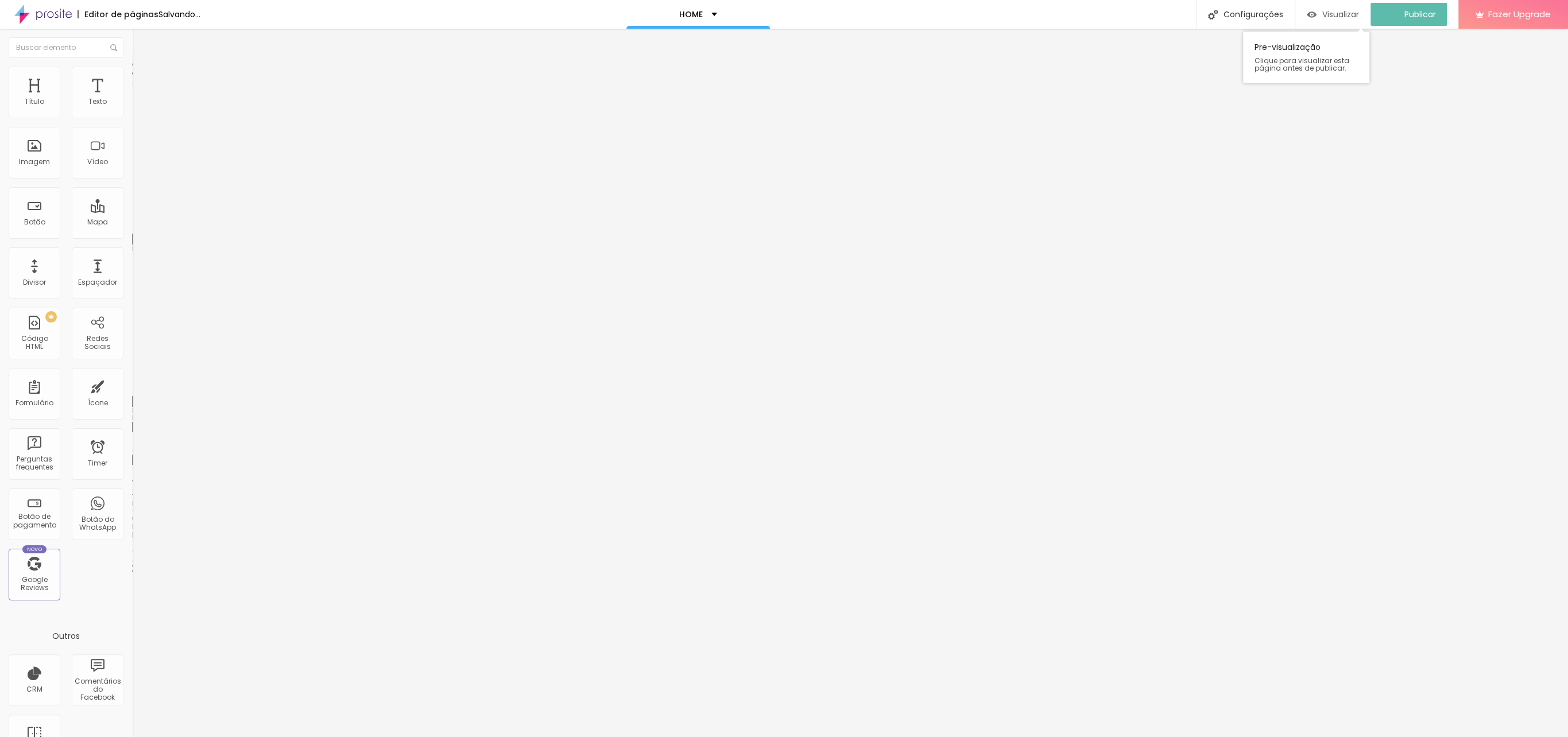
click at [1351, 10] on span "Visualizar" at bounding box center [1340, 14] width 37 height 9
click at [142, 79] on span "Estilo" at bounding box center [151, 74] width 18 height 10
type input "60"
drag, startPoint x: 58, startPoint y: 122, endPoint x: 103, endPoint y: 117, distance: 45.3
type input "60"
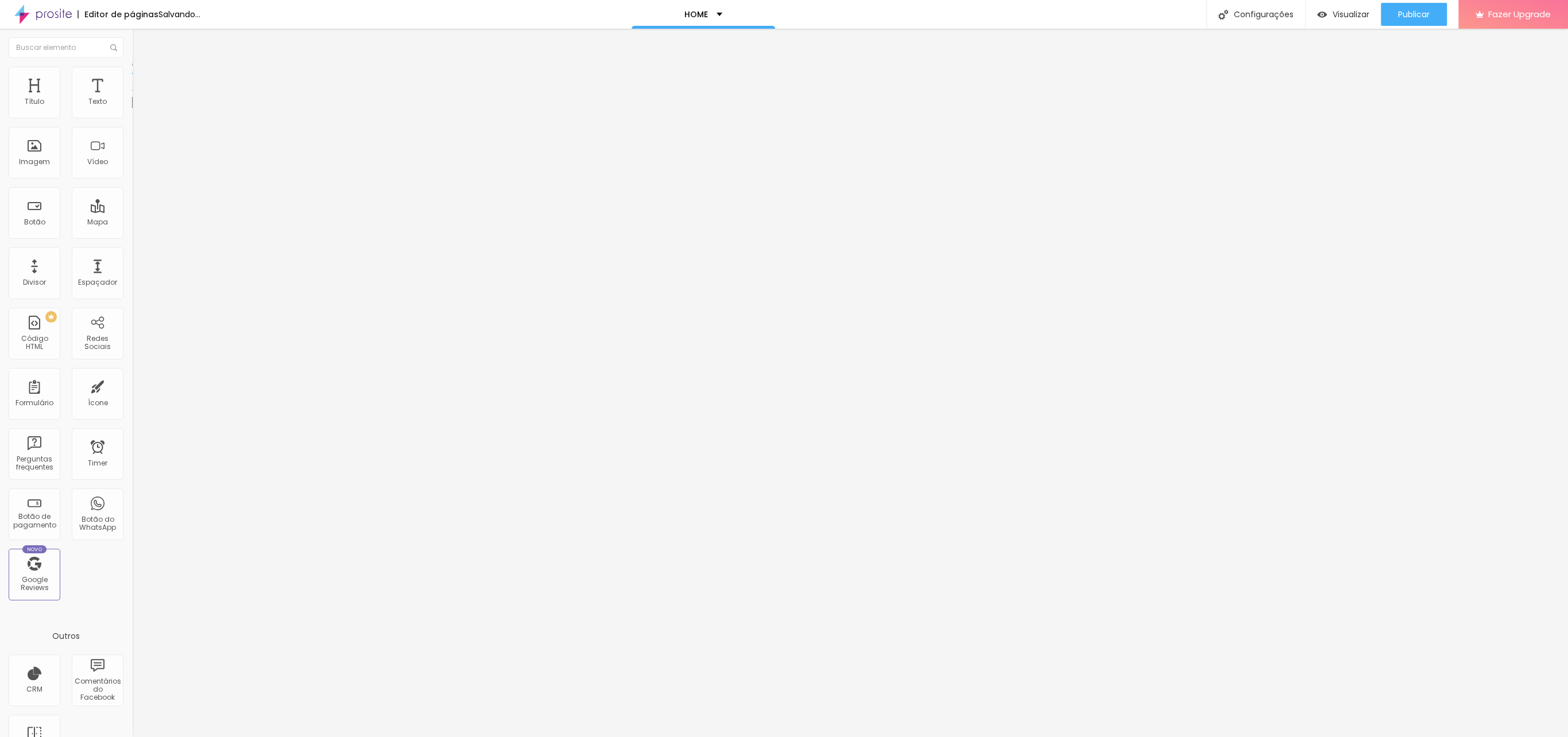
click at [132, 117] on input "range" at bounding box center [169, 112] width 74 height 9
click at [1416, 8] on div "Publicar" at bounding box center [1413, 14] width 32 height 23
click at [1350, 14] on span "Visualizar" at bounding box center [1340, 14] width 37 height 9
click at [132, 75] on li "Estilo" at bounding box center [198, 72] width 132 height 11
drag, startPoint x: 105, startPoint y: 119, endPoint x: 126, endPoint y: 119, distance: 21.0
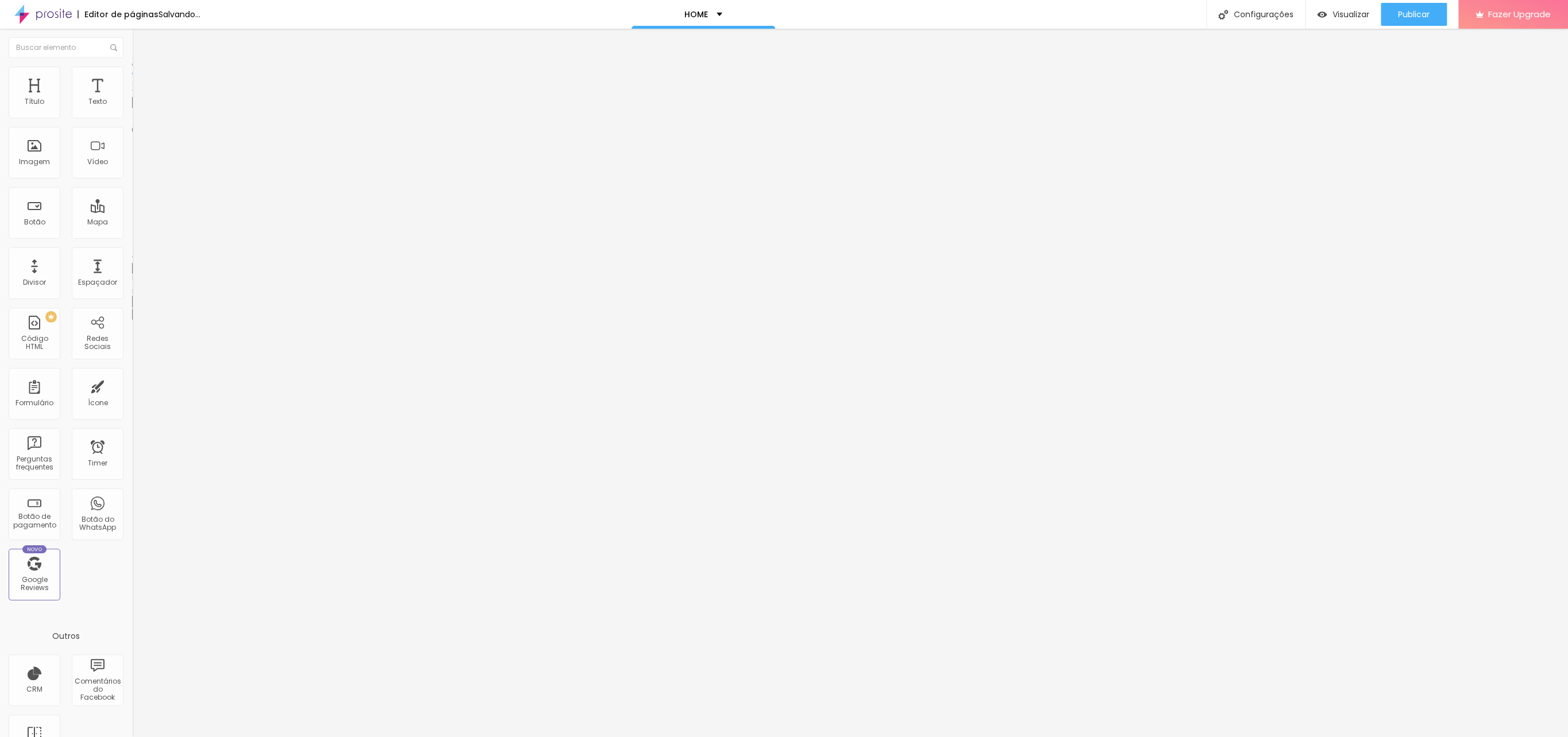
click at [132, 119] on div "Tamanho 50 px % 0 Borda arredondada Sombra DESATIVADO Voltar ao padrão" at bounding box center [198, 205] width 132 height 230
type input "100"
drag, startPoint x: 103, startPoint y: 122, endPoint x: 130, endPoint y: 121, distance: 27.0
type input "100"
click at [133, 117] on input "range" at bounding box center [169, 112] width 74 height 9
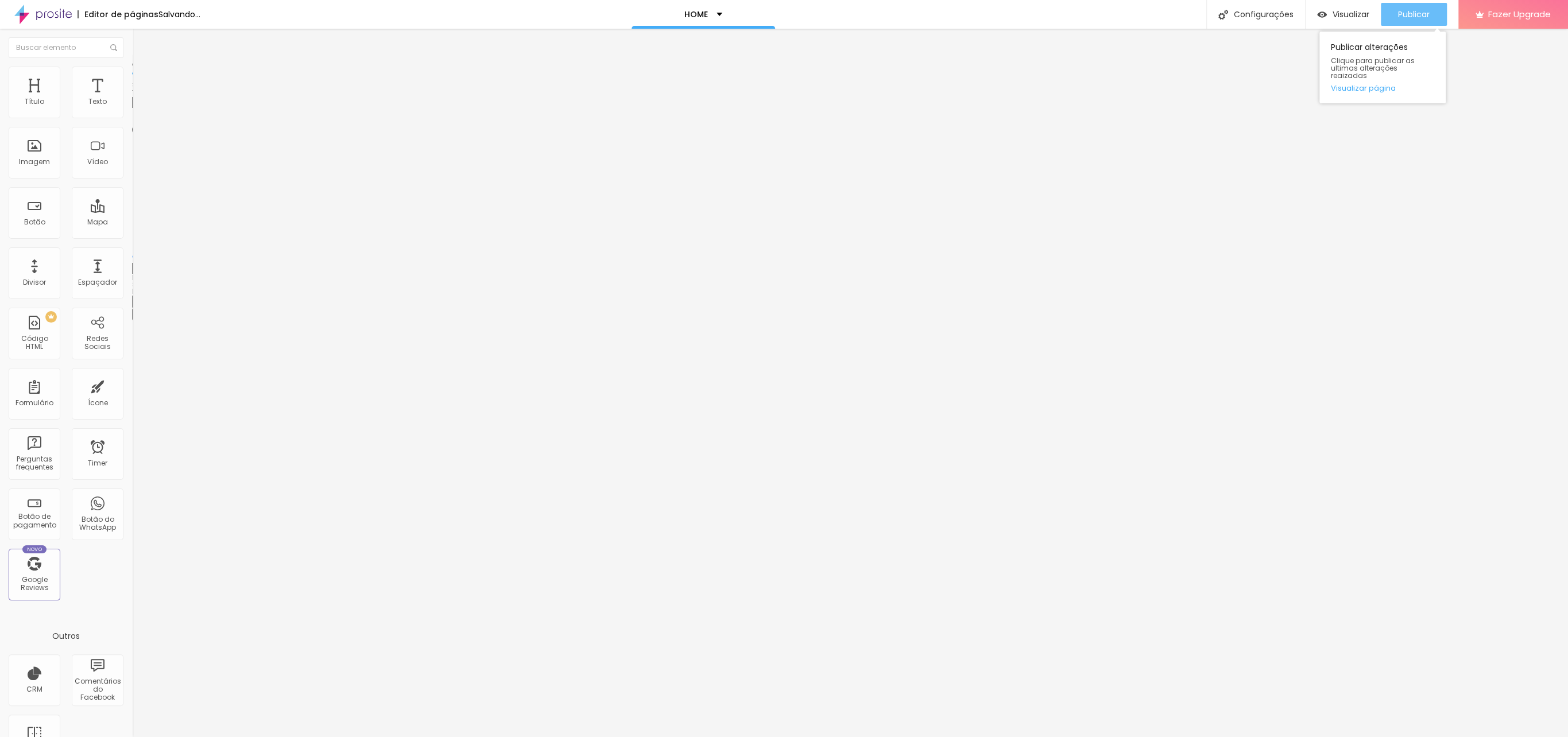
drag, startPoint x: 1407, startPoint y: 13, endPoint x: 1401, endPoint y: 19, distance: 8.5
click at [1407, 13] on span "Publicar" at bounding box center [1413, 14] width 32 height 9
click at [1331, 11] on span "Visualizar" at bounding box center [1340, 14] width 37 height 9
click at [1405, 20] on div "Publicar" at bounding box center [1413, 14] width 32 height 23
click at [1345, 16] on span "Visualizar" at bounding box center [1351, 14] width 37 height 9
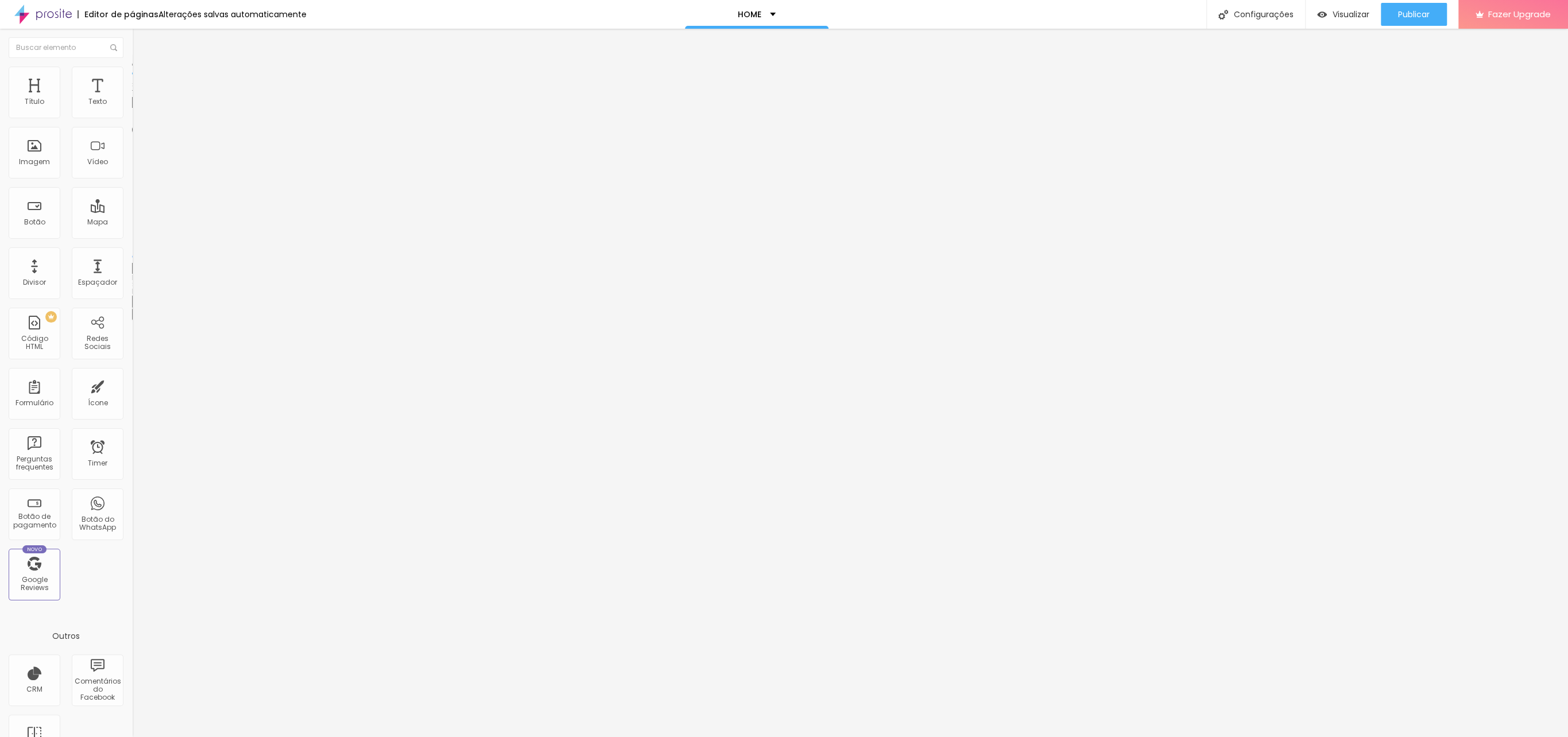
type input "55"
type input "50"
type input "40"
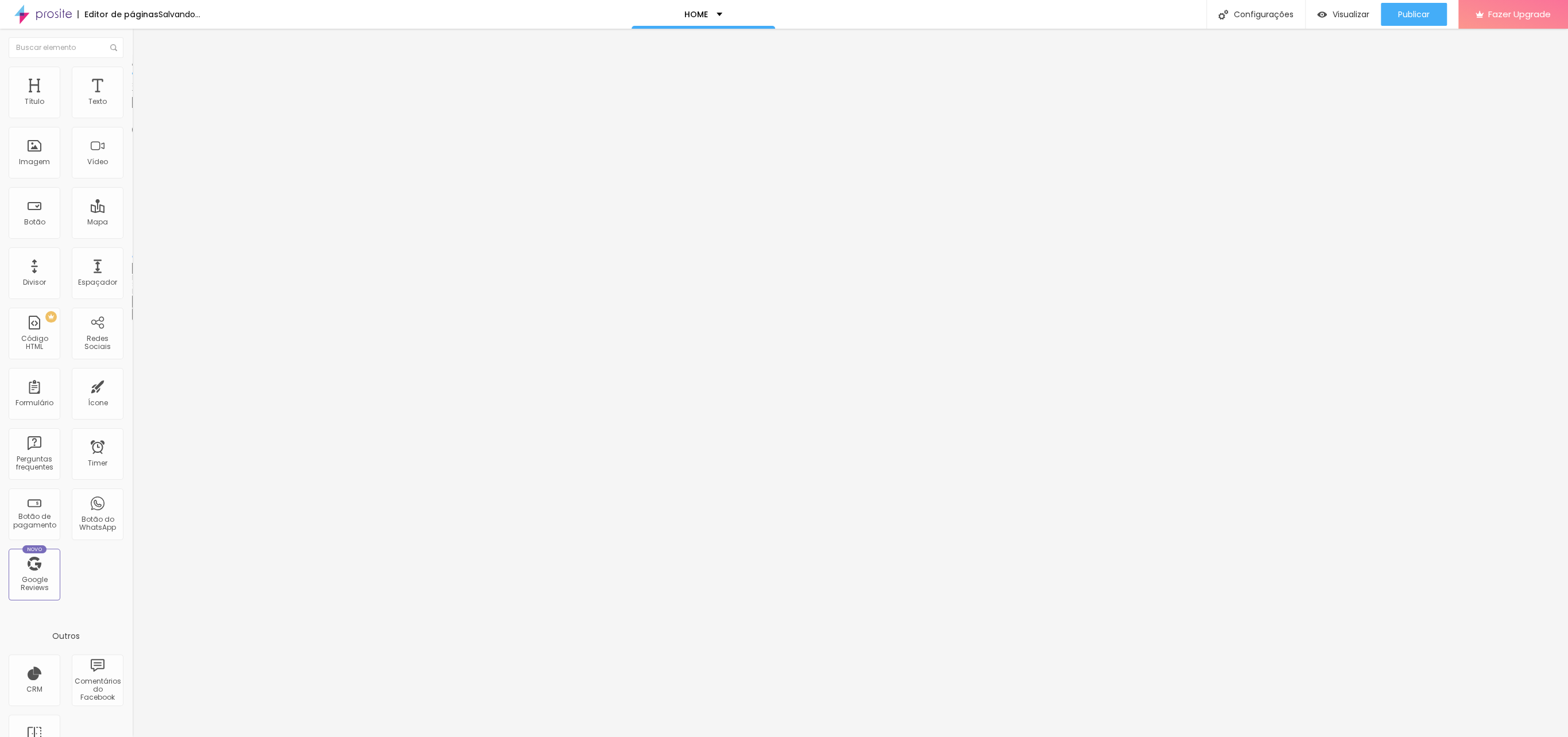
type input "40"
type input "35"
type input "25"
drag, startPoint x: 69, startPoint y: 122, endPoint x: 29, endPoint y: 121, distance: 40.0
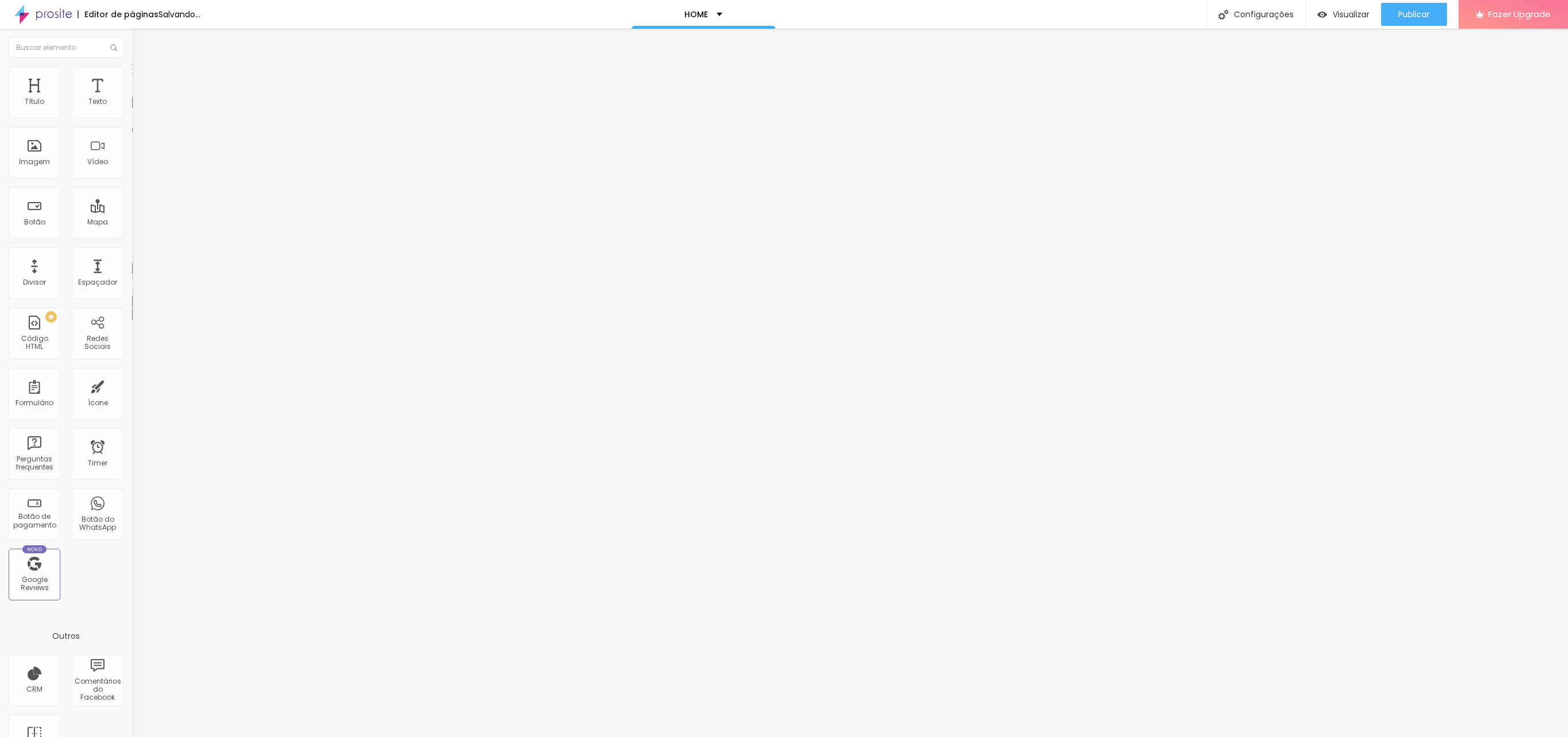
type input "25"
click at [132, 117] on input "range" at bounding box center [169, 112] width 74 height 9
click at [132, 76] on li "Estilo" at bounding box center [198, 72] width 132 height 11
type input "60"
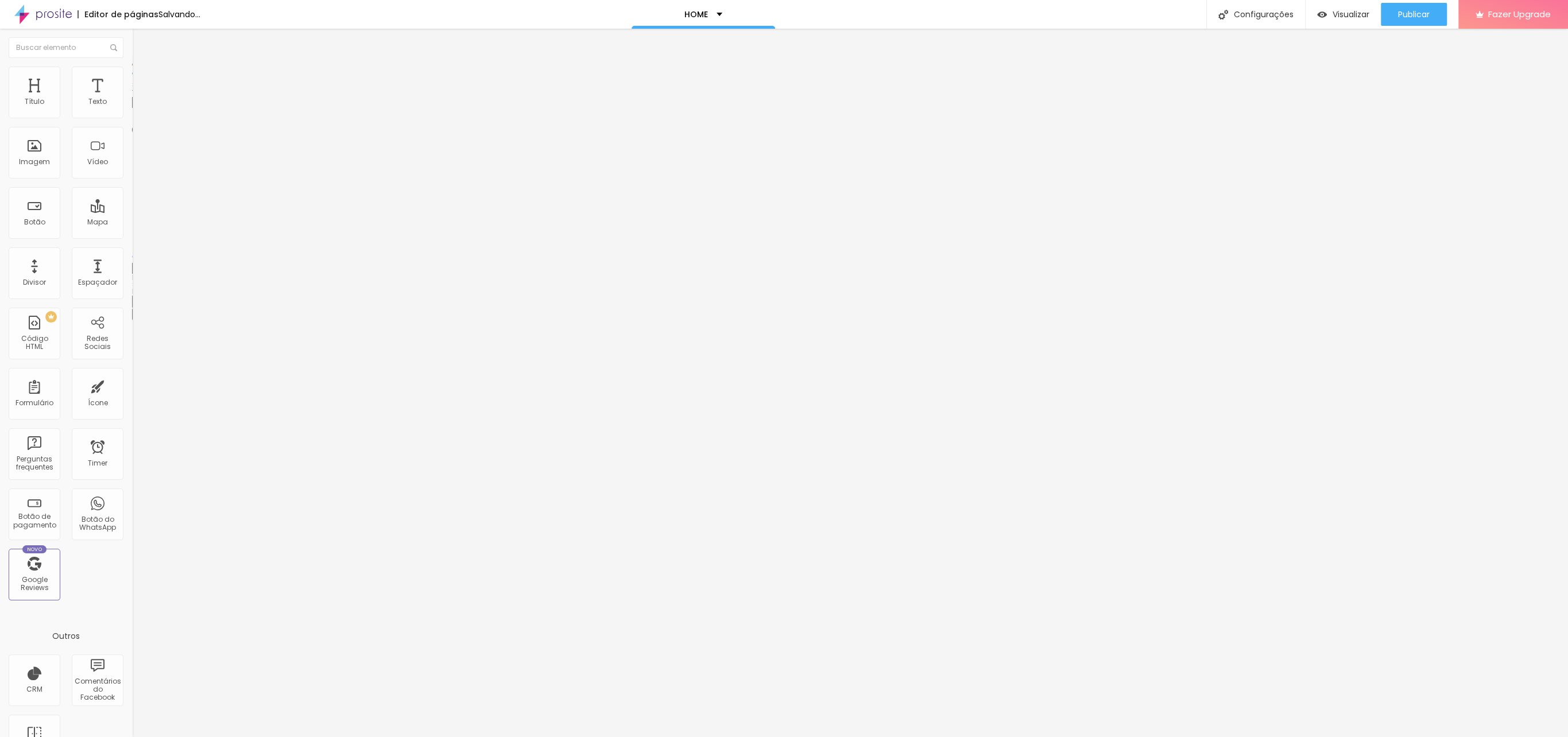
click at [132, 117] on input "range" at bounding box center [169, 112] width 74 height 9
click at [1412, 14] on span "Publicar" at bounding box center [1413, 14] width 32 height 9
click at [1349, 13] on span "Visualizar" at bounding box center [1340, 14] width 37 height 9
click at [132, 172] on span "4:3 Standard" at bounding box center [156, 167] width 47 height 10
click at [132, 185] on span "Wide" at bounding box center [141, 180] width 18 height 10
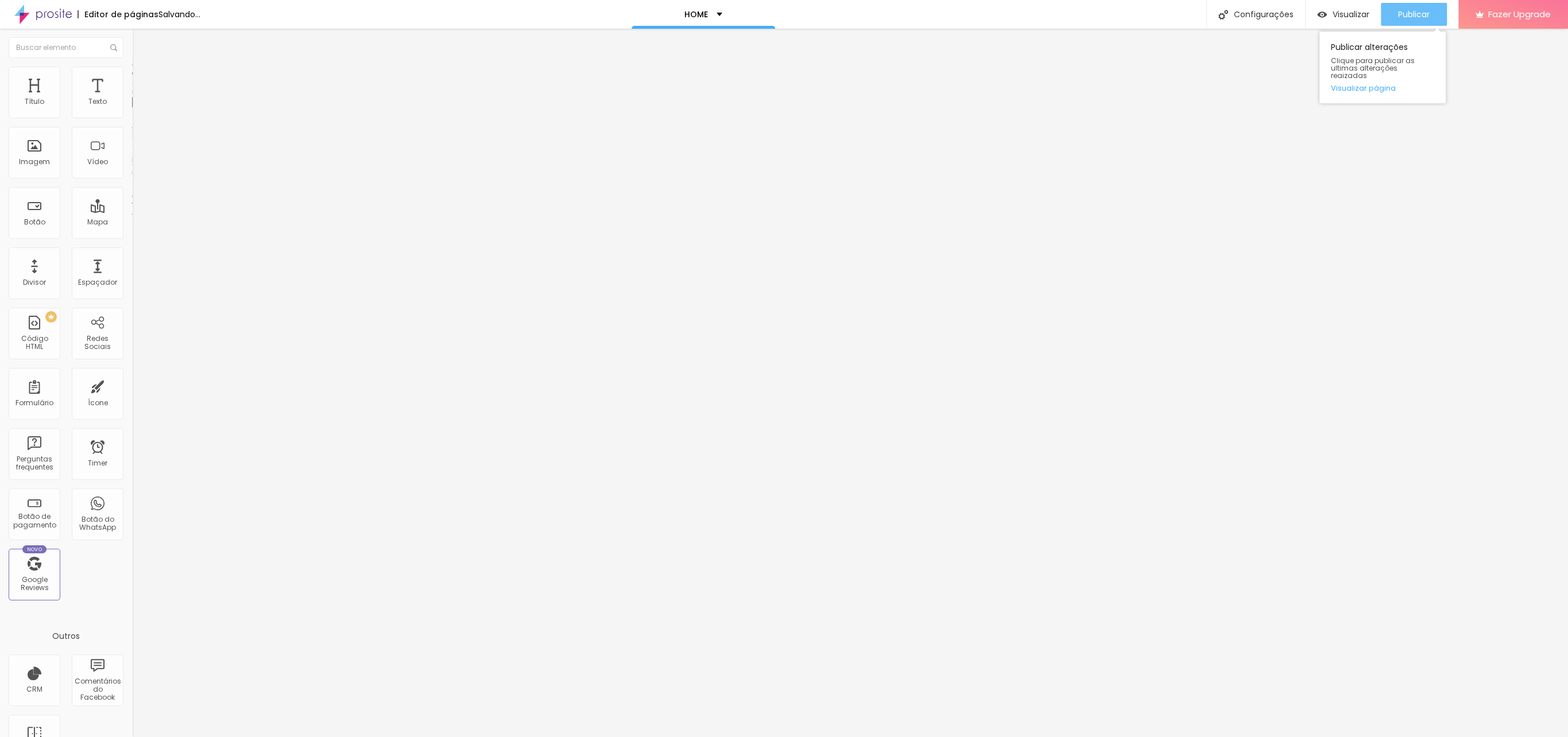
click at [1409, 13] on span "Publicar" at bounding box center [1413, 14] width 32 height 9
click at [1345, 13] on span "Visualizar" at bounding box center [1340, 14] width 37 height 9
drag, startPoint x: 1410, startPoint y: 14, endPoint x: 1531, endPoint y: 26, distance: 121.6
click at [1410, 14] on span "Publicar" at bounding box center [1413, 14] width 32 height 9
click at [1338, 16] on span "Visualizar" at bounding box center [1340, 14] width 37 height 9
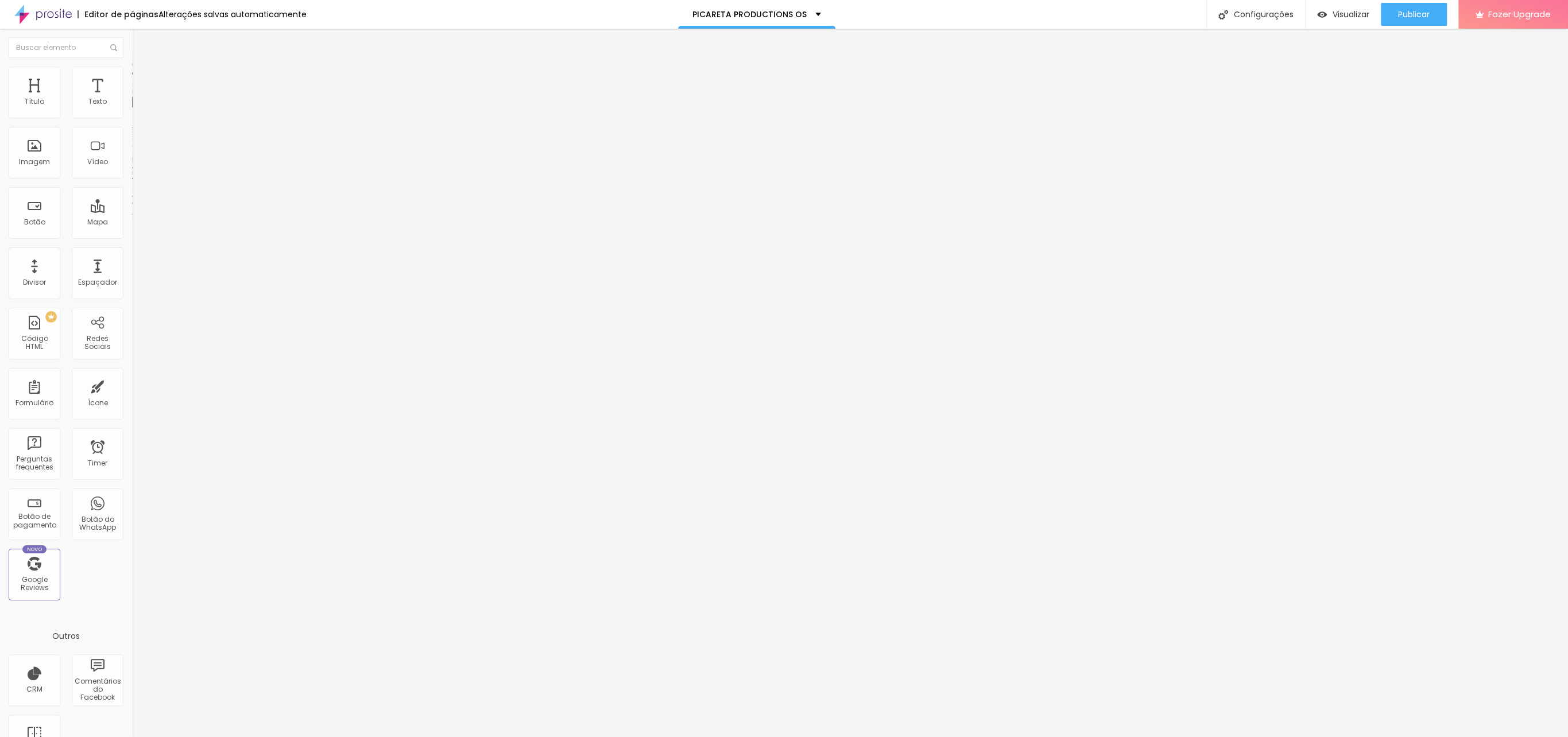
click at [132, 172] on span "4:3 Standard" at bounding box center [156, 167] width 47 height 10
click at [132, 185] on span "Wide" at bounding box center [141, 180] width 18 height 10
click at [1407, 13] on span "Publicar" at bounding box center [1413, 14] width 32 height 9
